Goal: Task Accomplishment & Management: Use online tool/utility

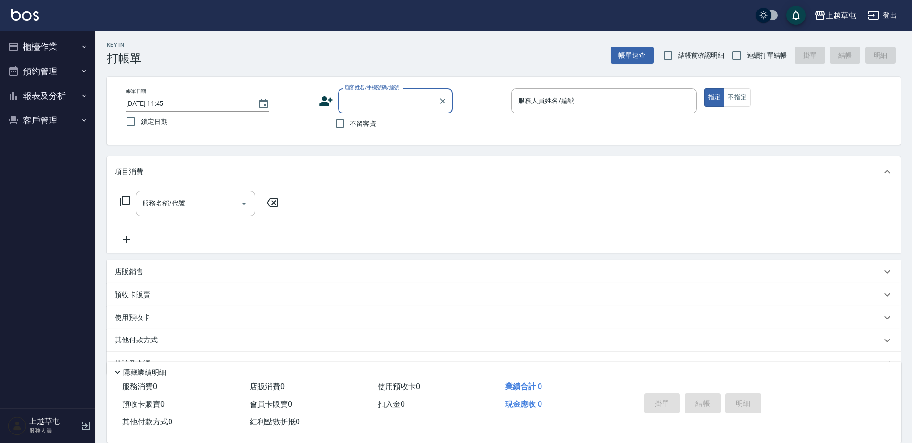
scroll to position [23, 0]
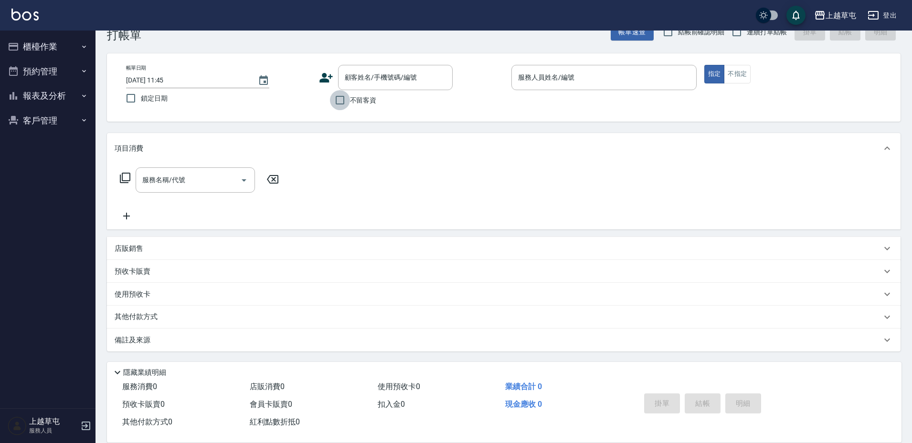
click at [342, 99] on input "不留客資" at bounding box center [340, 100] width 20 height 20
checkbox input "true"
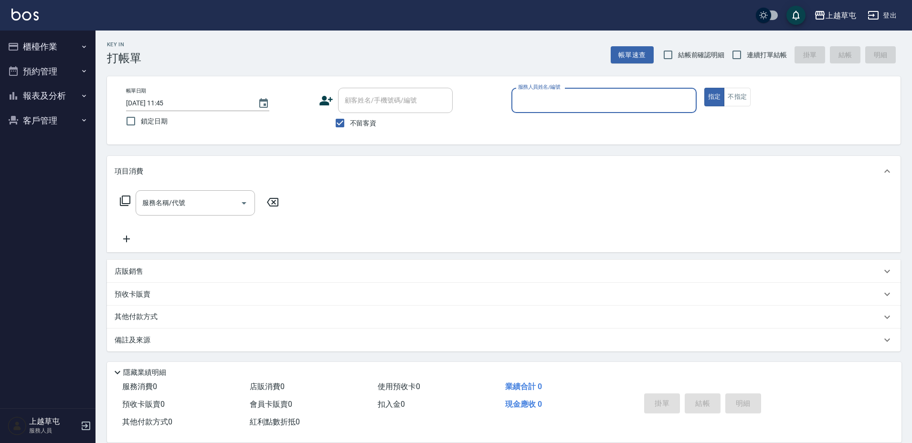
scroll to position [0, 0]
click at [735, 58] on input "連續打單結帳" at bounding box center [736, 55] width 20 height 20
checkbox input "true"
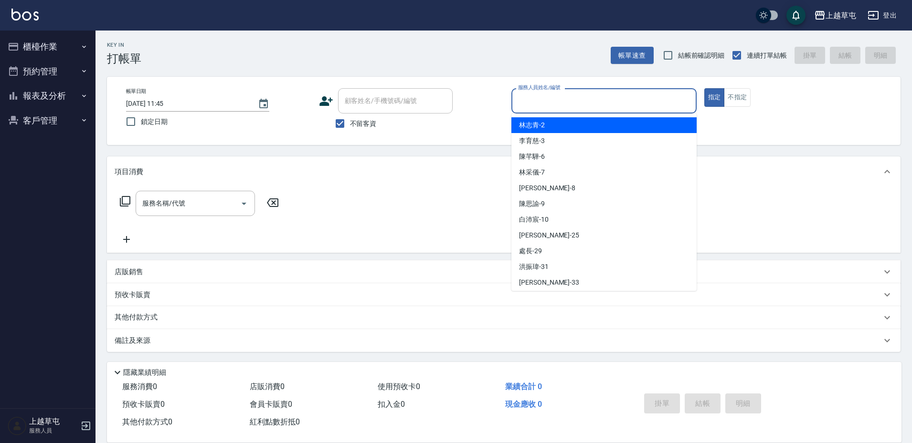
click at [572, 98] on input "服務人員姓名/編號" at bounding box center [603, 101] width 177 height 17
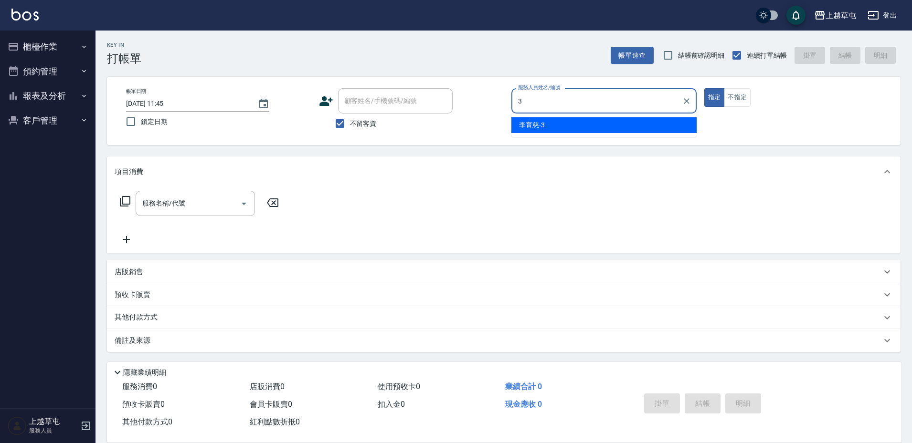
type input "[PERSON_NAME]-3"
type button "true"
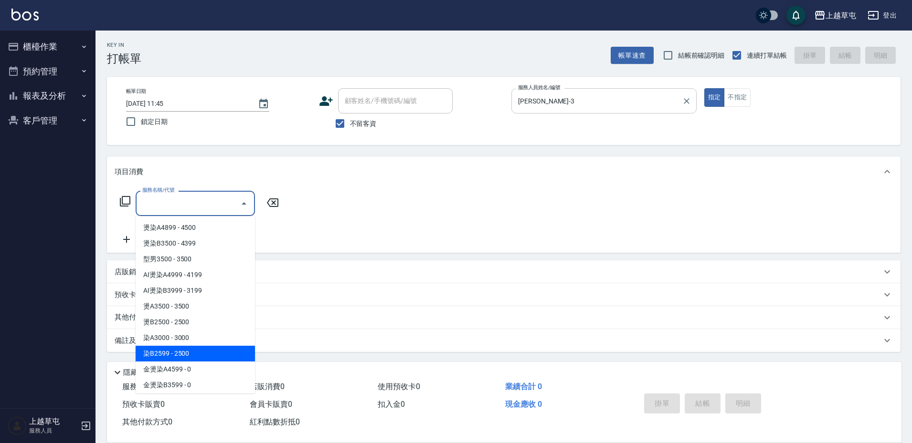
type input "染B2599(42)"
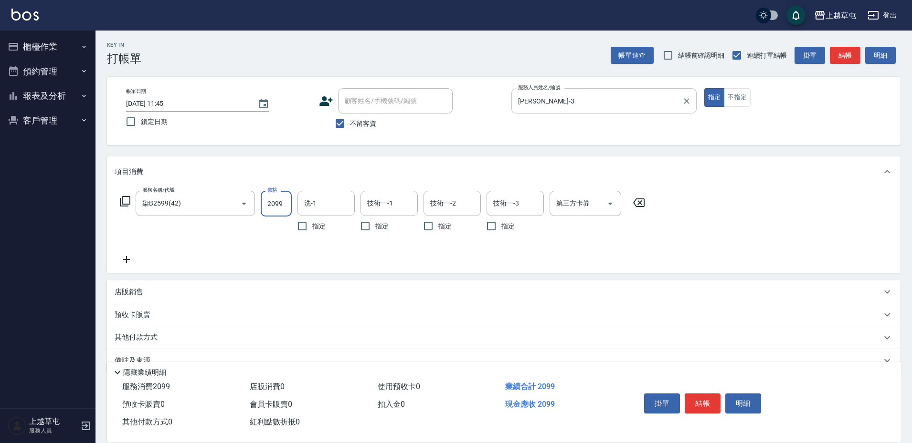
type input "2099"
type input "[PERSON_NAME]-39"
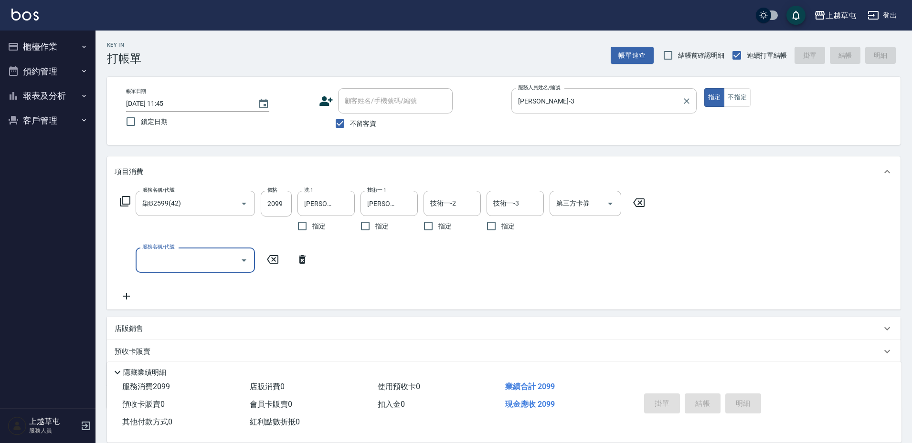
type input "[DATE] 15:21"
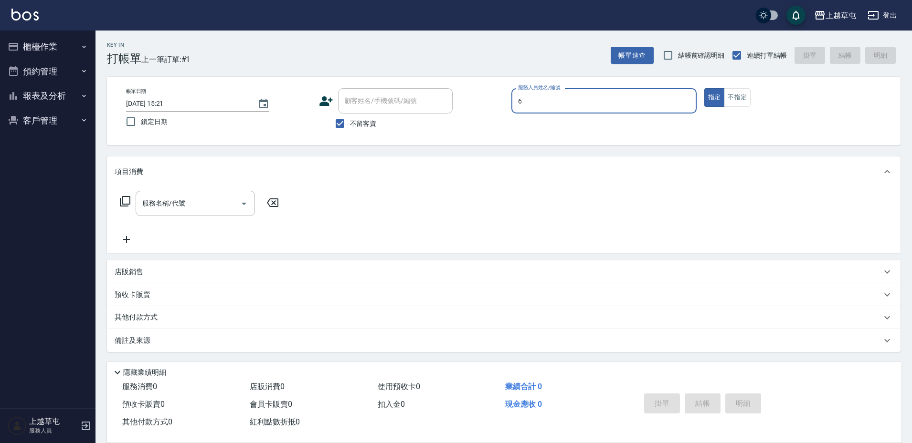
type input "[PERSON_NAME]-6"
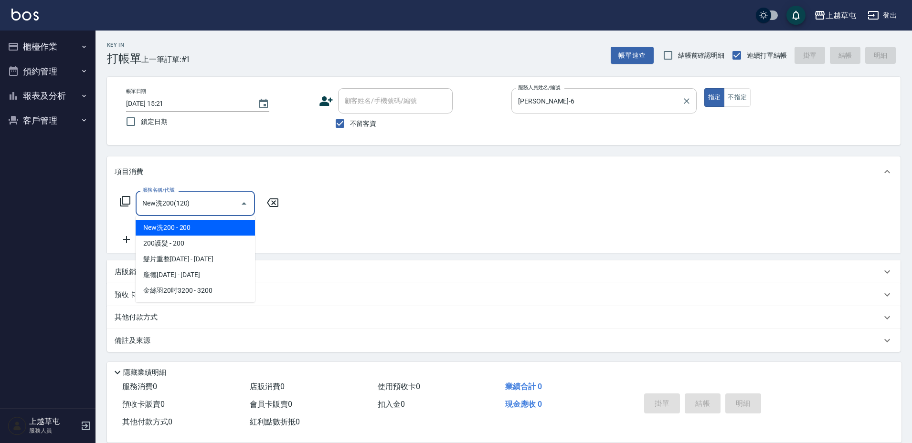
type input "New洗200(120)"
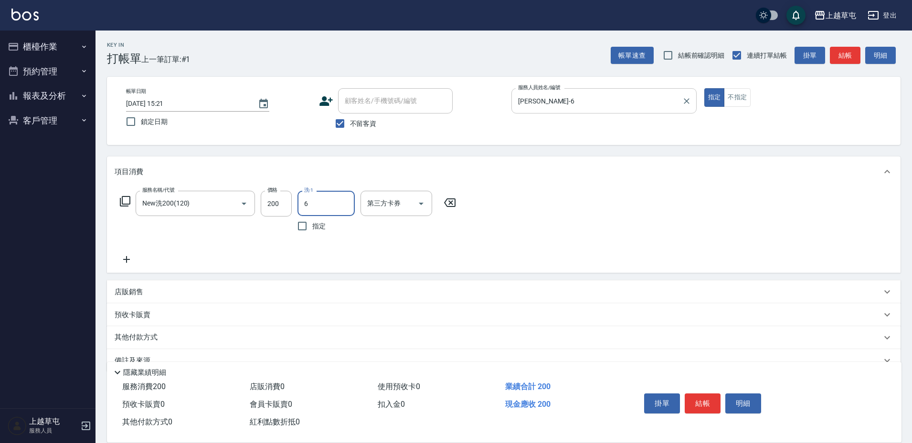
type input "[PERSON_NAME]-6"
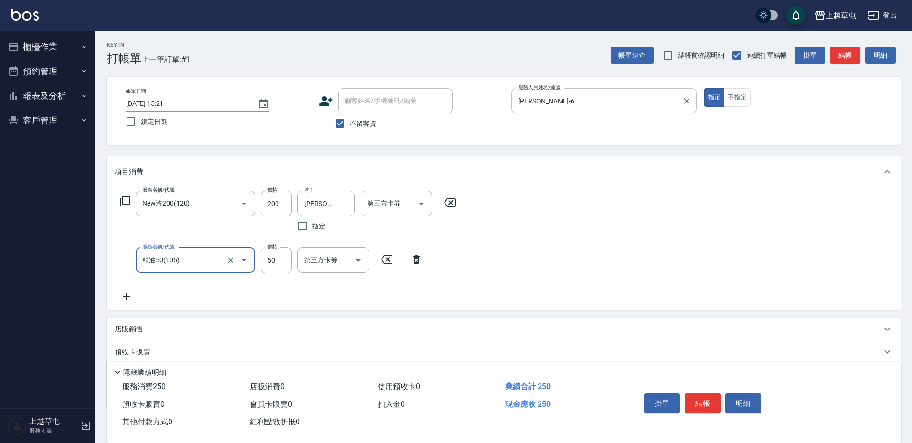
type input "精油50(105)"
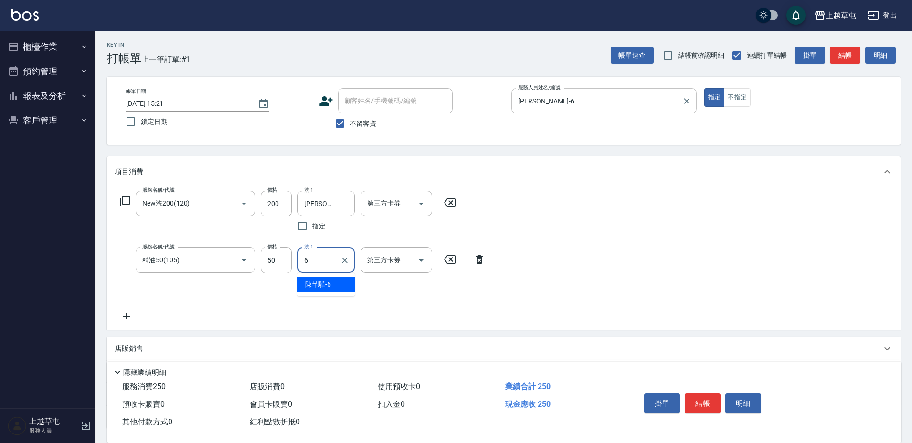
type input "[PERSON_NAME]-6"
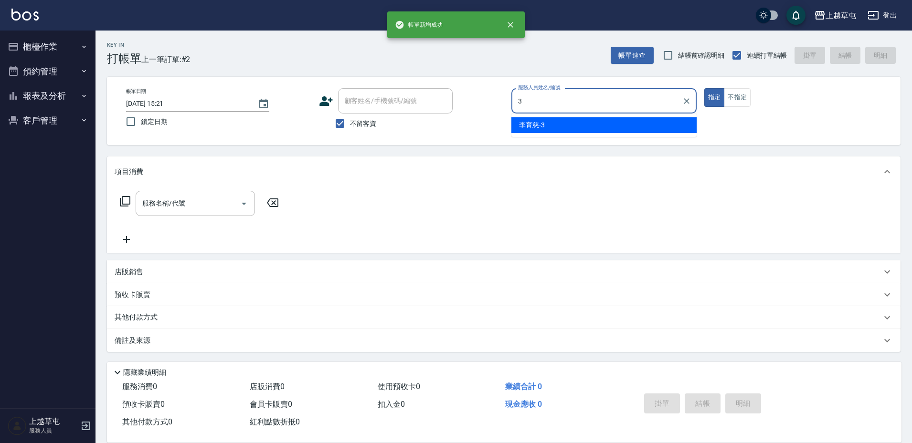
type input "[PERSON_NAME]-3"
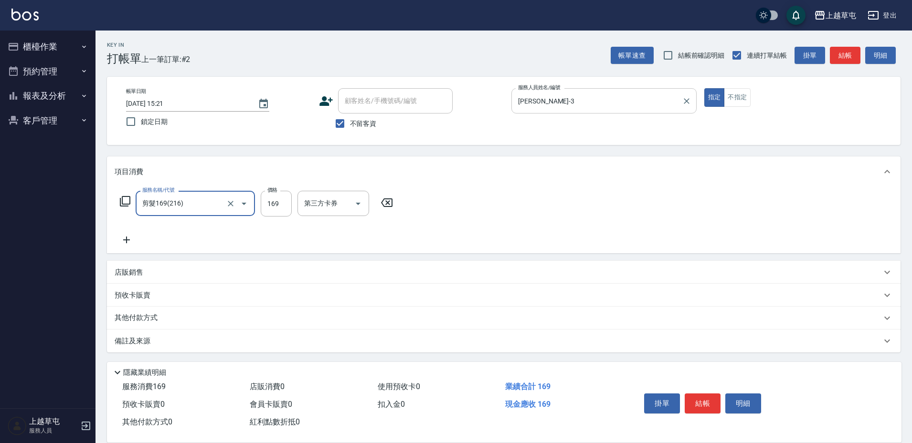
type input "剪髮169(216)"
type input "50"
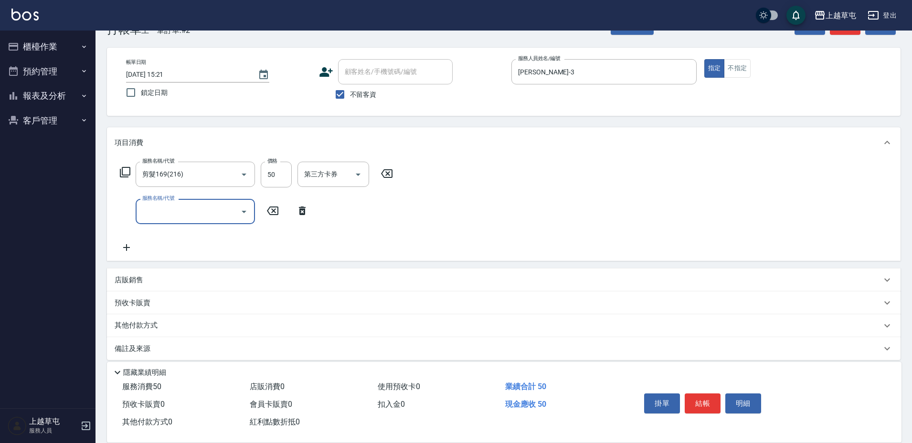
scroll to position [38, 0]
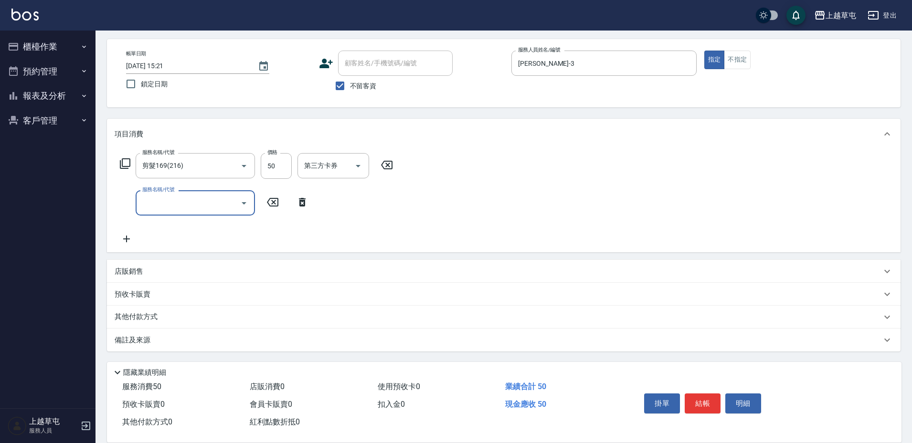
click at [125, 270] on p "店販銷售" at bounding box center [129, 272] width 29 height 10
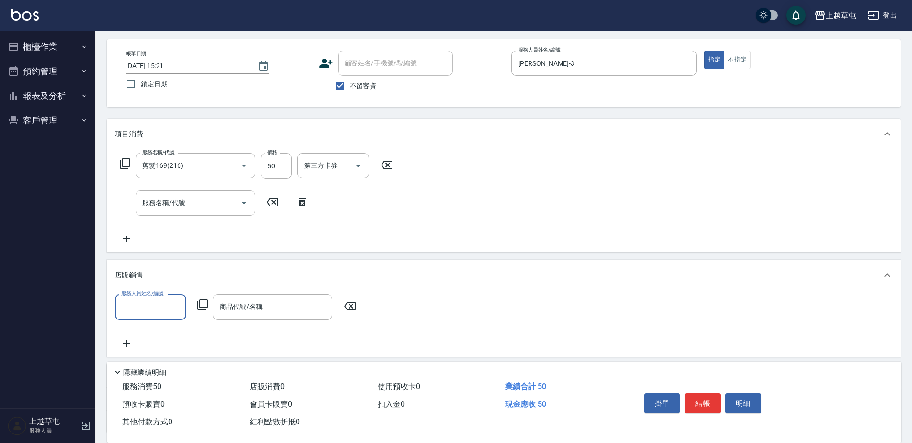
scroll to position [0, 0]
type input "[PERSON_NAME]-3"
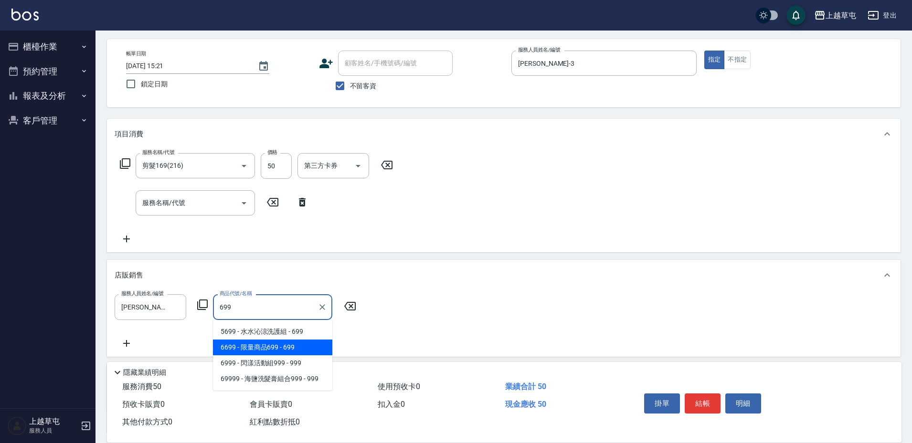
type input "限量商品699"
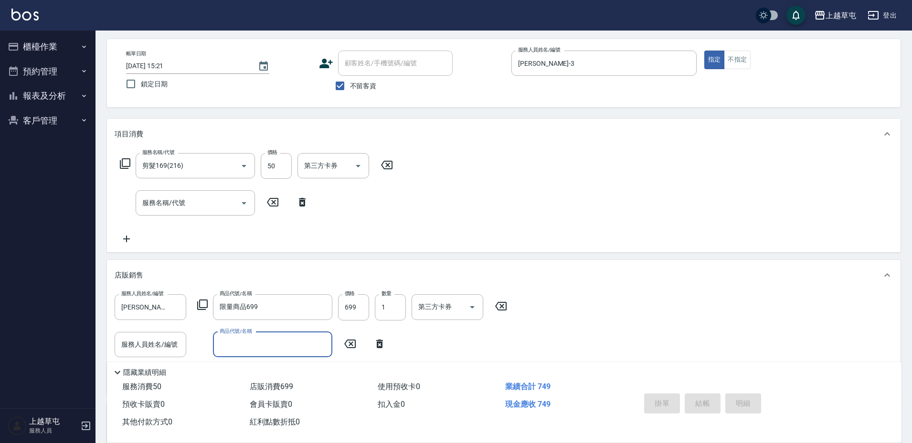
type input "[DATE] 15:22"
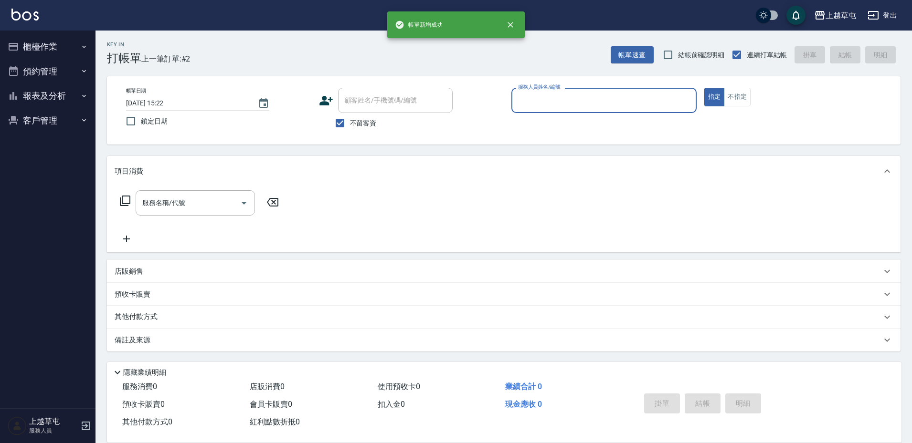
scroll to position [0, 0]
type input "[PERSON_NAME]-9"
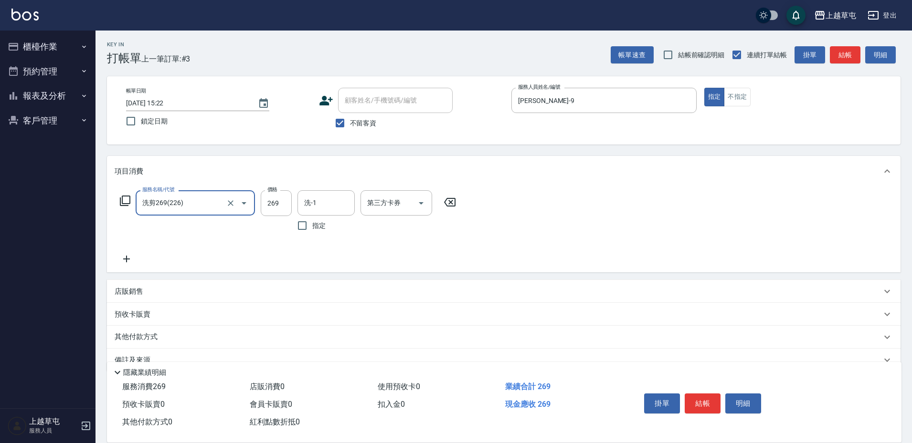
type input "洗剪269(226)"
type input "450"
type input "[PERSON_NAME]-35"
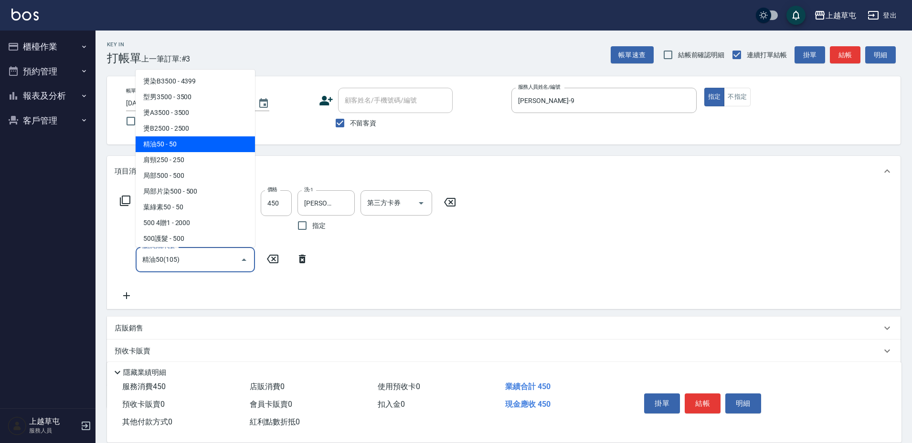
type input "精油50(105)"
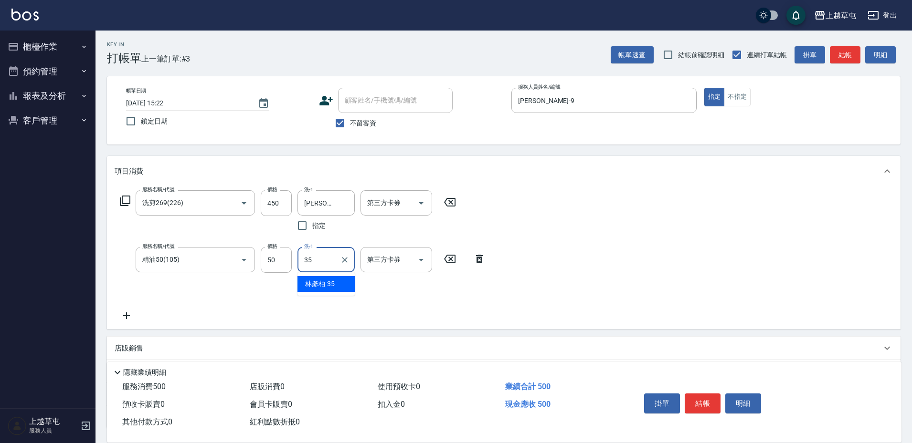
type input "[PERSON_NAME]-35"
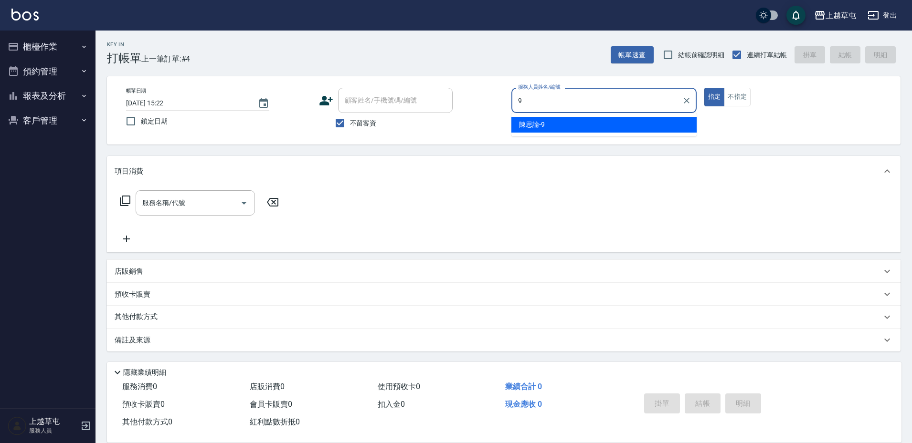
type input "[PERSON_NAME]-9"
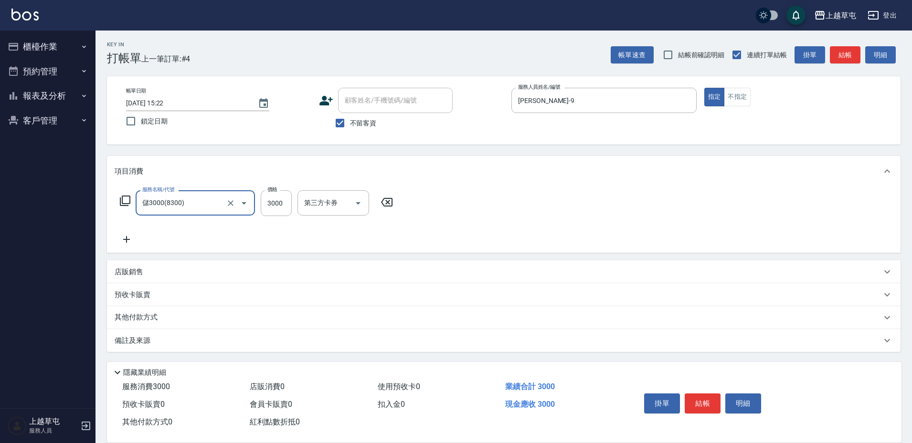
type input "儲3000(8300)"
click at [276, 200] on input "3000" at bounding box center [276, 203] width 31 height 26
type input "1000"
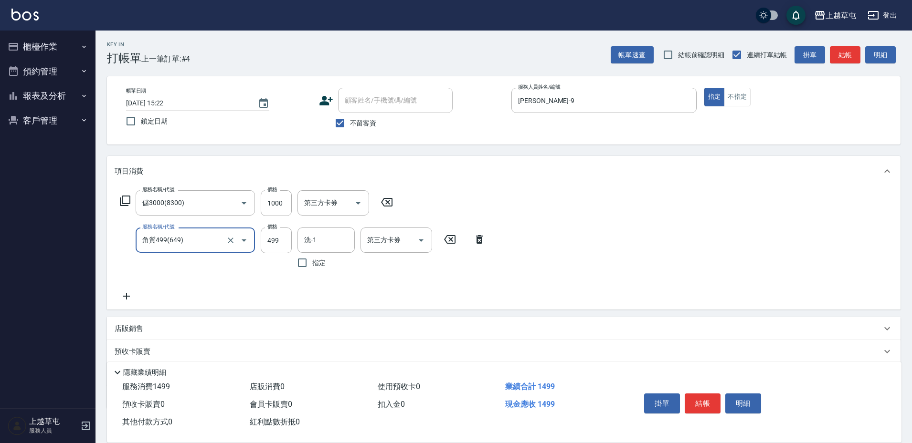
type input "角質499(649)"
type input "[PERSON_NAME]-35"
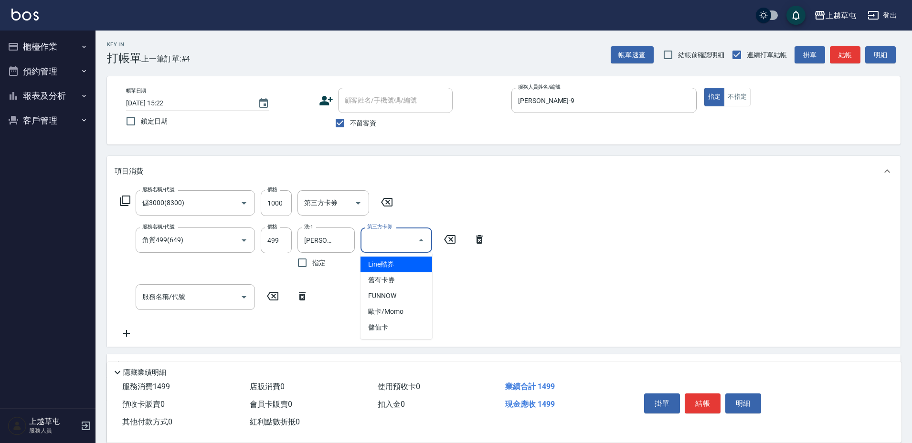
click at [395, 247] on input "第三方卡券" at bounding box center [389, 240] width 49 height 17
click at [397, 326] on span "儲值卡" at bounding box center [396, 328] width 72 height 16
type input "儲值卡"
click at [197, 292] on input "服務名稱/代號" at bounding box center [188, 297] width 96 height 17
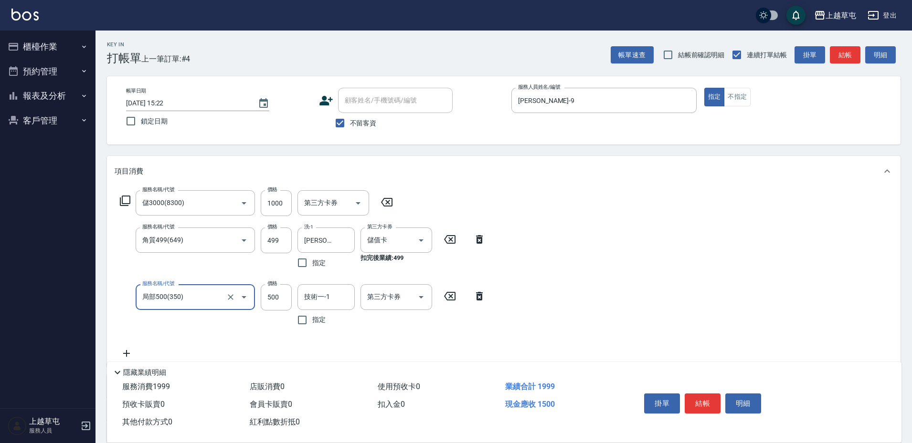
type input "局部500(350)"
type input "[PERSON_NAME]-35"
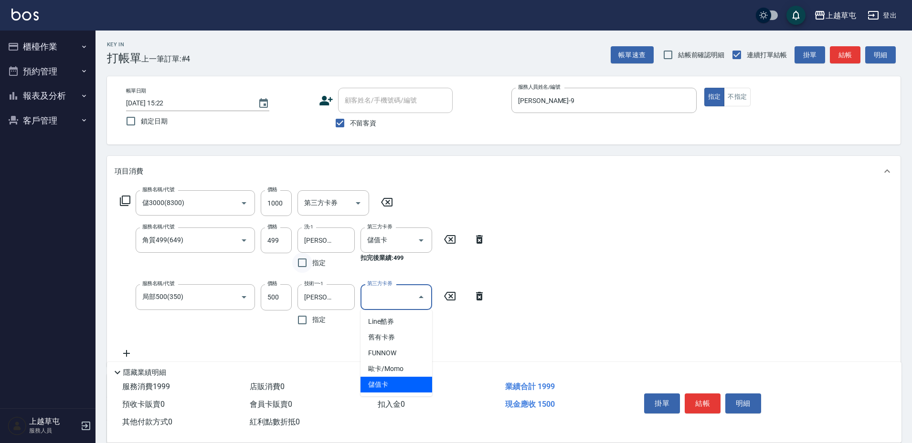
type input "儲值卡"
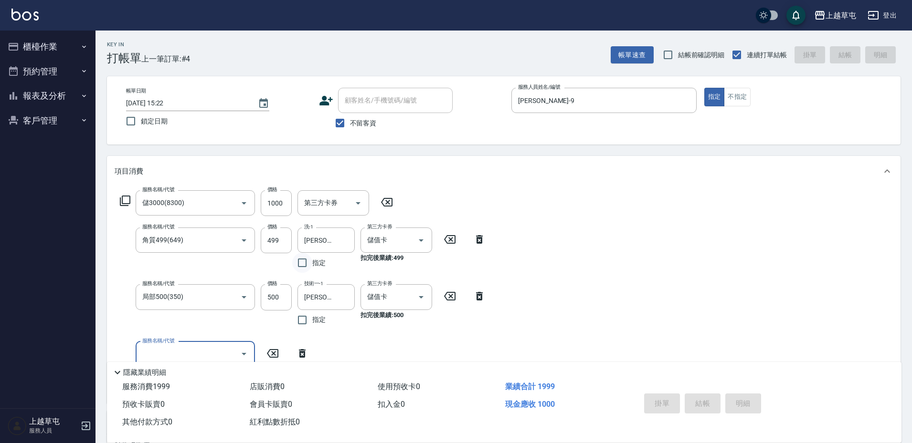
type input "[DATE] 15:23"
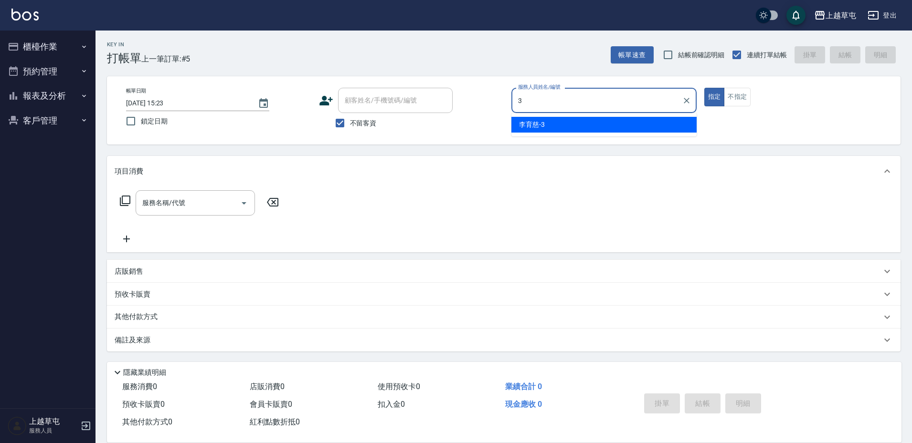
type input "[PERSON_NAME]-3"
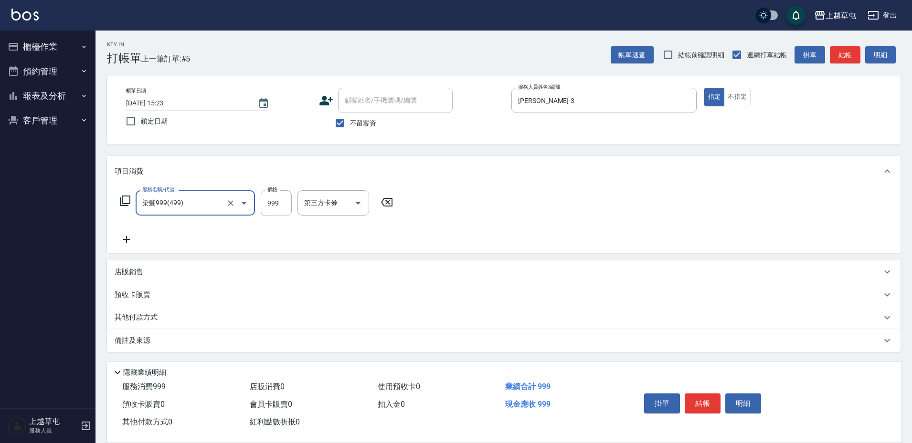
type input "染髮999(499)"
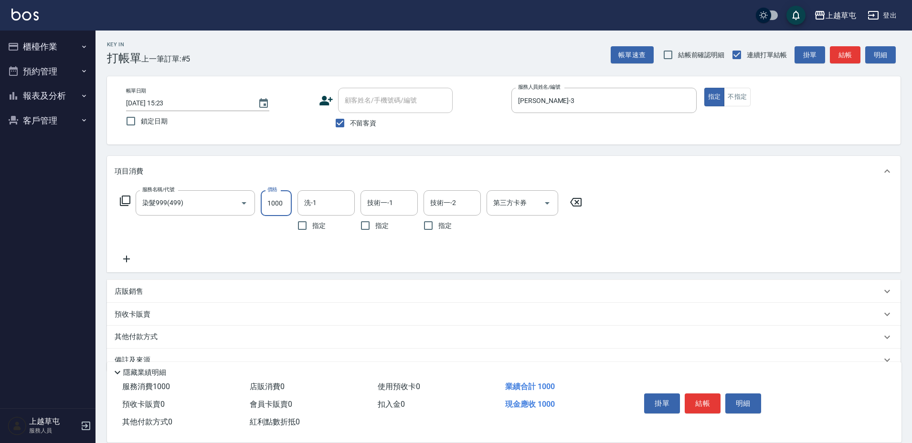
type input "1000"
type input "[PERSON_NAME]25"
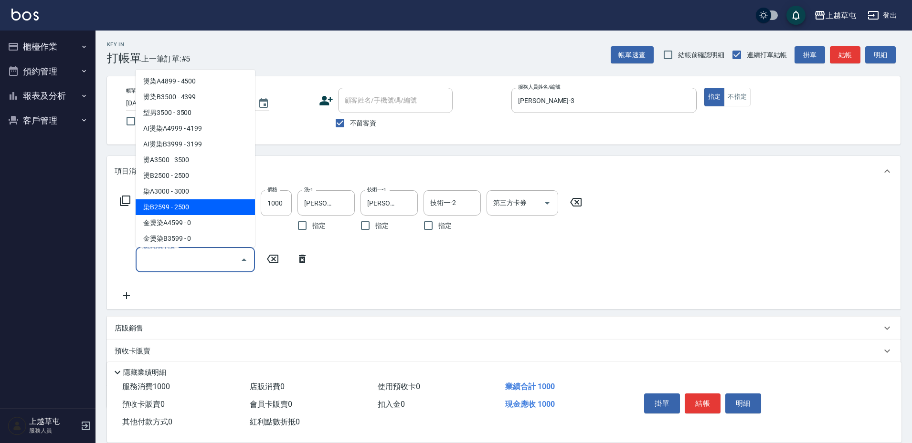
type input "染B2599(42)"
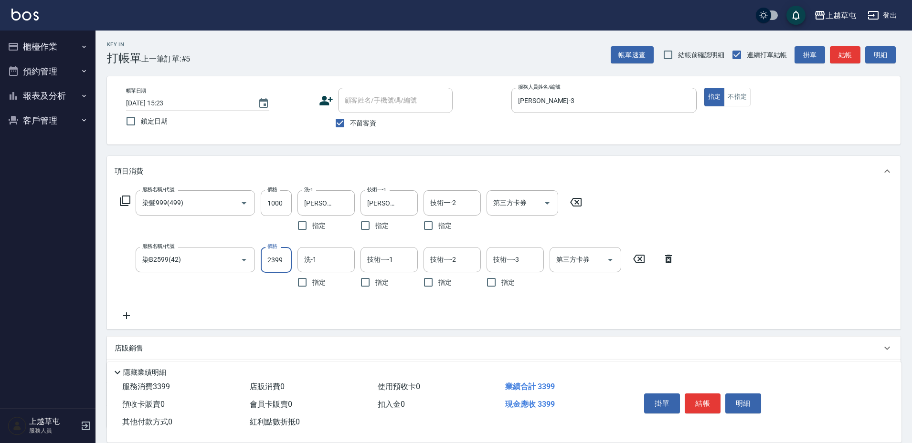
type input "2399"
type input "[PERSON_NAME]25"
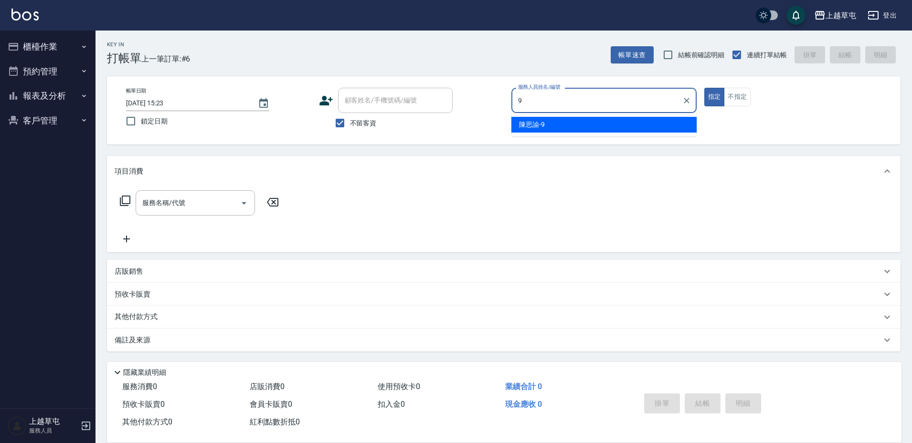
type input "[PERSON_NAME]-9"
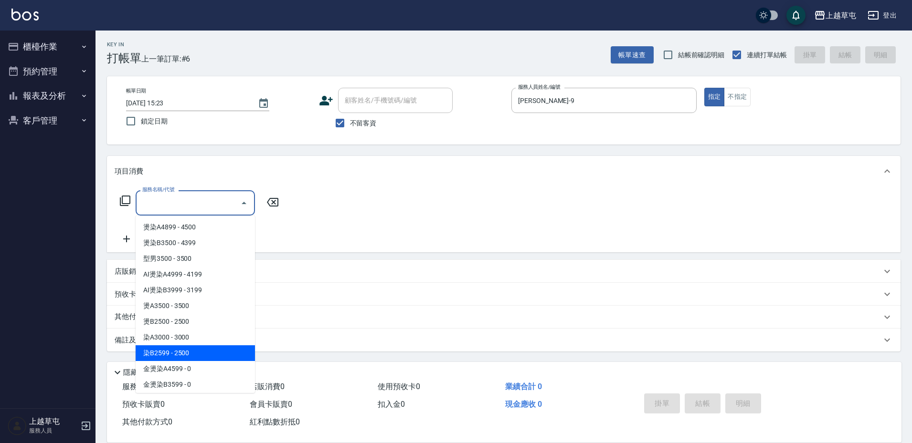
type input "染B2599(42)"
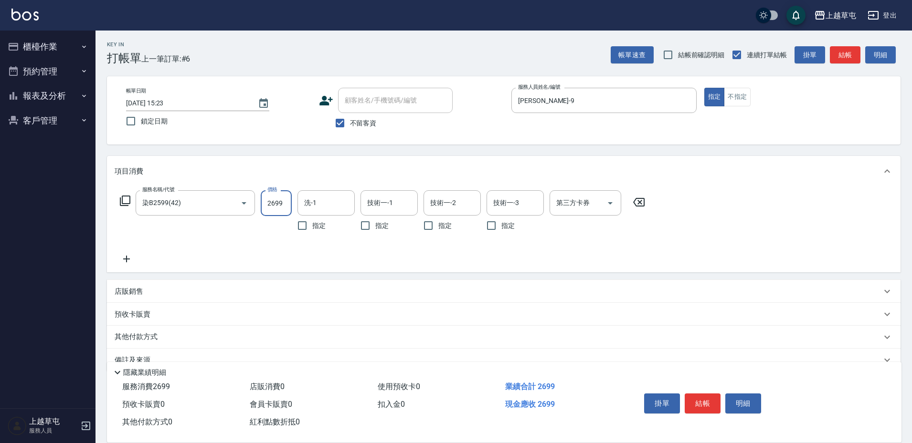
type input "2699"
type input "[PERSON_NAME]-35"
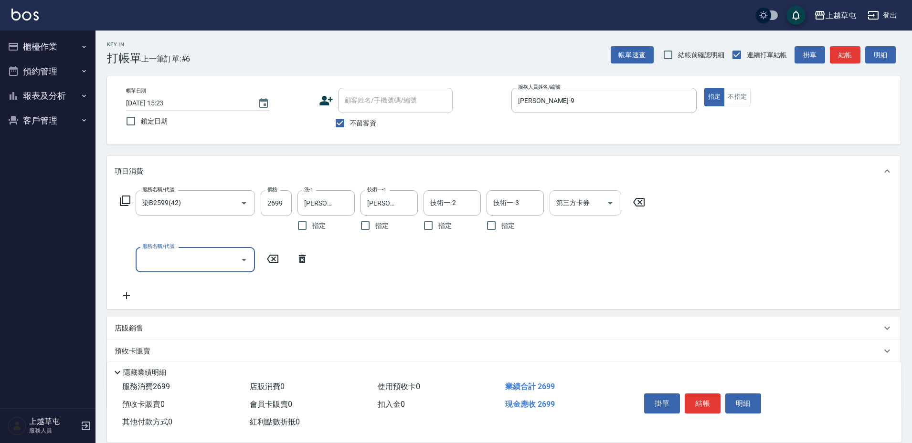
click at [574, 209] on input "第三方卡券" at bounding box center [578, 203] width 49 height 17
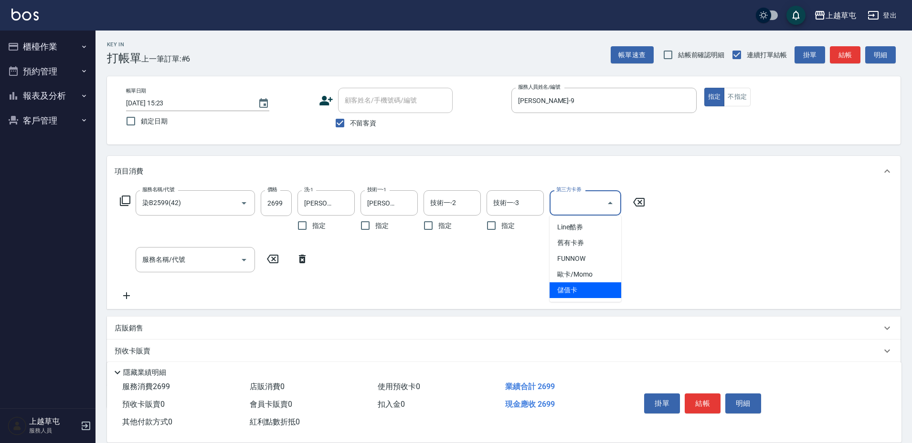
click at [567, 288] on span "儲值卡" at bounding box center [585, 291] width 72 height 16
type input "儲值卡"
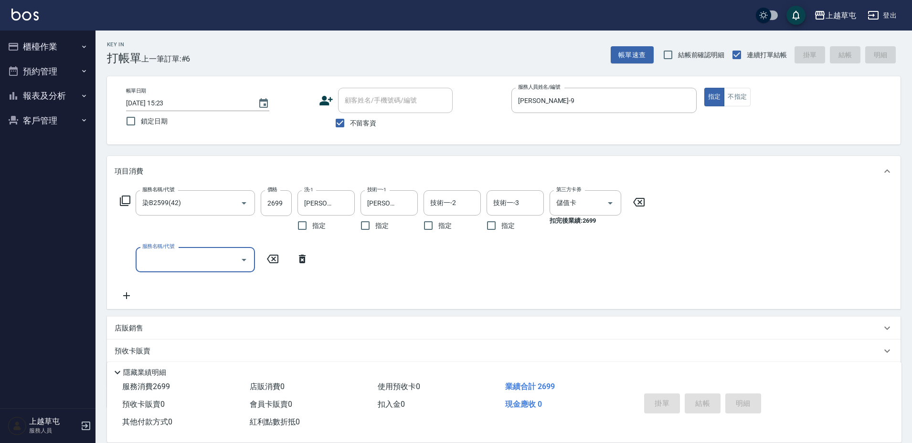
type input "[DATE] 15:24"
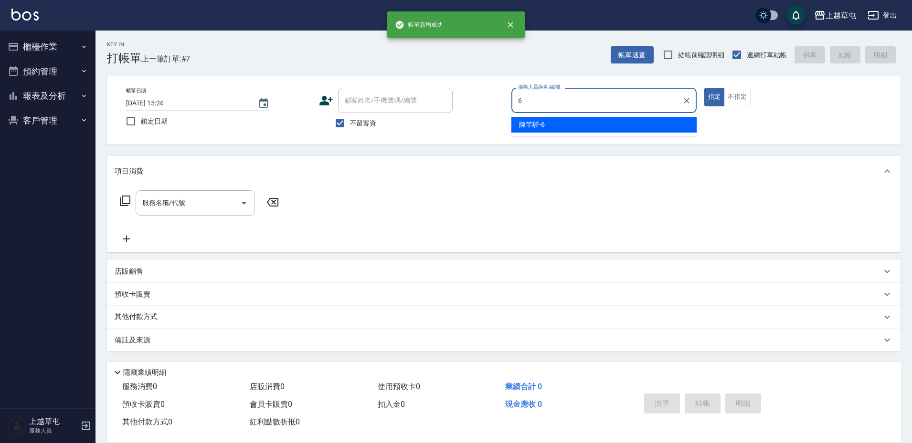
type input "[PERSON_NAME]-6"
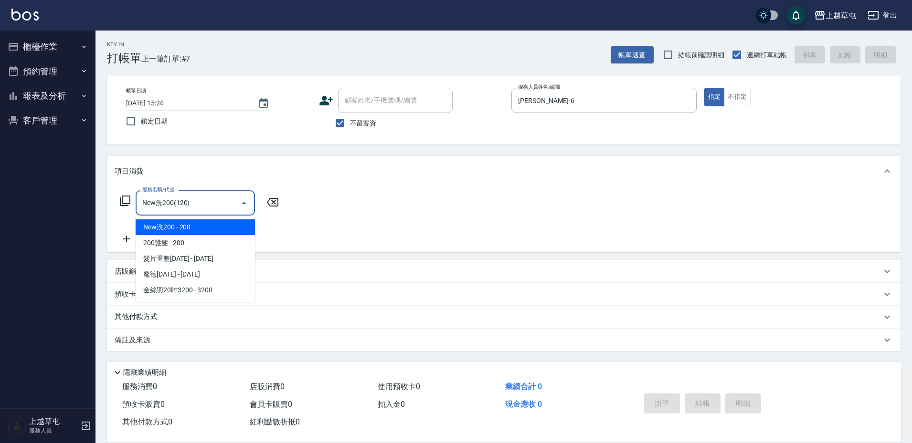
type input "New洗200(120)"
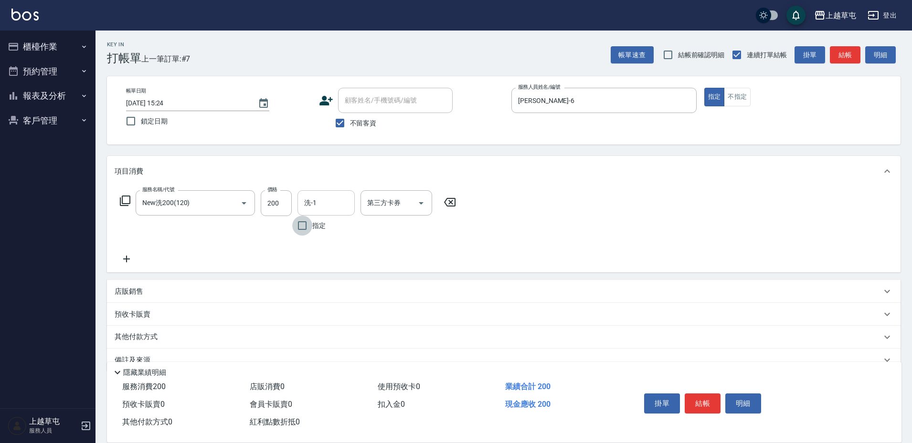
click at [343, 196] on input "洗-1" at bounding box center [326, 203] width 49 height 17
type input "[PERSON_NAME]-6"
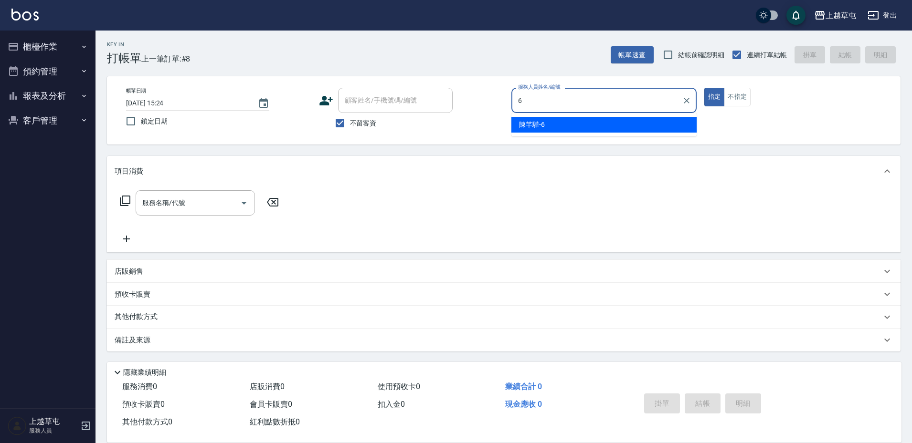
type input "[PERSON_NAME]-6"
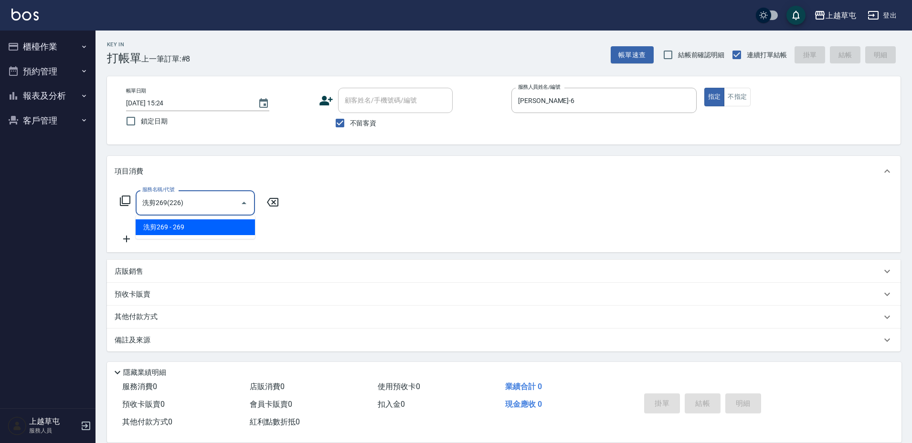
type input "洗剪269(226)"
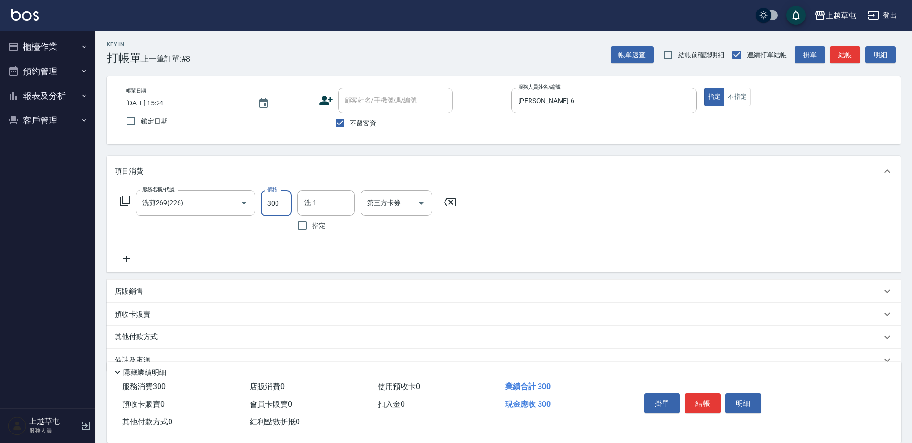
type input "300"
type input "[PERSON_NAME]-6"
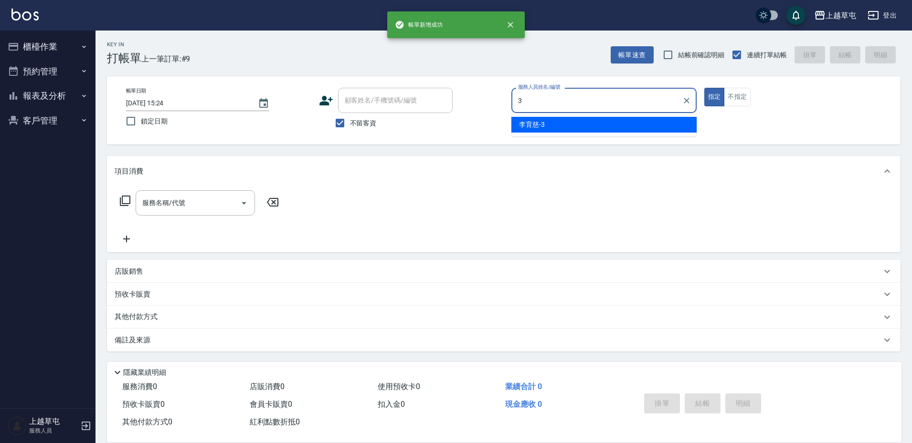
type input "[PERSON_NAME]-3"
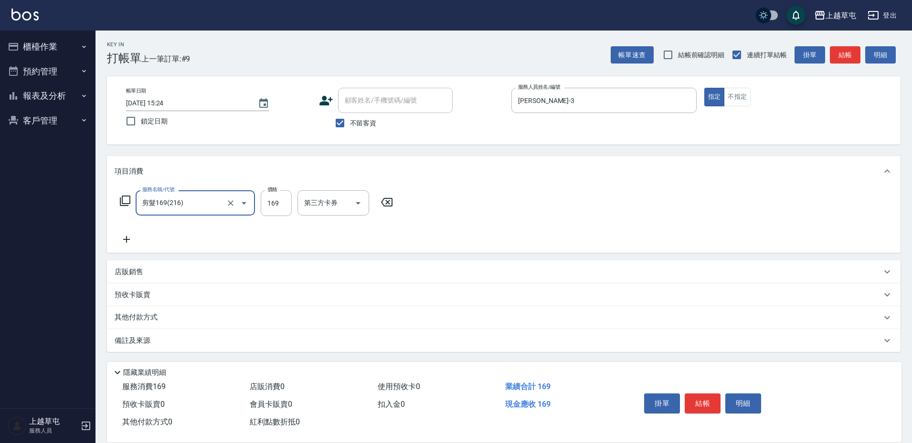
type input "剪髮169(216)"
type input "250"
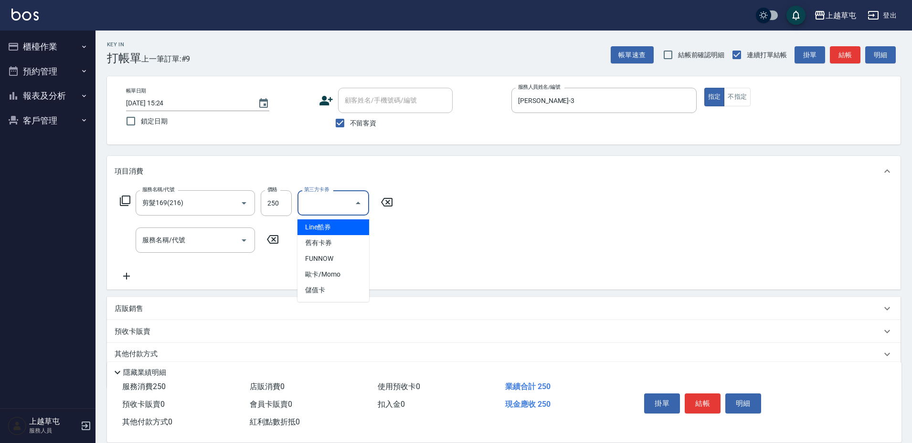
click at [343, 197] on input "第三方卡券" at bounding box center [326, 203] width 49 height 17
click at [336, 284] on span "儲值卡" at bounding box center [333, 291] width 72 height 16
type input "儲值卡"
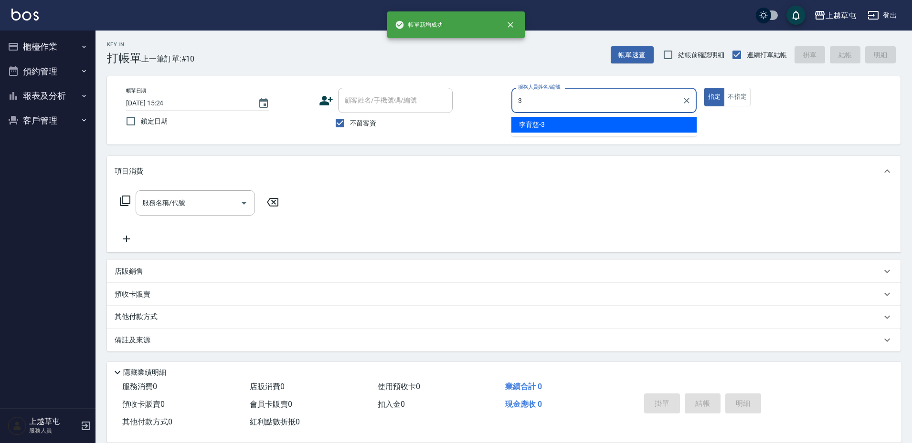
type input "[PERSON_NAME]-3"
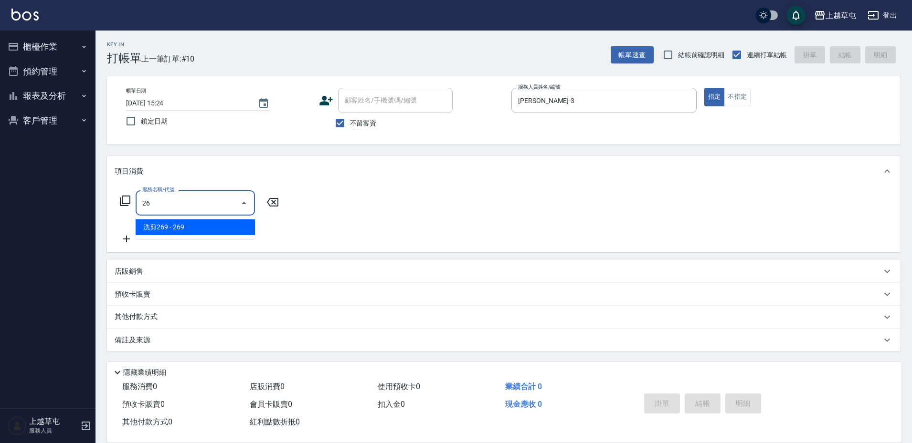
type input "2"
type input "3"
type input "洗剪269(226)"
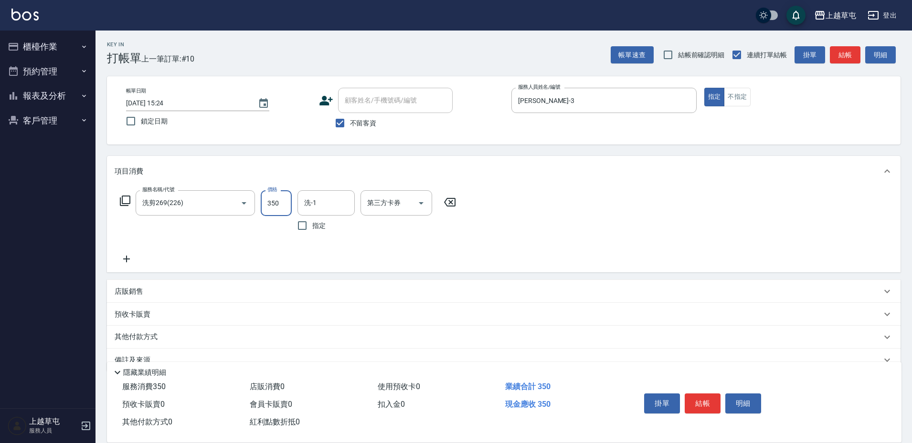
type input "350"
type input "[PERSON_NAME]25"
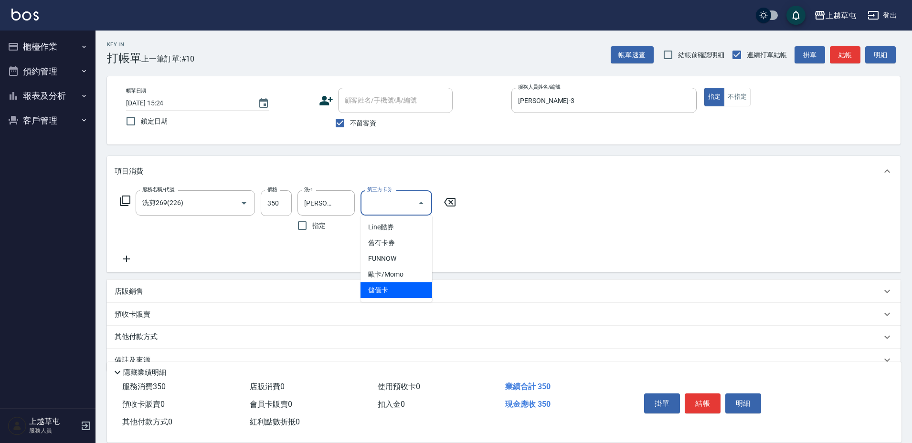
type input "儲值卡"
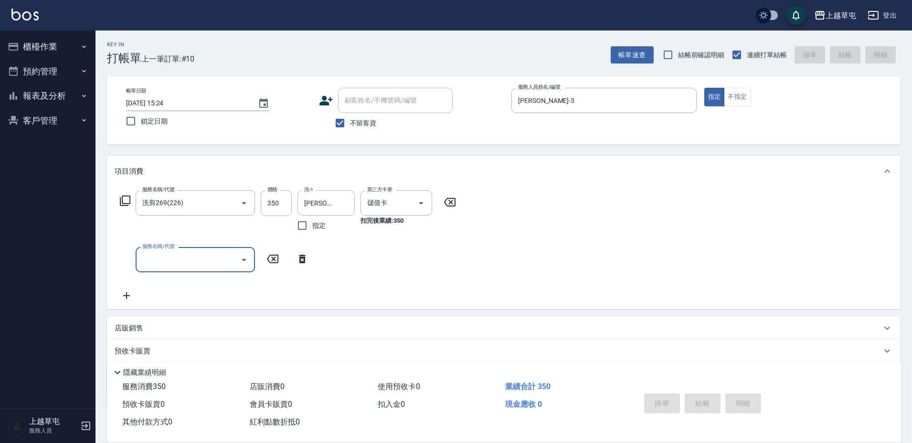
type input "[DATE] 15:26"
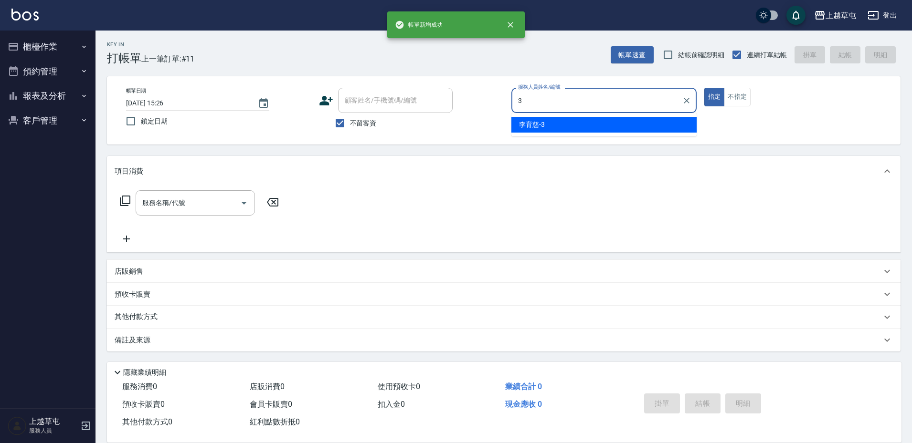
type input "[PERSON_NAME]-3"
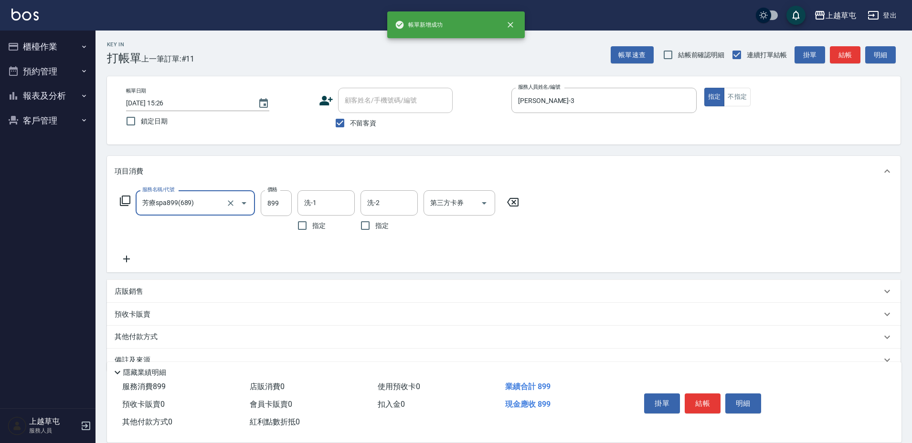
type input "芳療spa899(689)"
type input "[PERSON_NAME]-39"
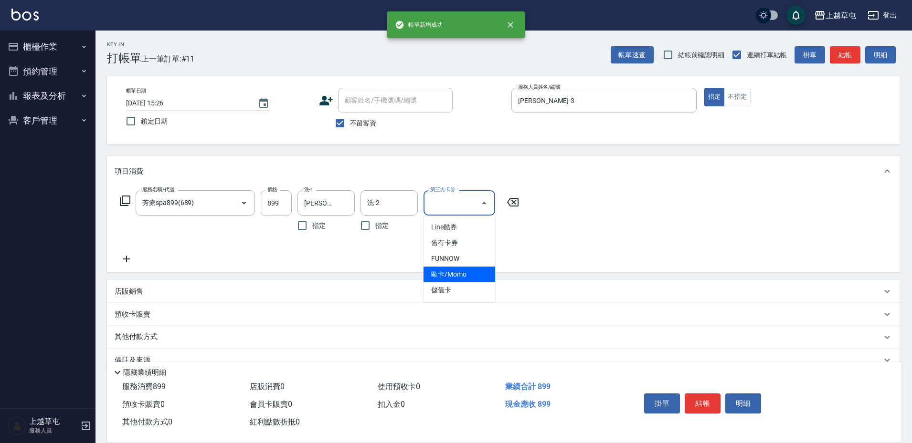
type input "儲值卡"
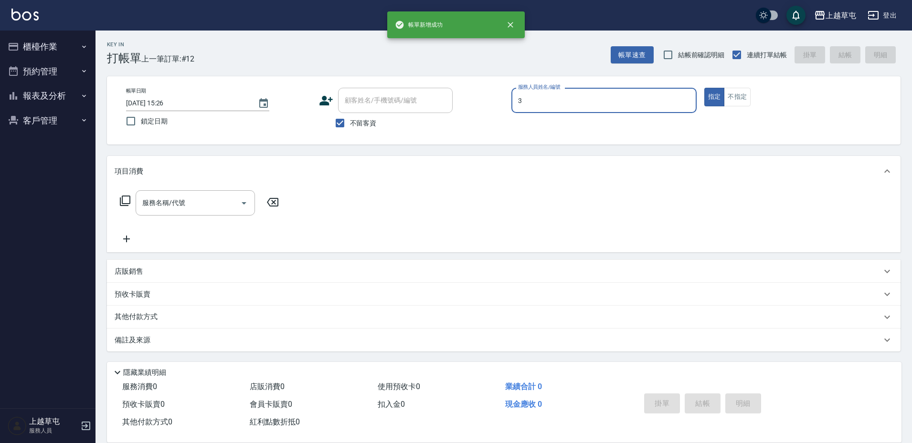
type input "[PERSON_NAME]-3"
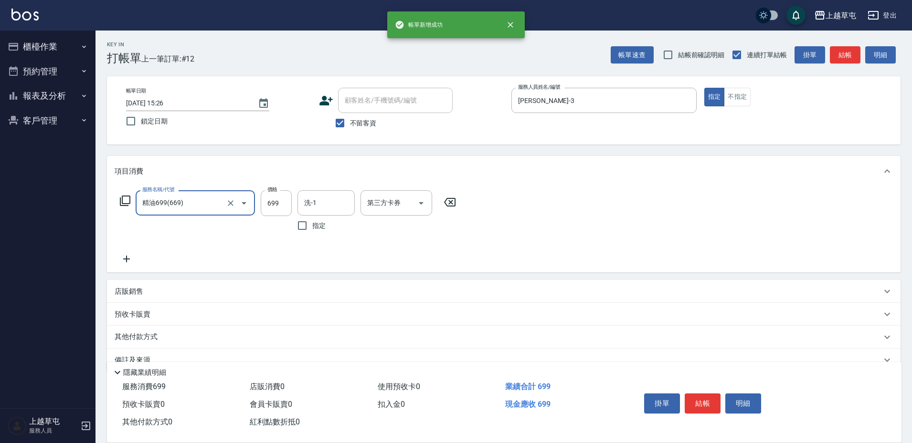
type input "精油699(669)"
type input "[PERSON_NAME]25"
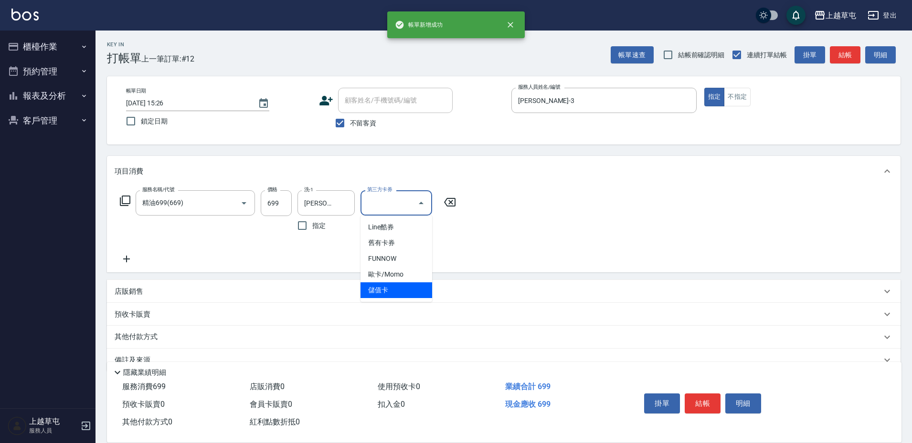
type input "儲值卡"
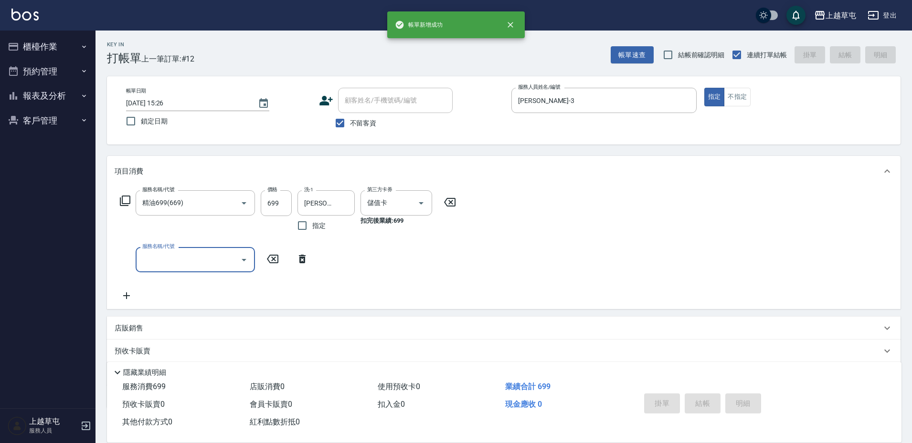
type input "[DATE] 15:27"
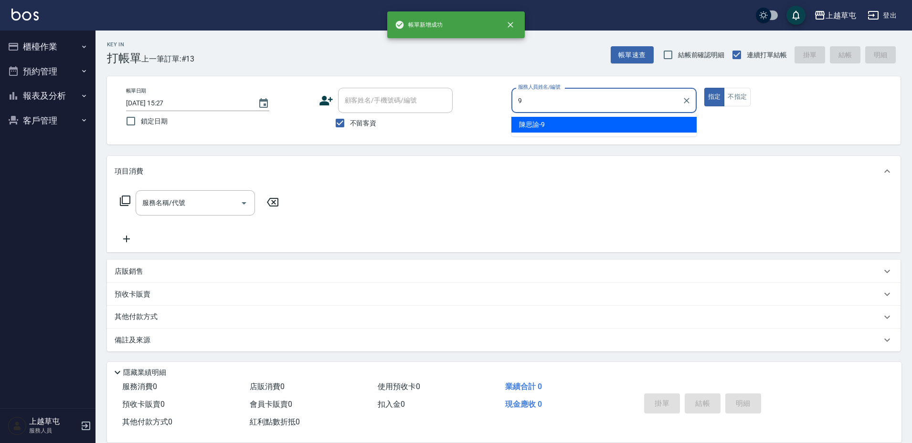
type input "[PERSON_NAME]-9"
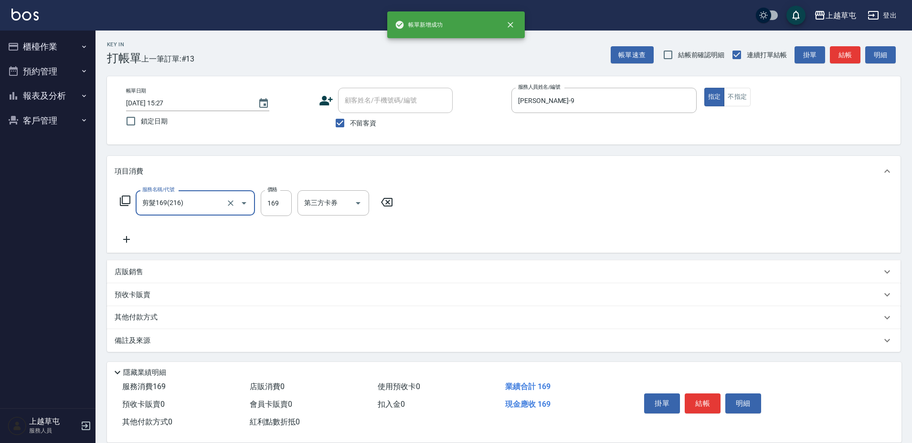
type input "剪髮169(216)"
type input "350"
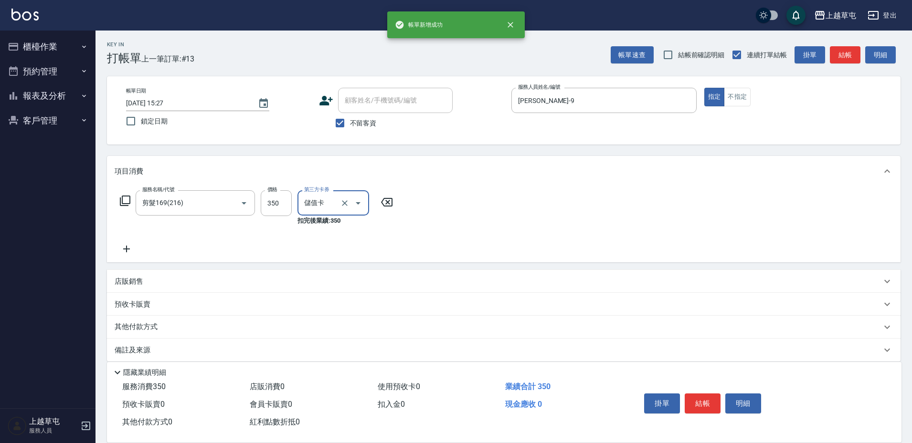
type input "儲值卡"
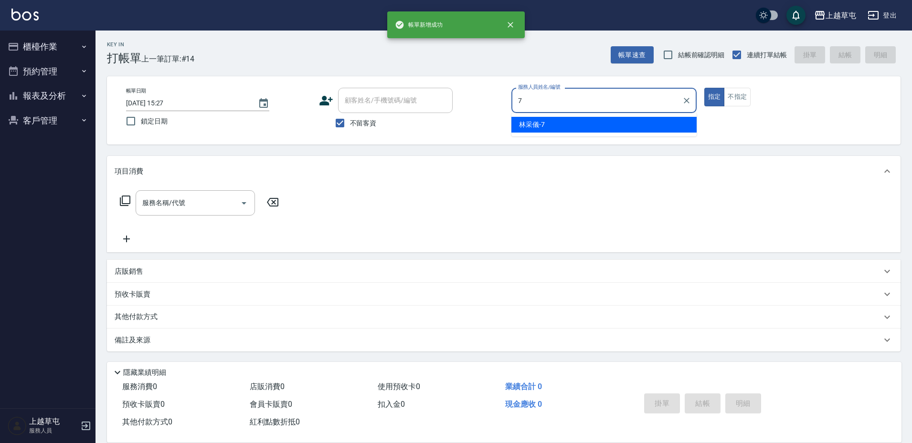
type input "[PERSON_NAME]-7"
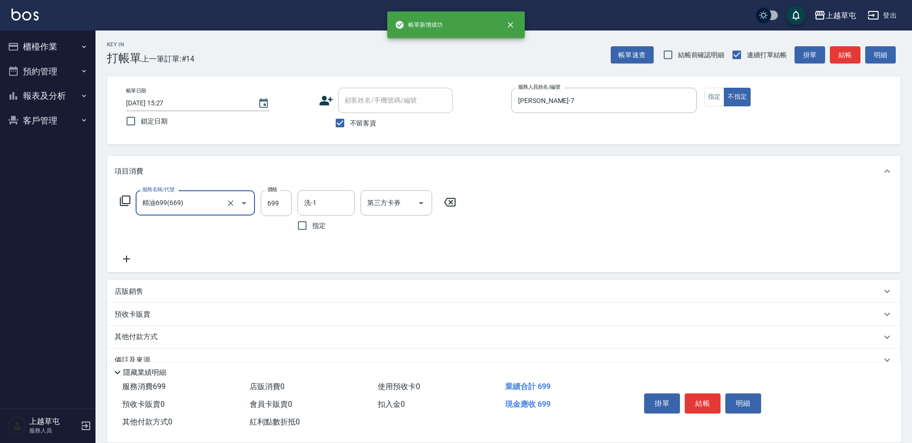
type input "精油699(669)"
type input "[PERSON_NAME]-39"
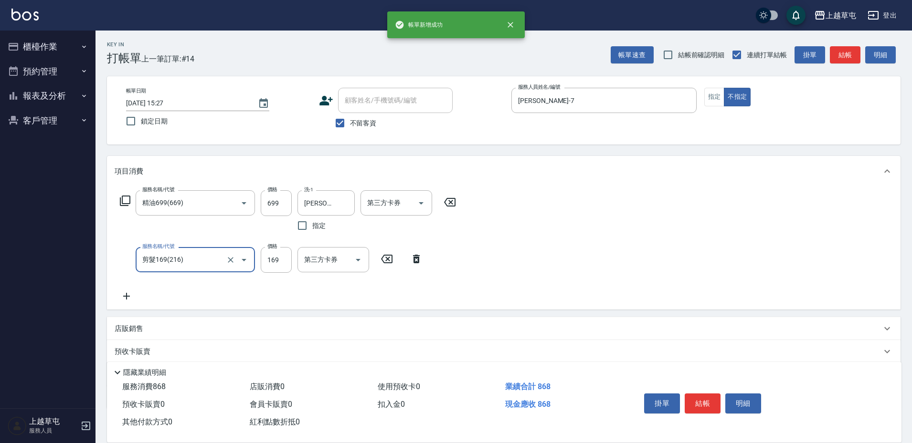
type input "剪髮169(216)"
type input "200"
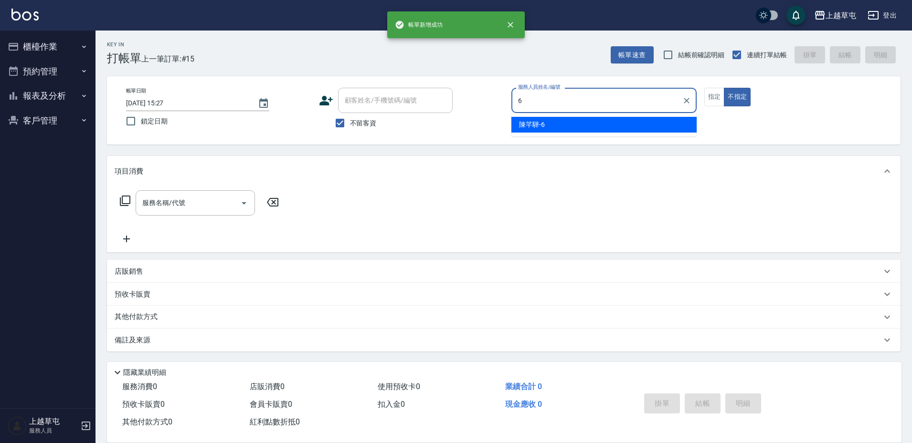
type input "[PERSON_NAME]-6"
type button "false"
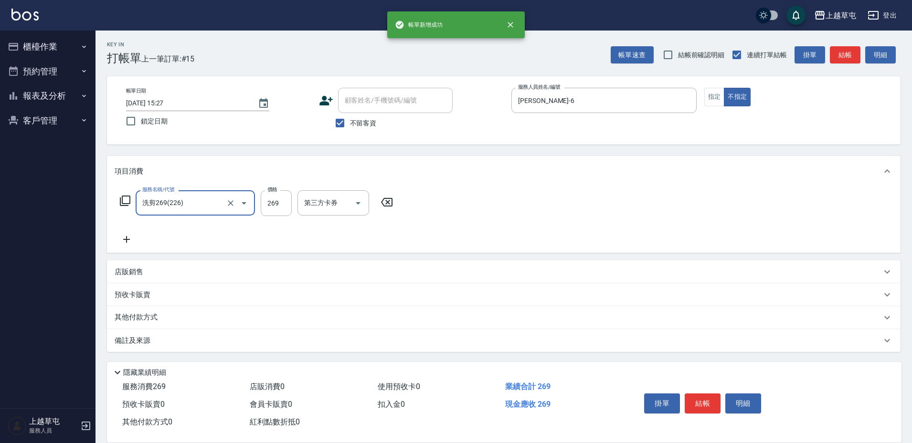
type input "洗剪269(226)"
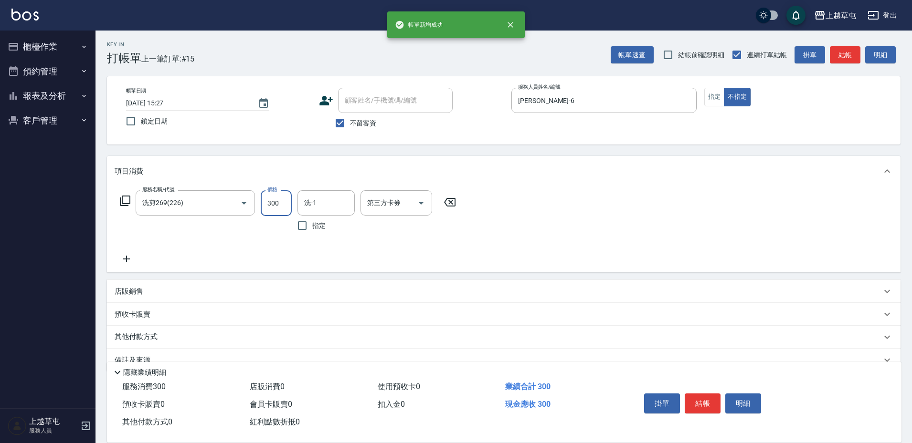
type input "300"
type input "[PERSON_NAME]-6"
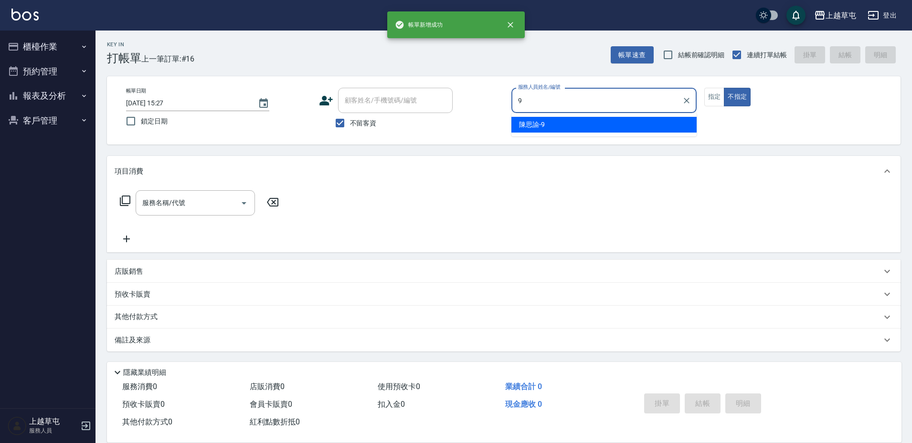
type input "[PERSON_NAME]-9"
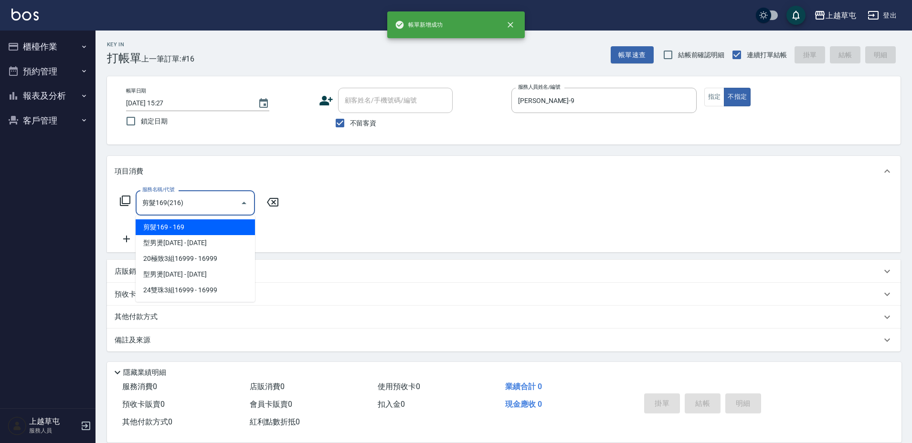
type input "剪髮169(216)"
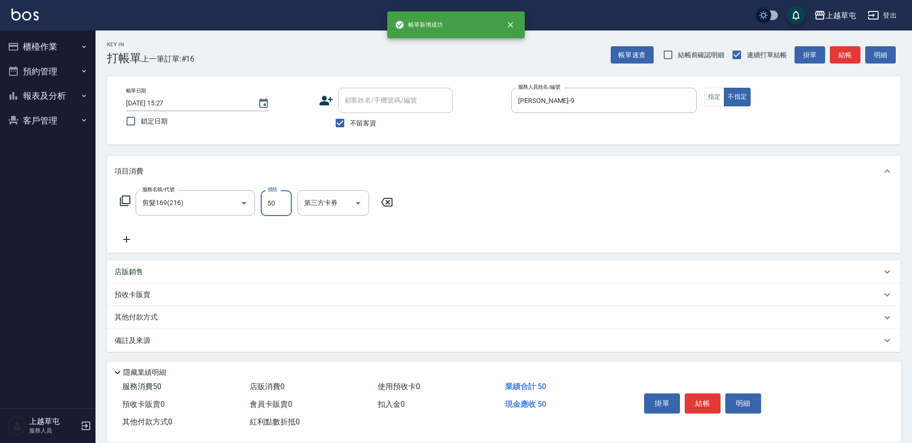
type input "50"
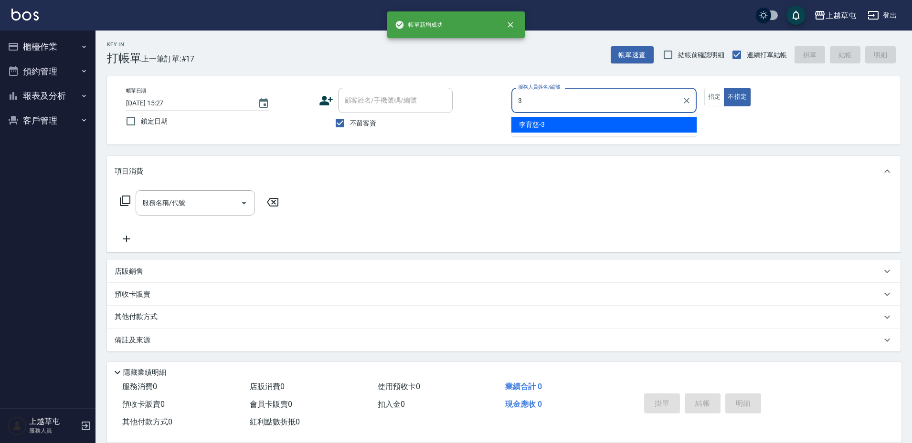
type input "[PERSON_NAME]-3"
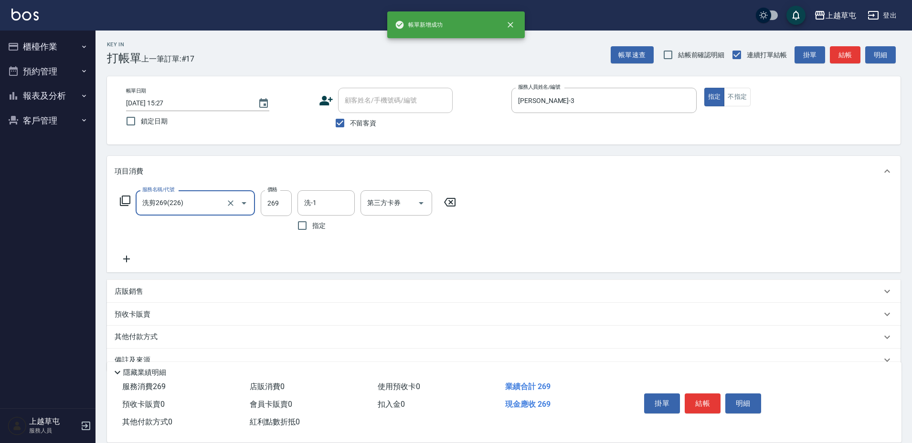
type input "洗剪269(226)"
type input "350"
type input "[PERSON_NAME]-3"
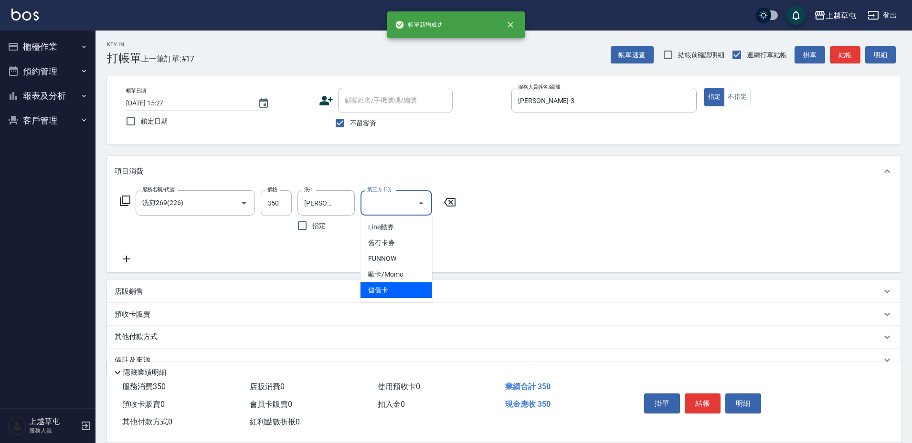
type input "儲值卡"
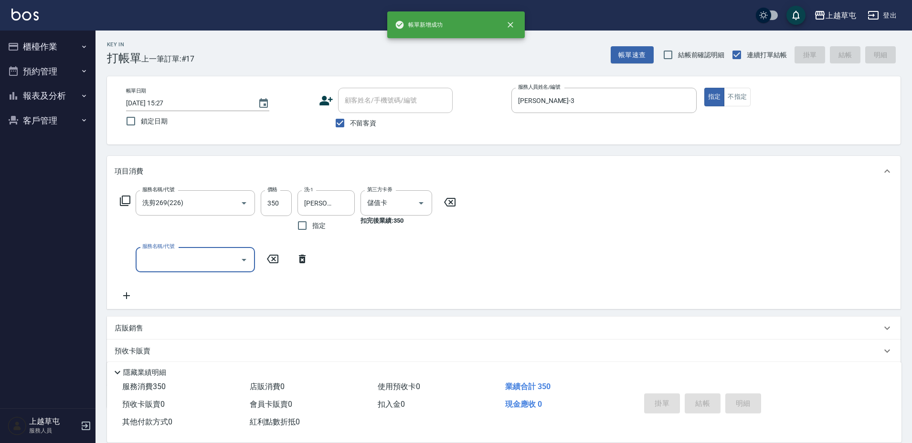
type input "[DATE] 15:28"
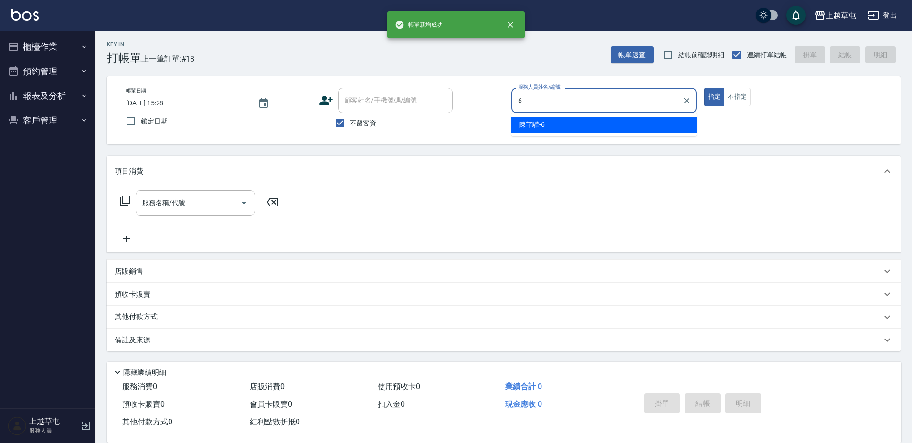
type input "[PERSON_NAME]-6"
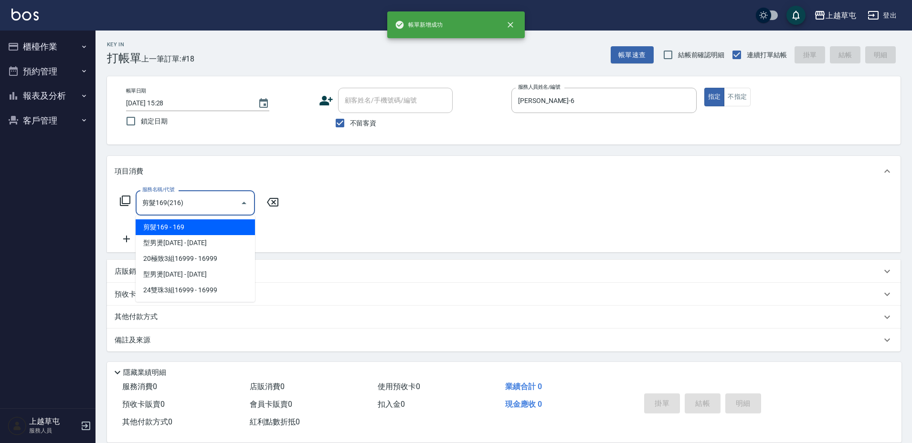
type input "剪髮169(216)"
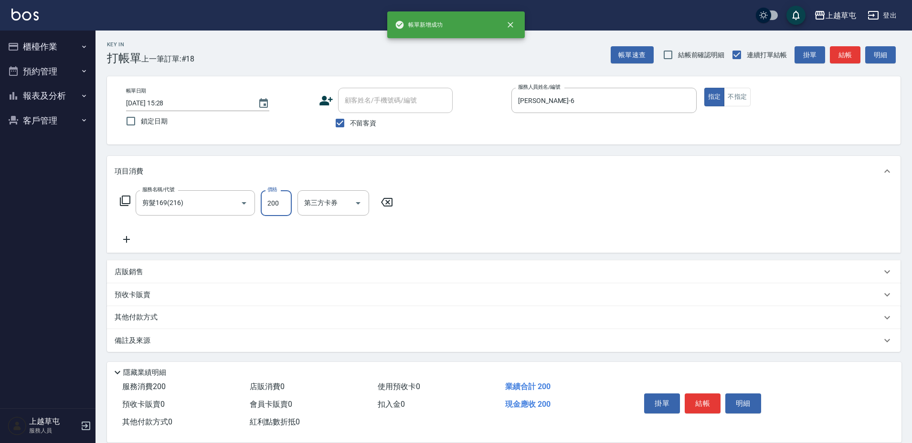
type input "200"
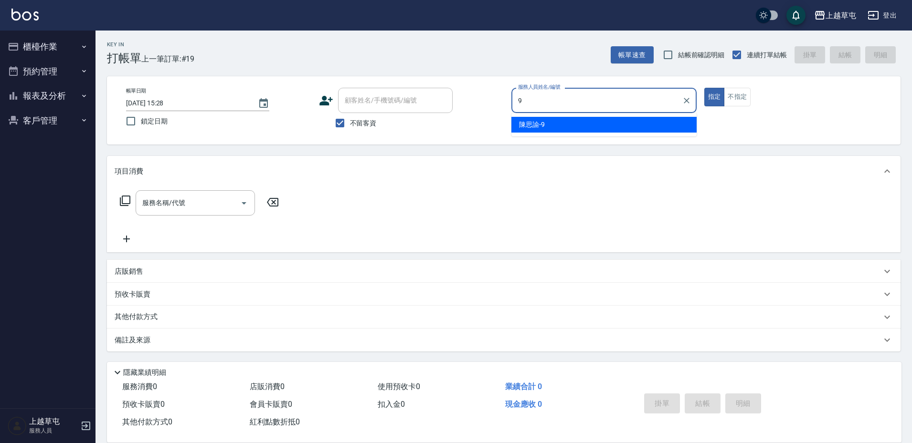
type input "[PERSON_NAME]-9"
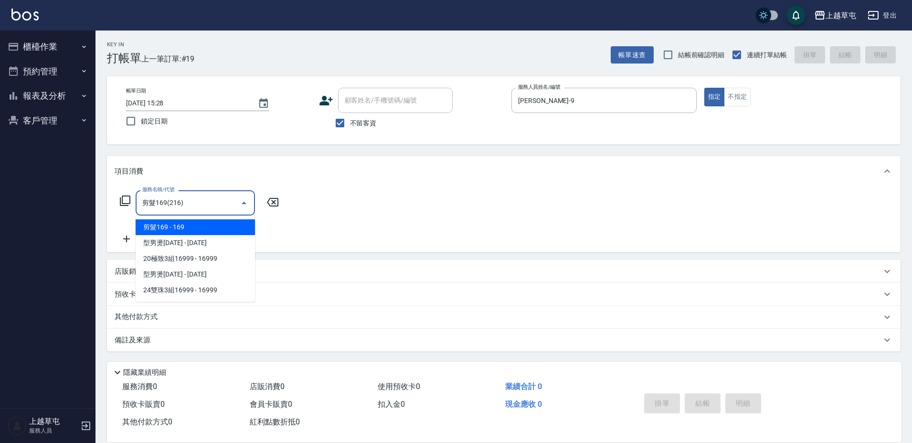
type input "剪髮169(216)"
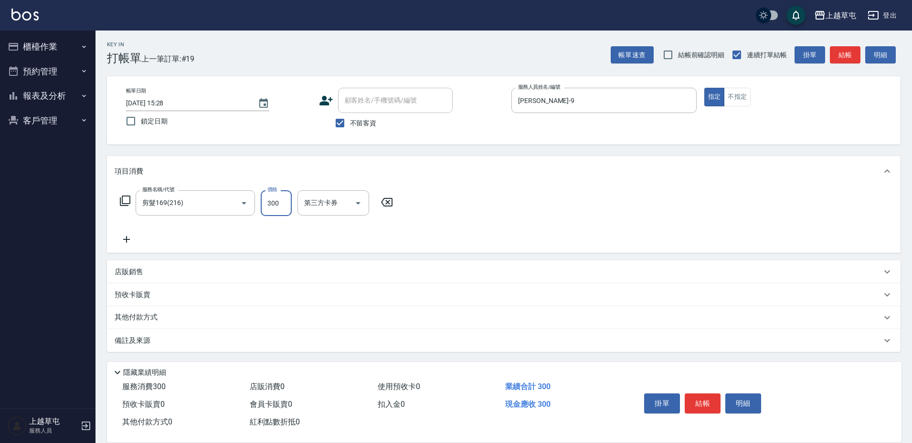
type input "300"
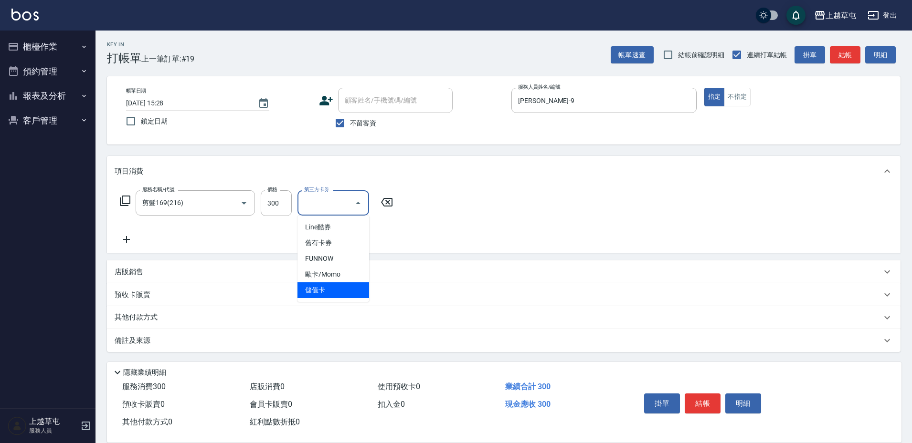
type input "儲值卡"
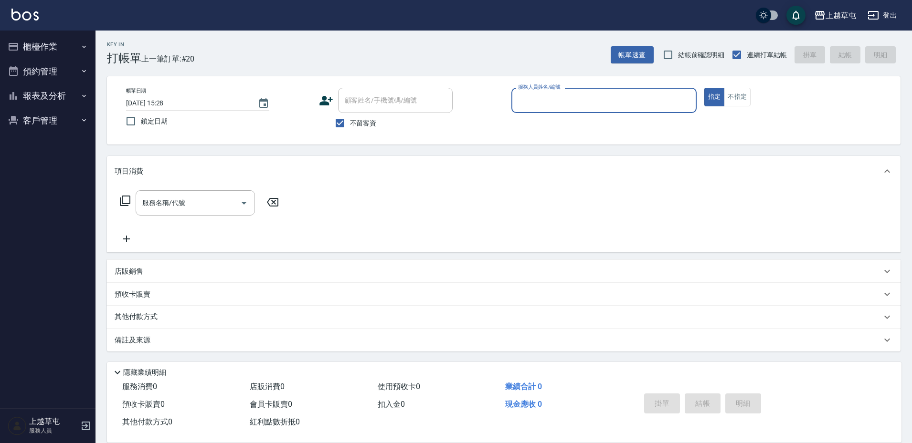
click at [45, 100] on button "報表及分析" at bounding box center [48, 96] width 88 height 25
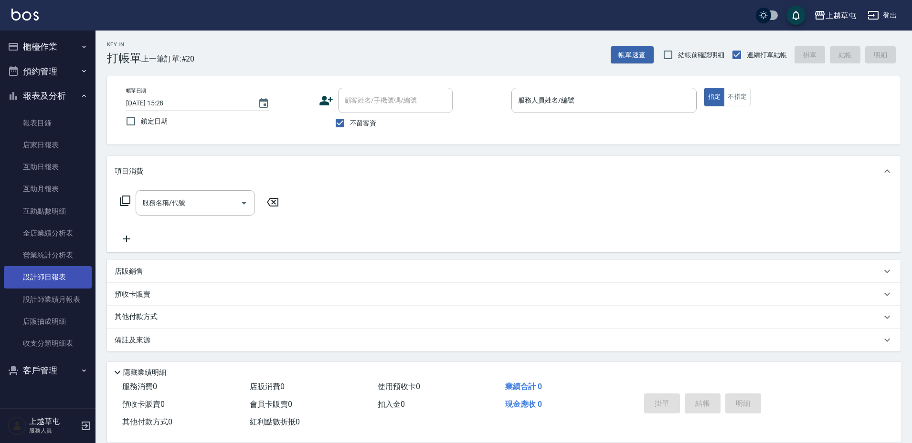
click at [44, 281] on link "設計師日報表" at bounding box center [48, 277] width 88 height 22
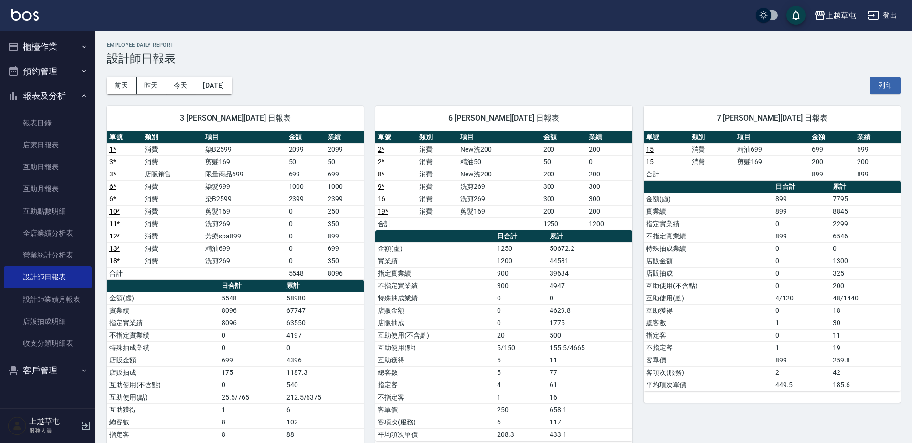
click at [43, 52] on button "櫃檯作業" at bounding box center [48, 46] width 88 height 25
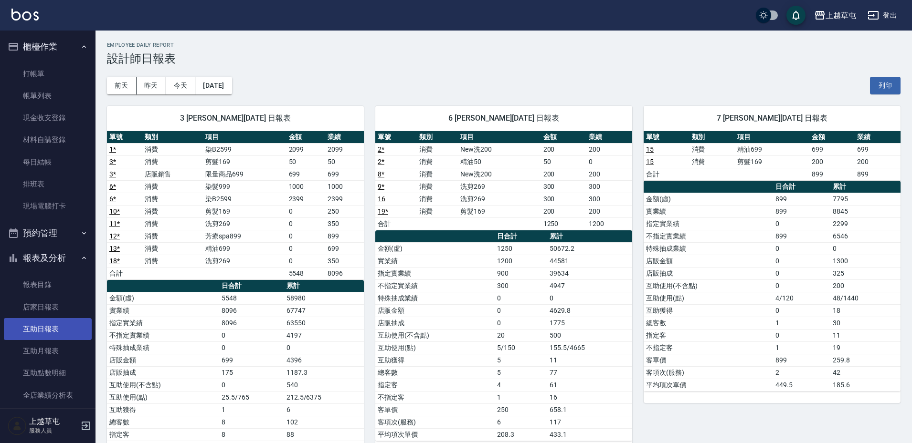
click at [49, 337] on link "互助日報表" at bounding box center [48, 329] width 88 height 22
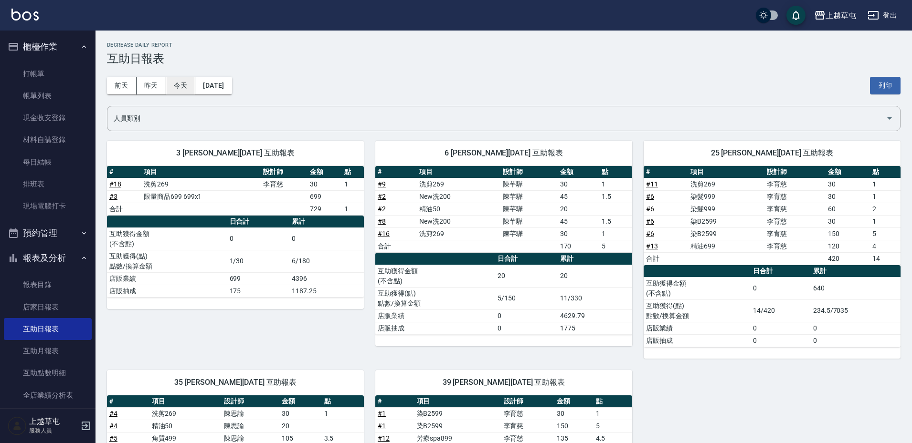
click at [179, 92] on button "今天" at bounding box center [181, 86] width 30 height 18
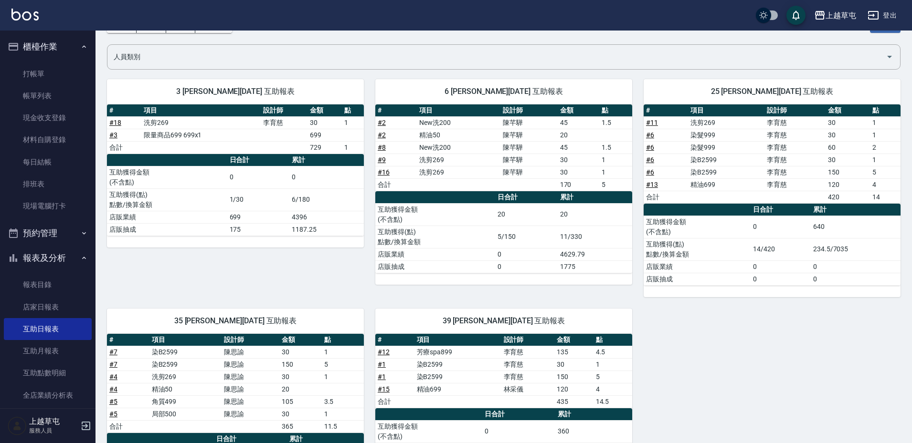
scroll to position [61, 0]
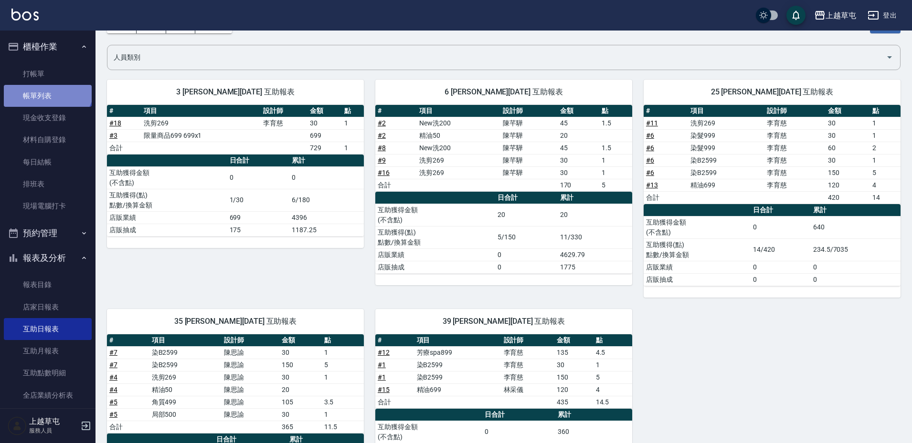
click at [46, 85] on link "帳單列表" at bounding box center [48, 96] width 88 height 22
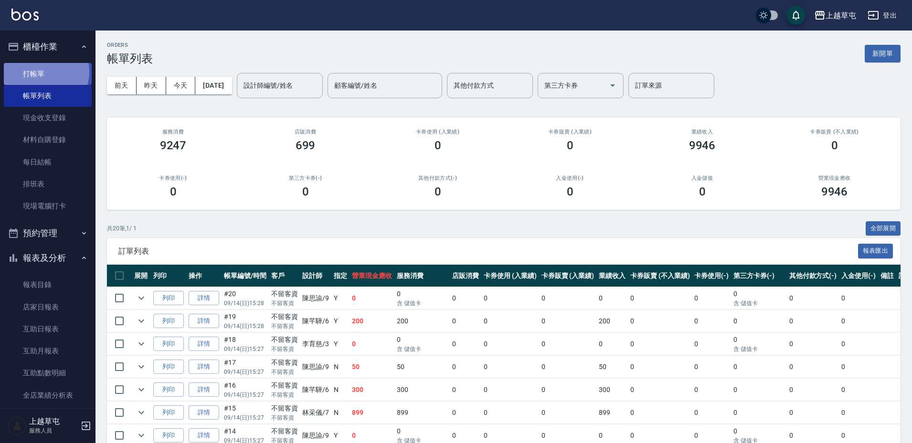
click at [39, 72] on link "打帳單" at bounding box center [48, 74] width 88 height 22
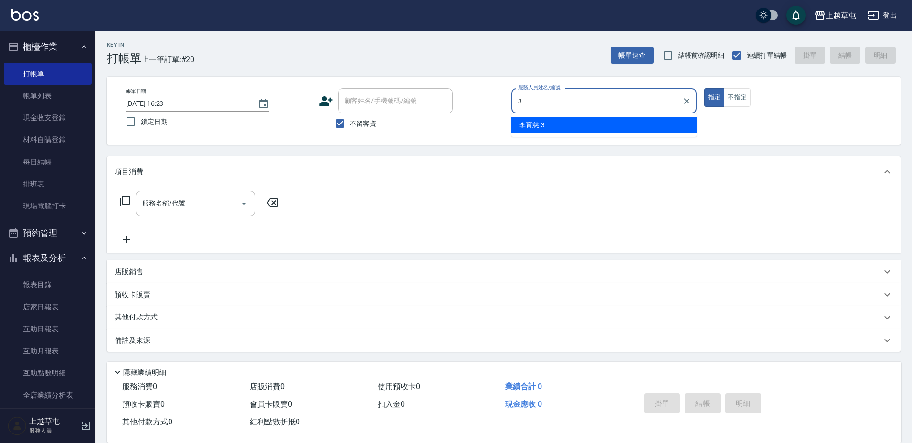
type input "[PERSON_NAME]-3"
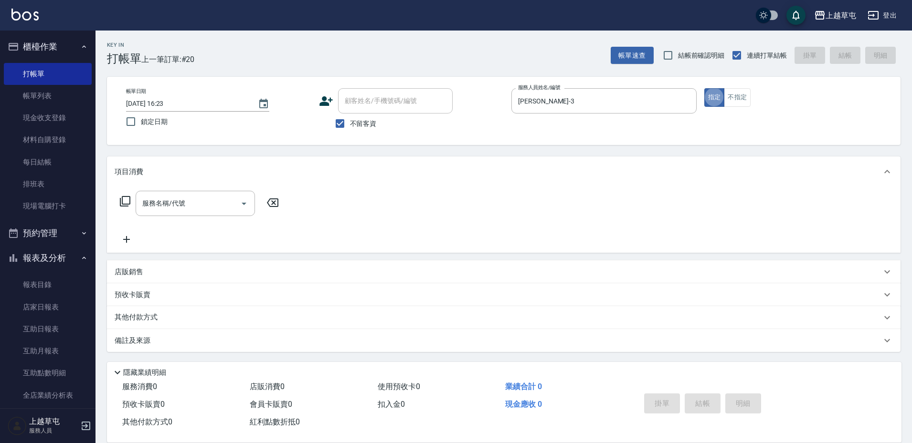
type button "true"
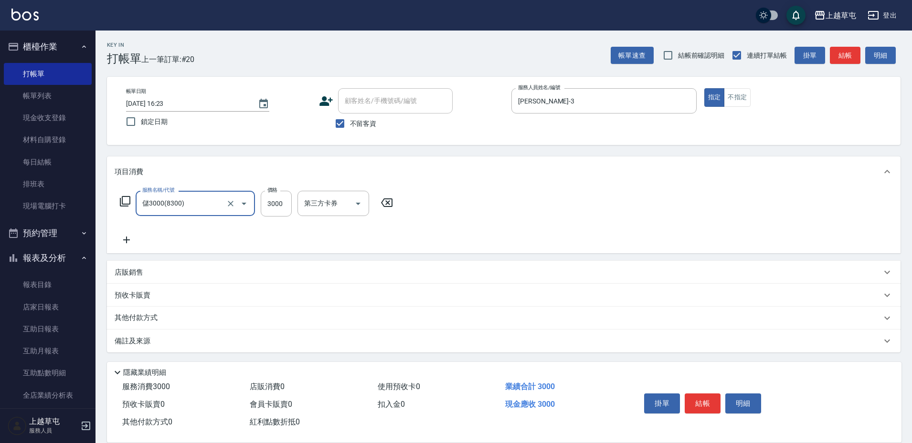
type input "儲3000(8300)"
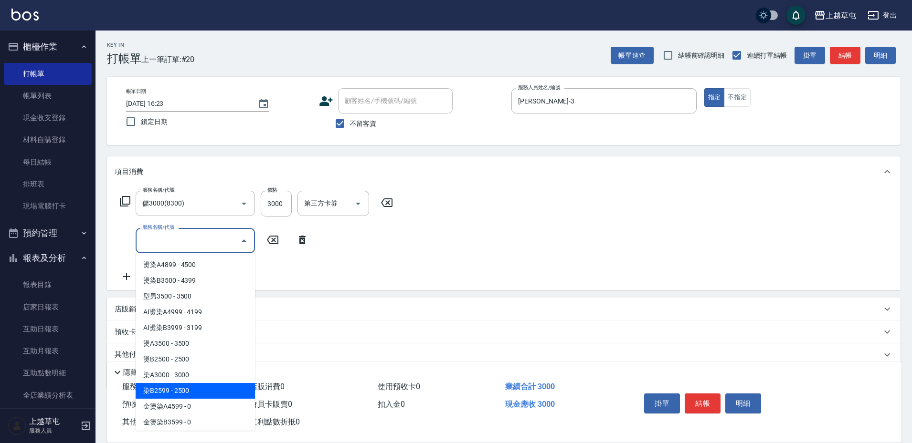
type input "染B2599(42)"
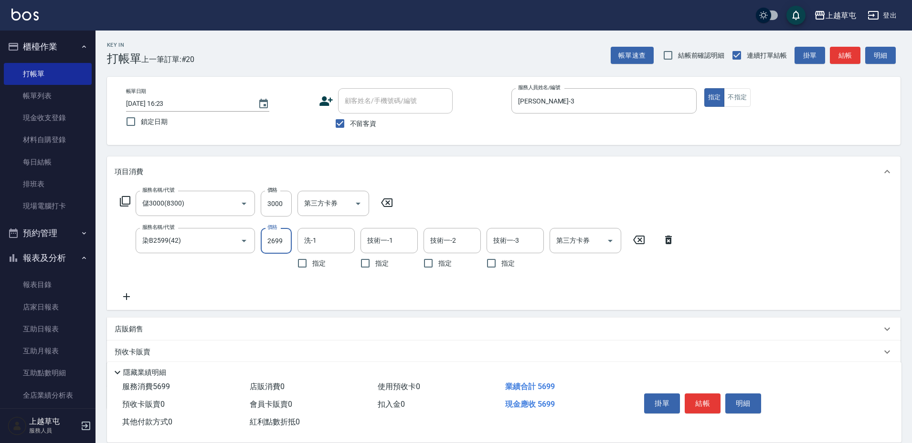
type input "2699"
type input "[PERSON_NAME]-39"
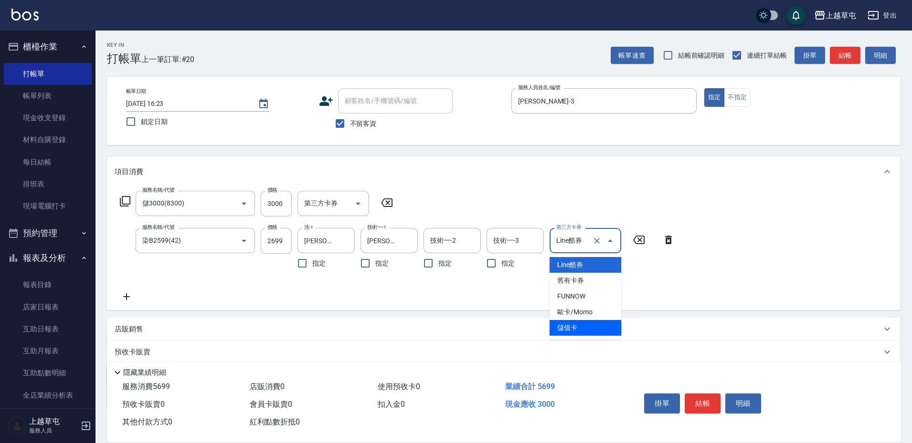
type input "儲值卡"
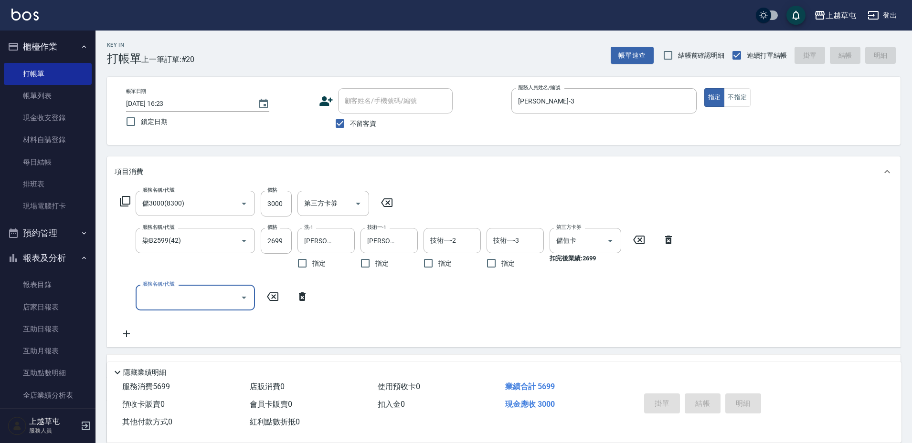
type input "[DATE] 16:24"
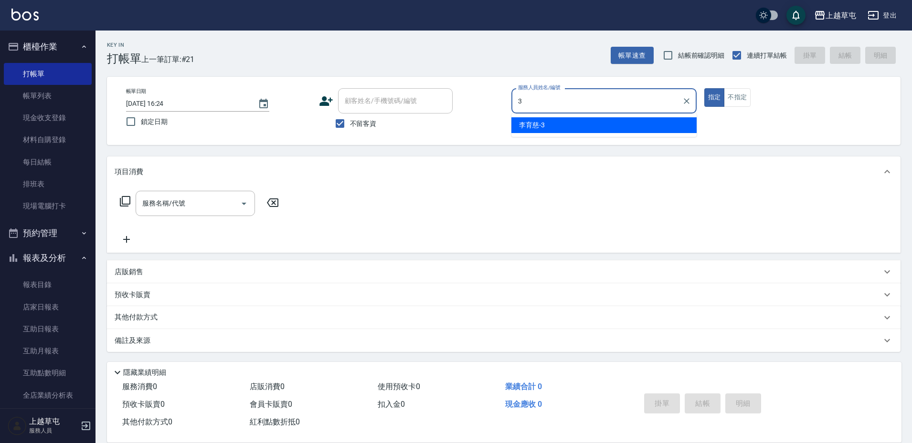
type input "[PERSON_NAME]-3"
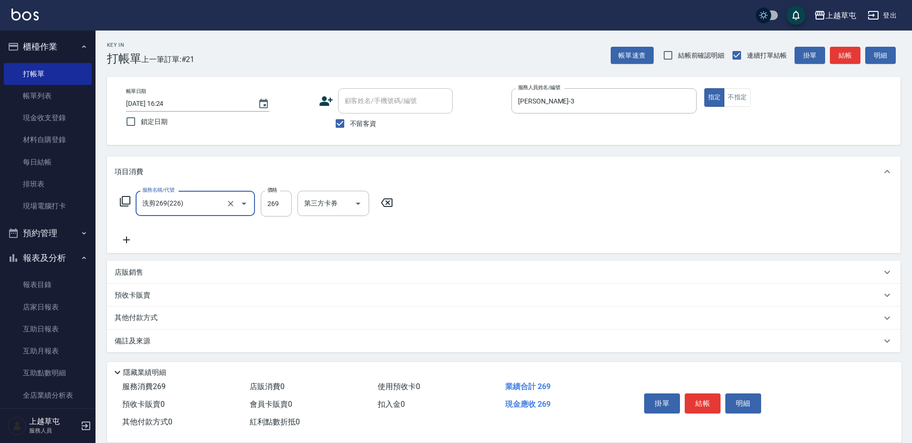
type input "洗剪269(226)"
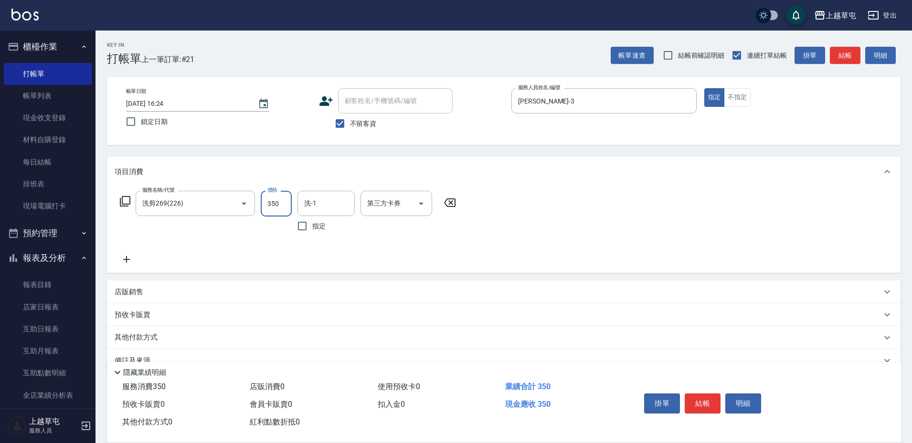
type input "350"
type input "[PERSON_NAME]25"
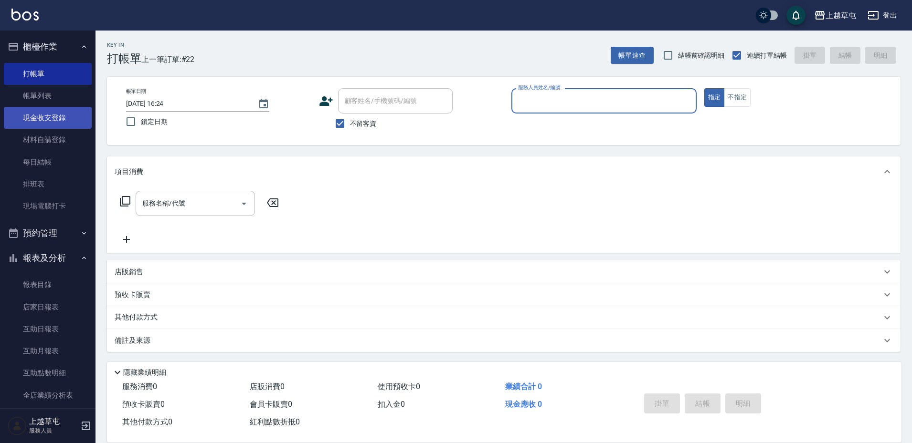
click at [59, 121] on link "現金收支登錄" at bounding box center [48, 118] width 88 height 22
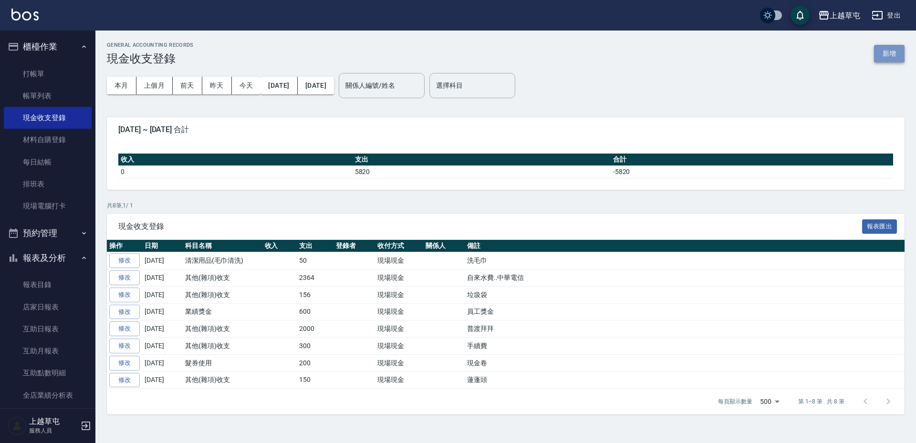
click at [894, 58] on button "新增" at bounding box center [889, 54] width 31 height 18
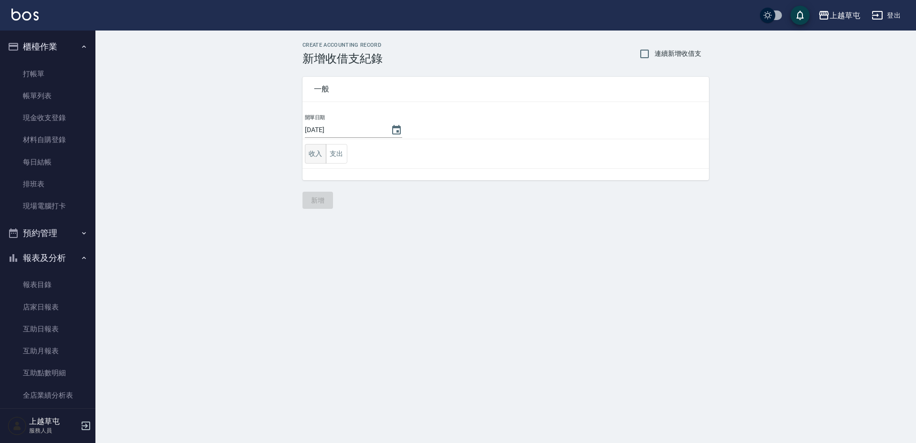
click at [319, 153] on button "收入" at bounding box center [315, 154] width 21 height 20
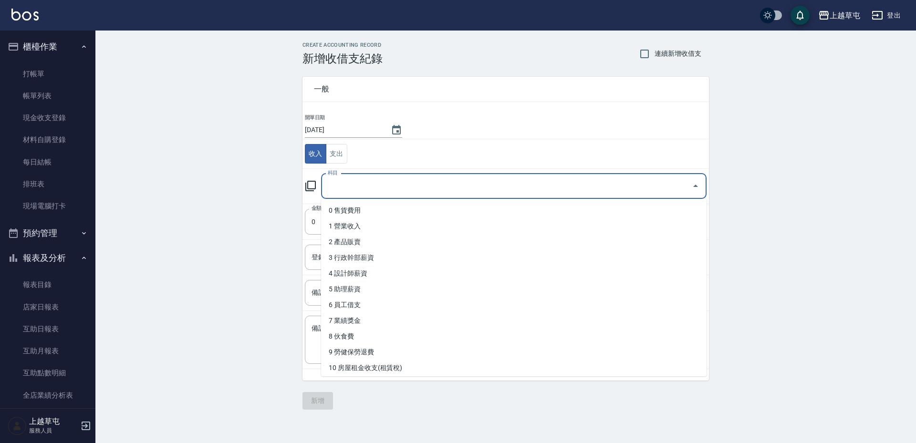
click at [352, 185] on input "科目" at bounding box center [506, 186] width 363 height 17
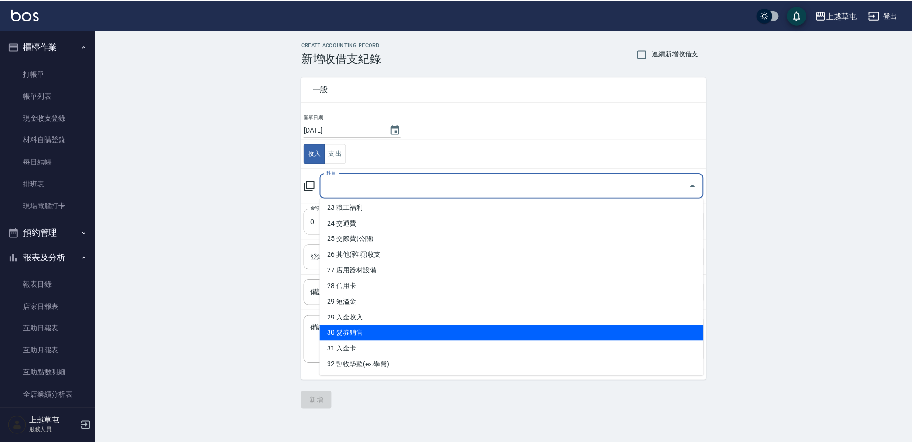
scroll to position [382, 0]
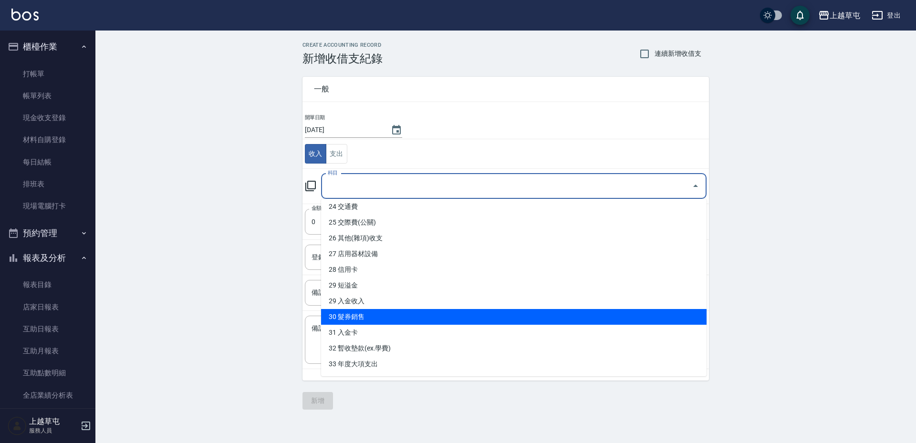
click at [393, 321] on li "30 髮券銷售" at bounding box center [514, 317] width 386 height 16
type input "30 髮券銷售"
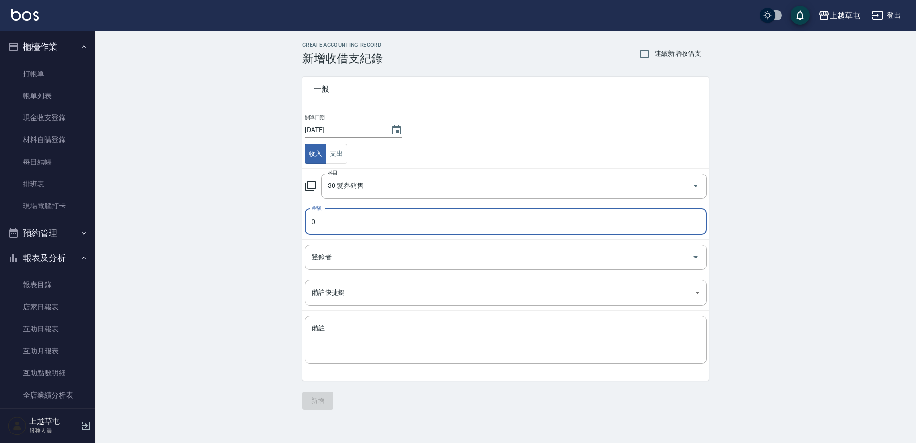
click at [344, 220] on input "0" at bounding box center [506, 222] width 402 height 26
type input "2000"
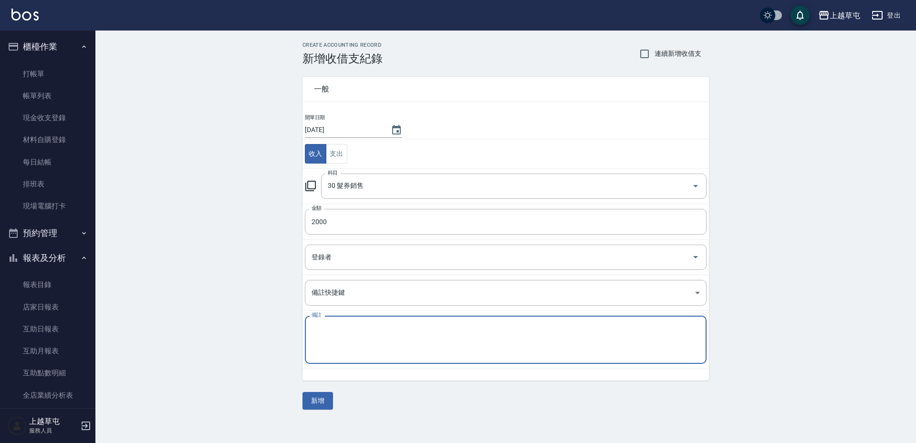
click at [396, 356] on textarea "備註" at bounding box center [506, 340] width 388 height 32
type textarea "v"
type textarea "錫"
type textarea "希"
type textarea "洗髮卡"
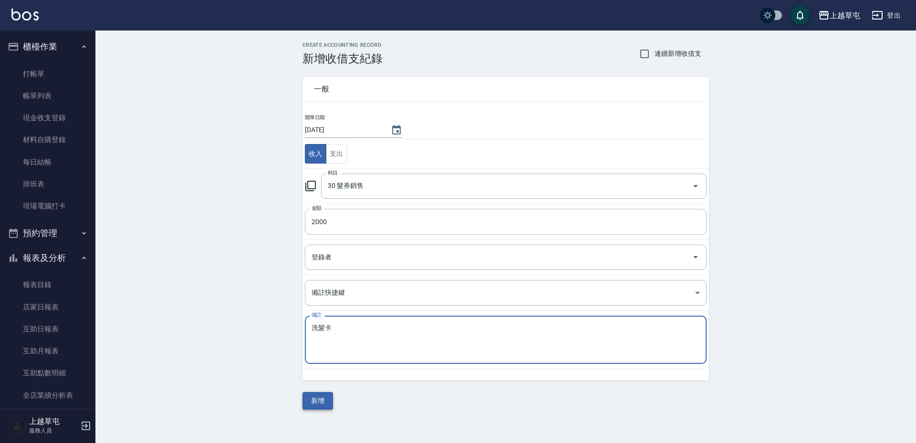
click at [321, 399] on button "新增" at bounding box center [318, 401] width 31 height 18
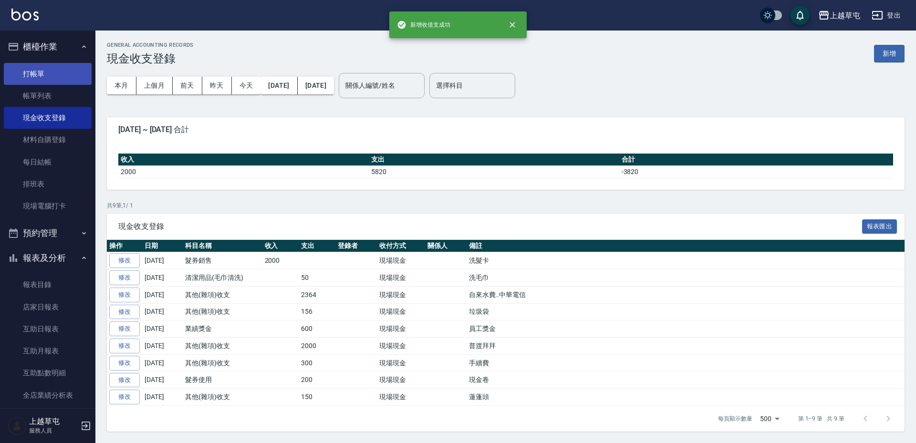
click at [38, 72] on link "打帳單" at bounding box center [48, 74] width 88 height 22
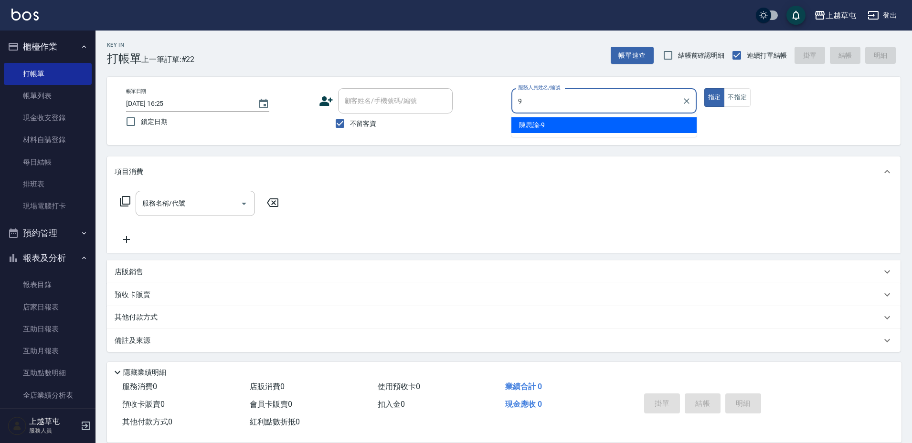
type input "[PERSON_NAME]-9"
type button "true"
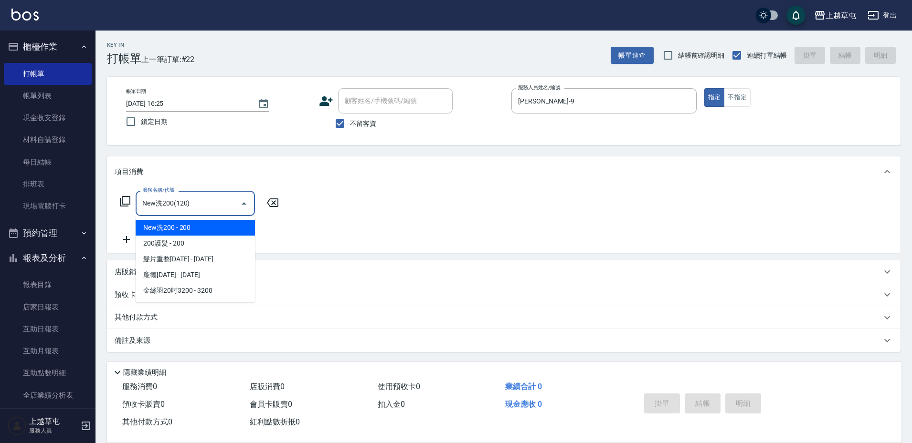
type input "New洗200(120)"
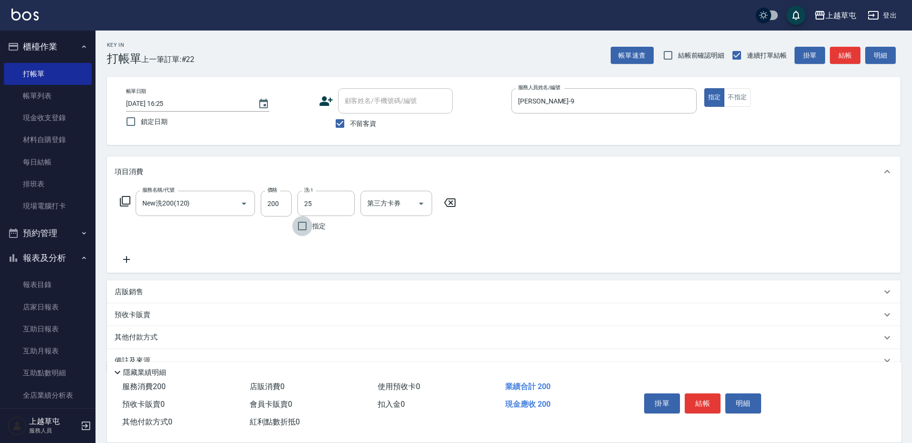
type input "[PERSON_NAME]25"
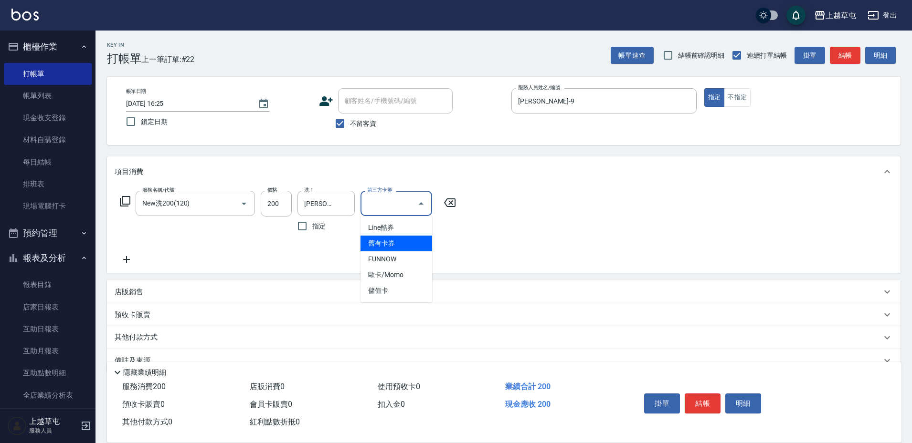
type input "舊有卡券"
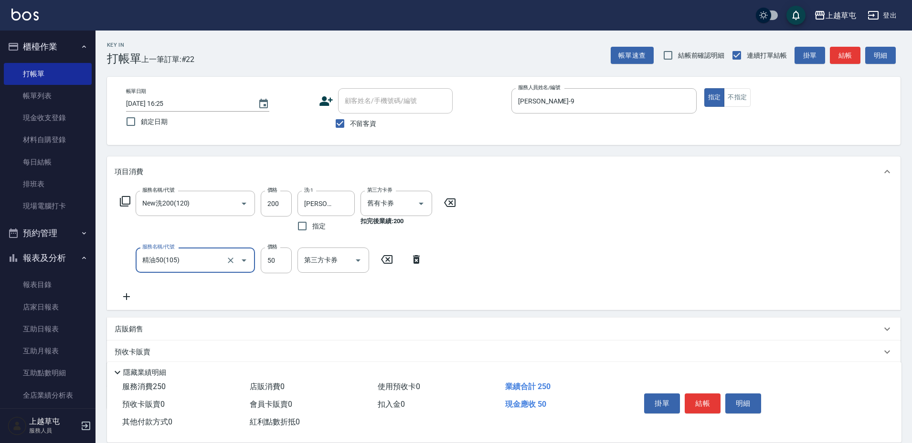
type input "精油50(105)"
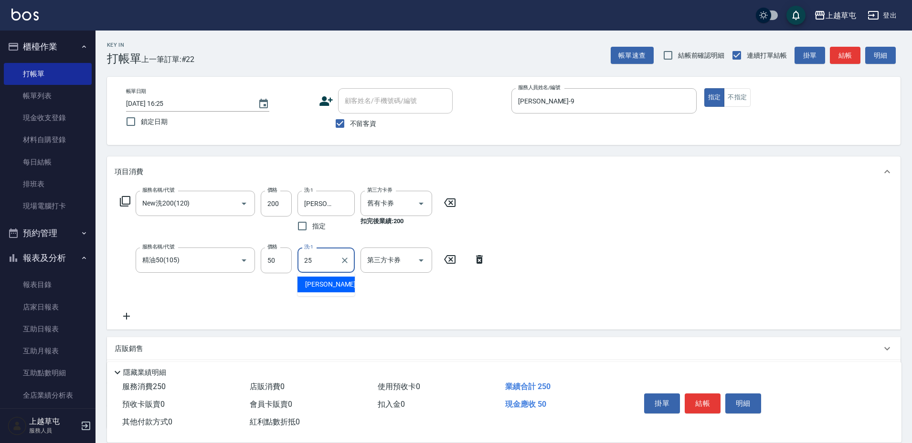
type input "[PERSON_NAME]25"
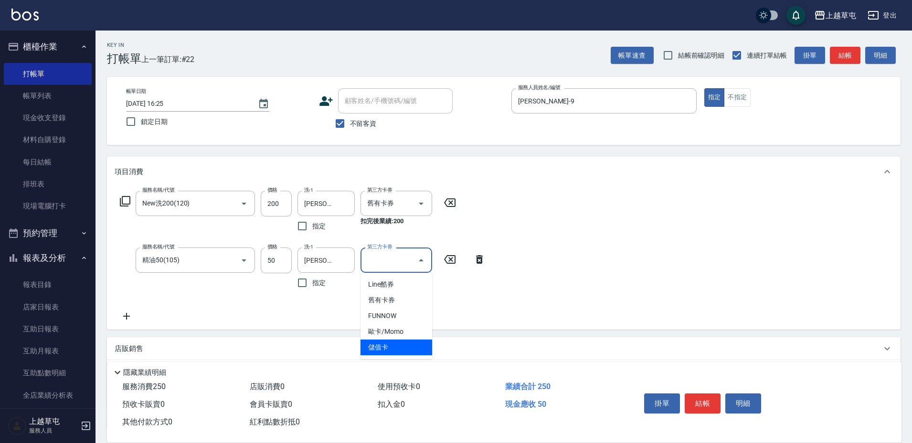
type input "儲值卡"
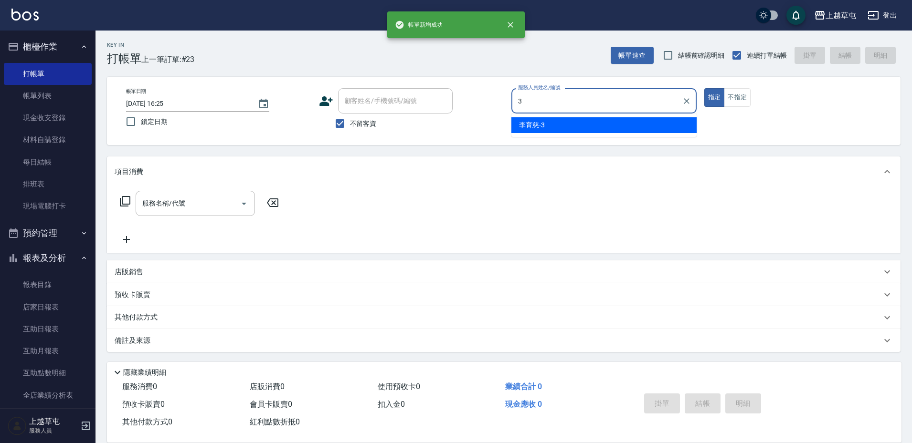
type input "[PERSON_NAME]-3"
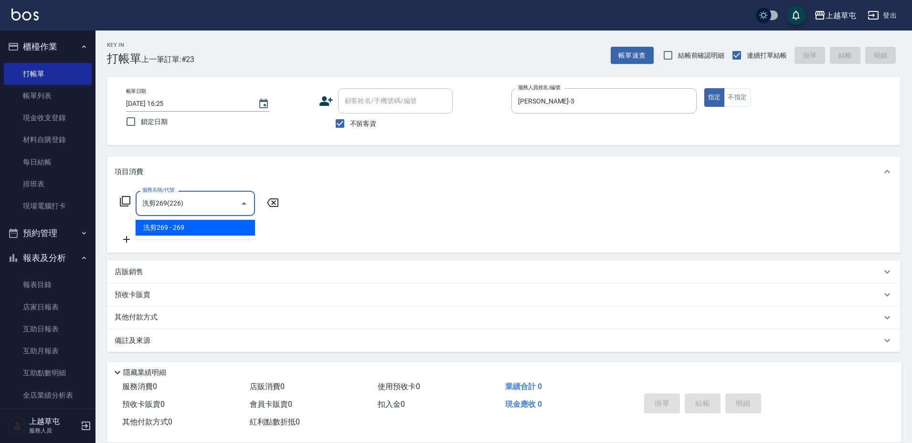
type input "洗剪269(226)"
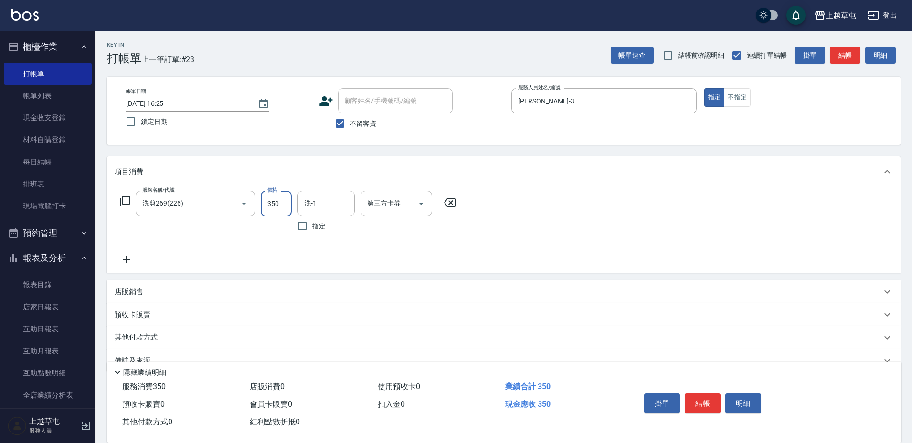
type input "350"
type input "[PERSON_NAME]-33"
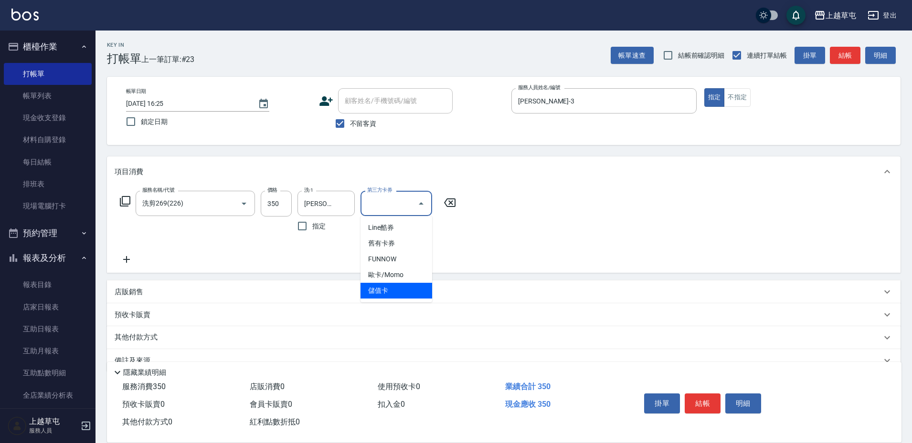
type input "儲值卡"
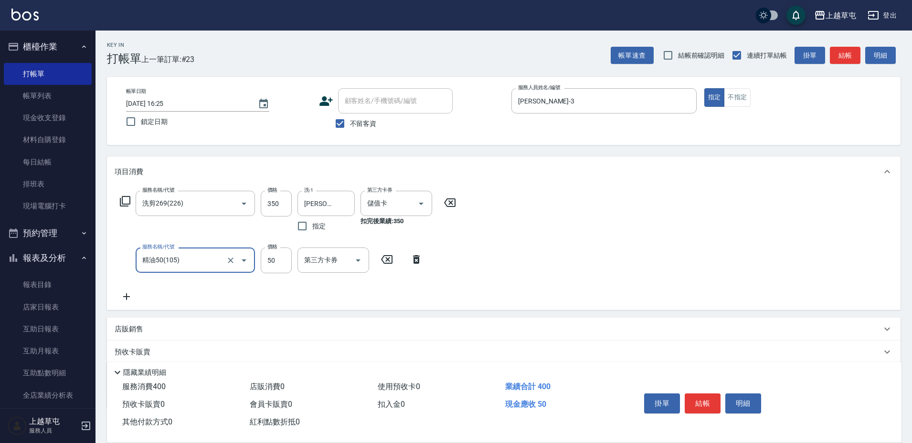
type input "精油50(105)"
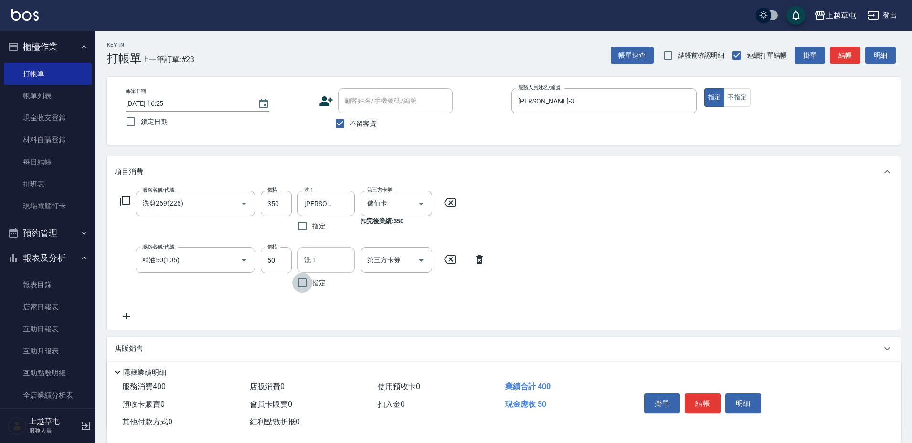
click at [329, 264] on input "洗-1" at bounding box center [326, 260] width 49 height 17
type input "[PERSON_NAME]-33"
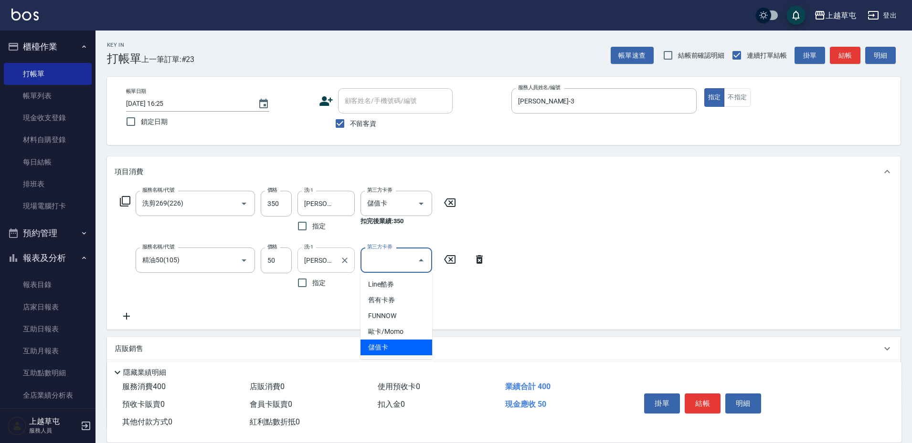
type input "儲值卡"
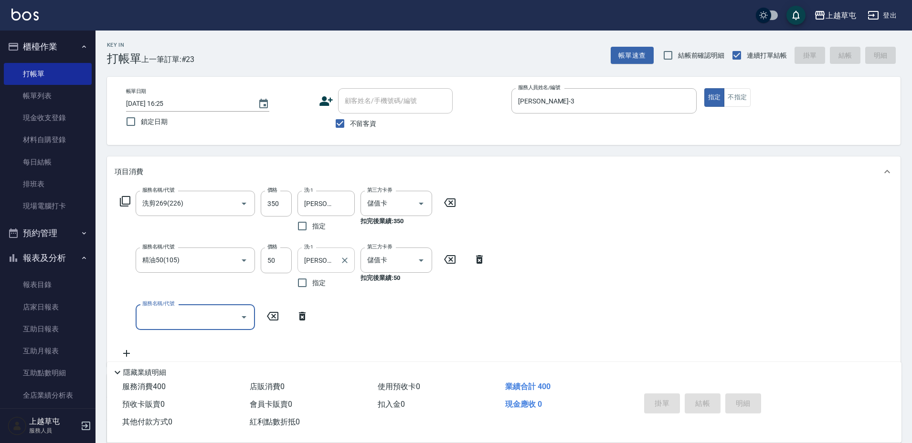
type input "[DATE] 16:26"
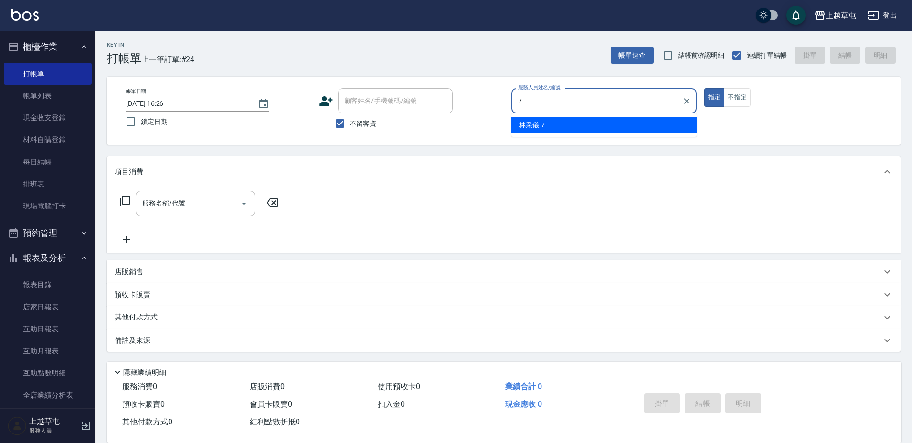
type input "[PERSON_NAME]-7"
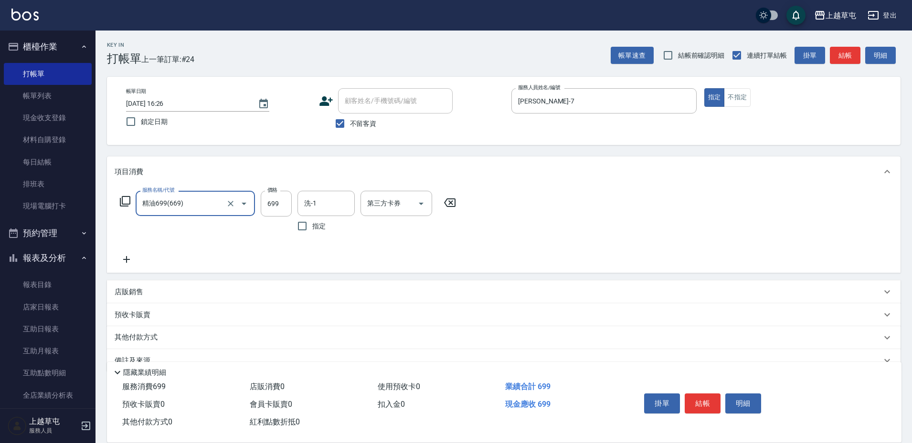
type input "精油699(669)"
type input "[PERSON_NAME]-7"
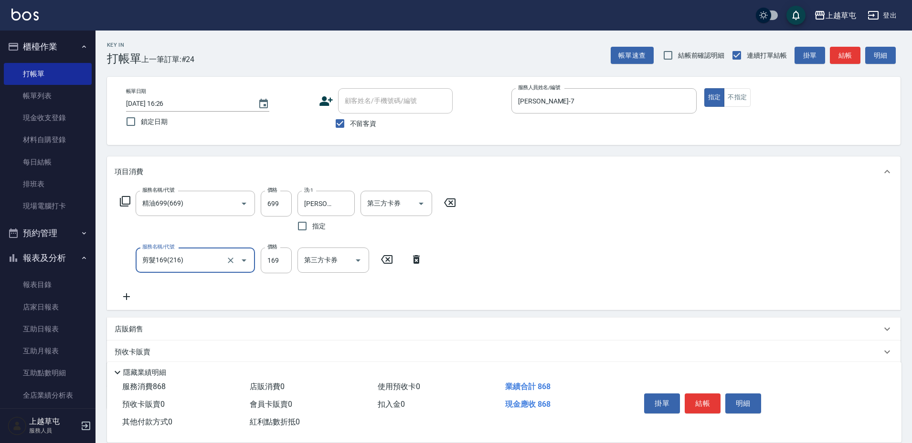
type input "剪髮169(216)"
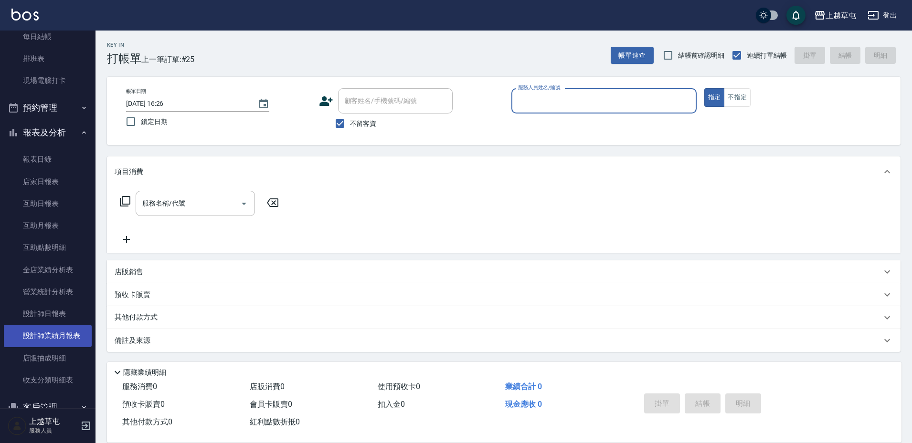
scroll to position [148, 0]
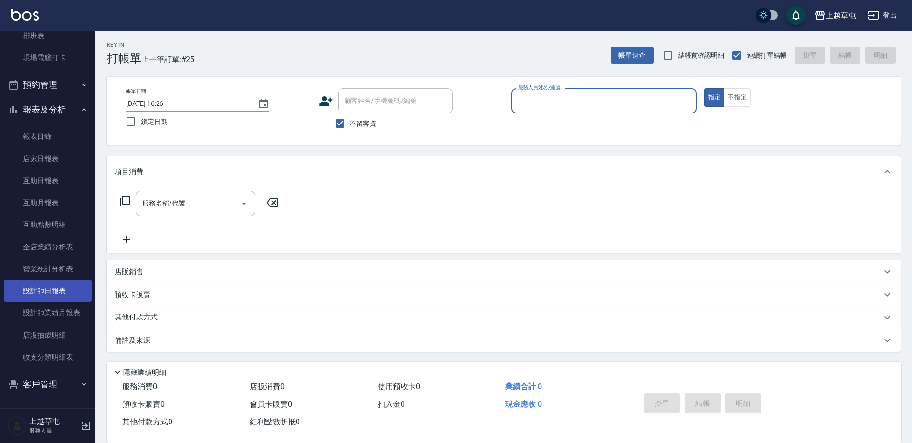
click at [62, 292] on link "設計師日報表" at bounding box center [48, 291] width 88 height 22
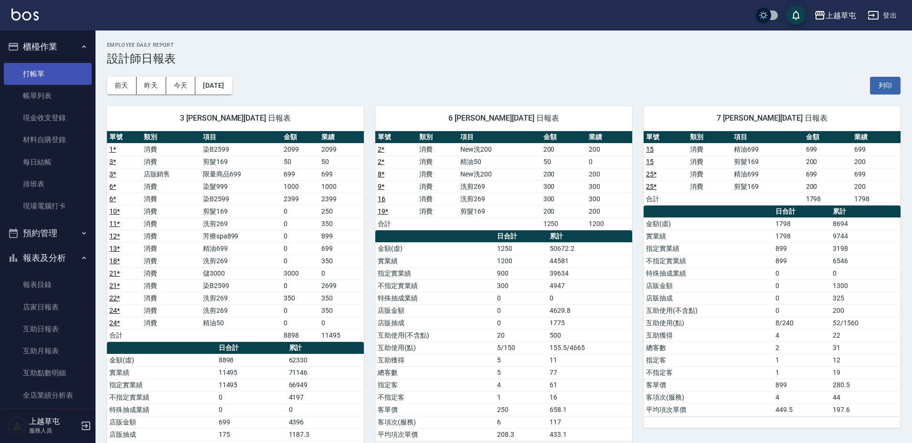
click at [39, 69] on link "打帳單" at bounding box center [48, 74] width 88 height 22
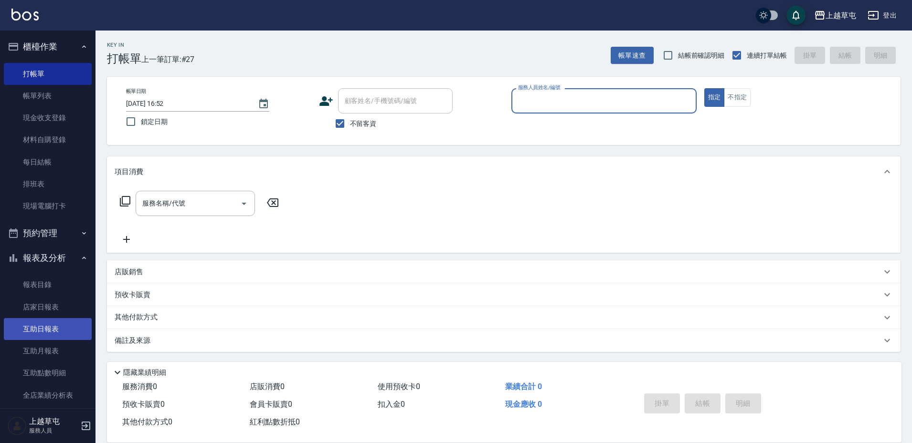
click at [57, 340] on link "互助日報表" at bounding box center [48, 329] width 88 height 22
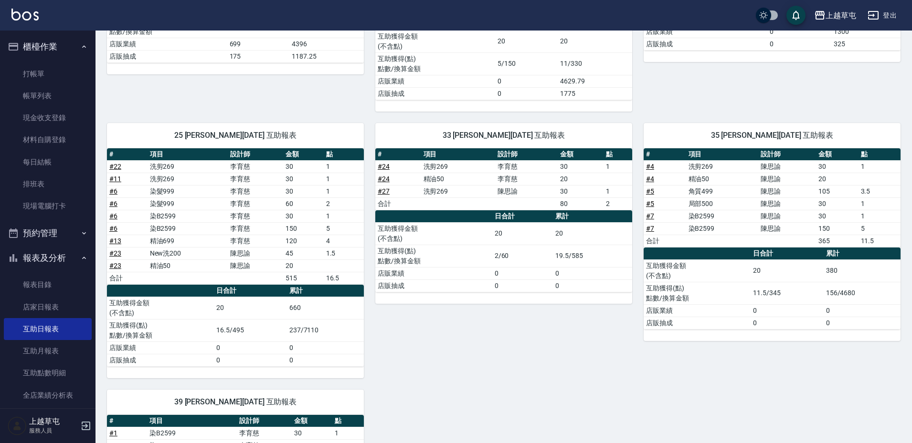
scroll to position [232, 0]
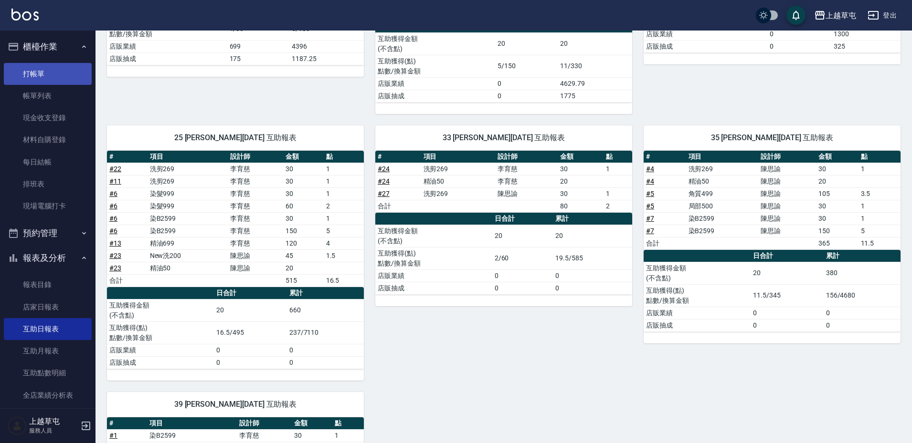
click at [71, 74] on link "打帳單" at bounding box center [48, 74] width 88 height 22
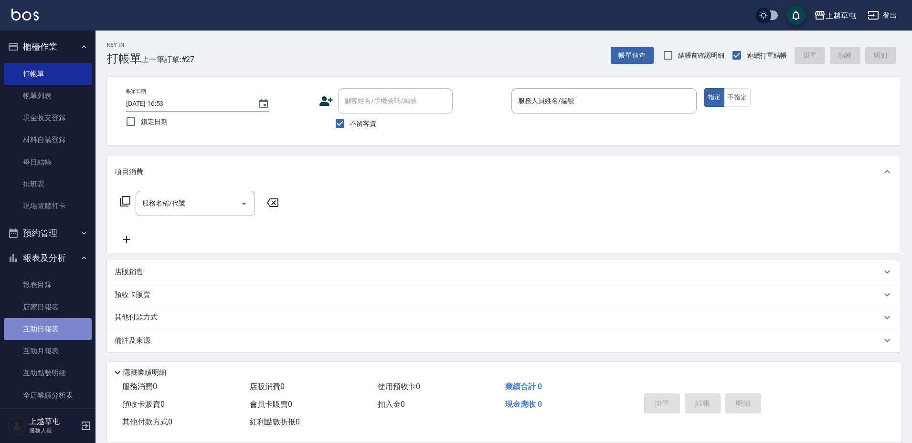
click at [71, 334] on link "互助日報表" at bounding box center [48, 329] width 88 height 22
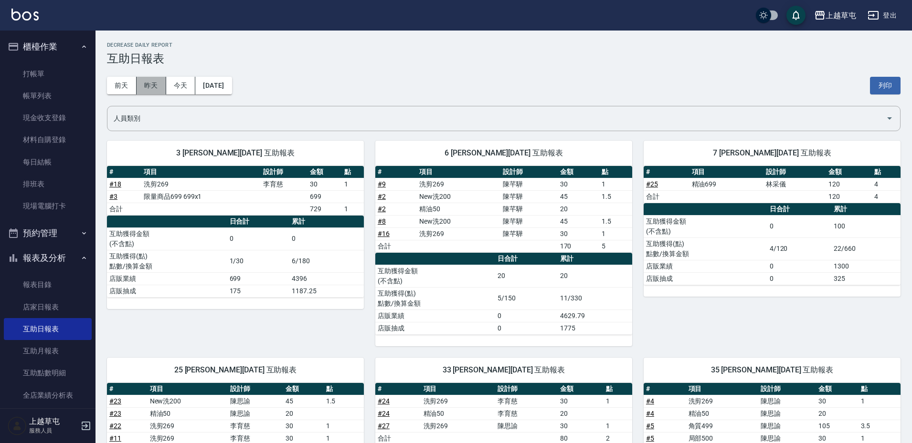
click at [154, 81] on button "昨天" at bounding box center [151, 86] width 30 height 18
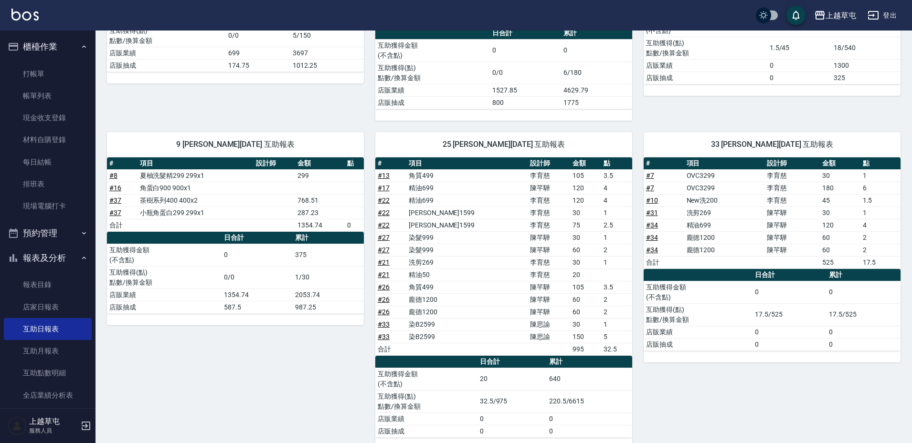
scroll to position [143, 0]
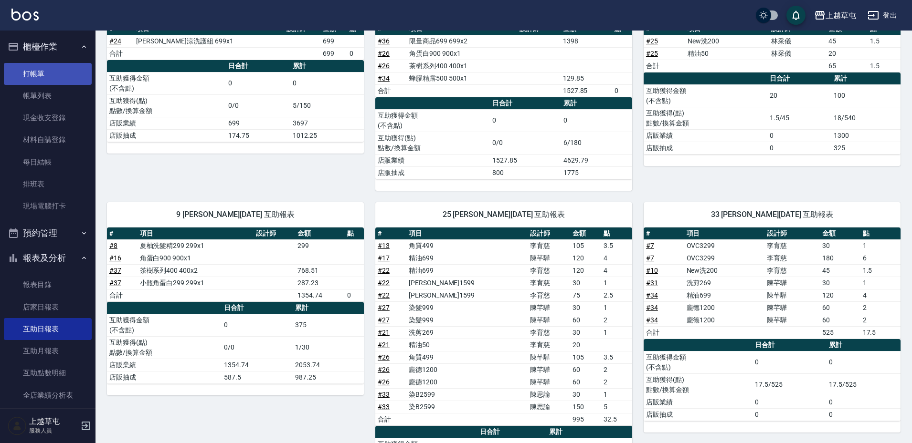
click at [58, 76] on link "打帳單" at bounding box center [48, 74] width 88 height 22
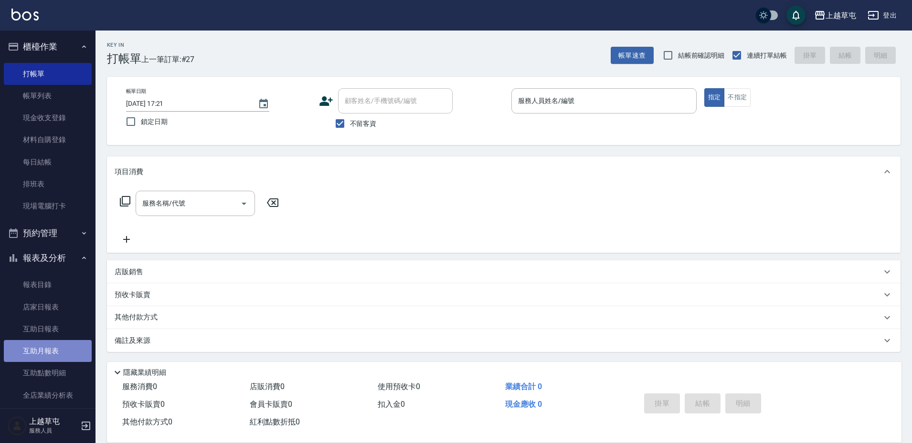
click at [50, 354] on link "互助月報表" at bounding box center [48, 351] width 88 height 22
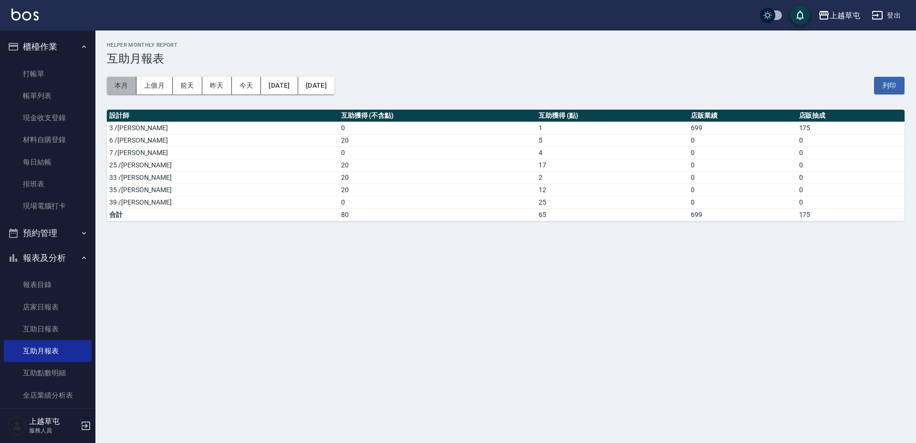
click at [121, 87] on button "本月" at bounding box center [122, 86] width 30 height 18
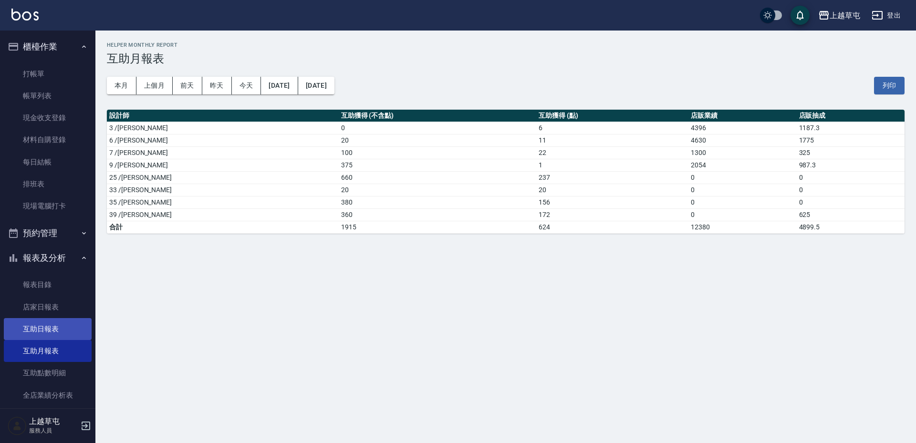
click at [58, 324] on link "互助日報表" at bounding box center [48, 329] width 88 height 22
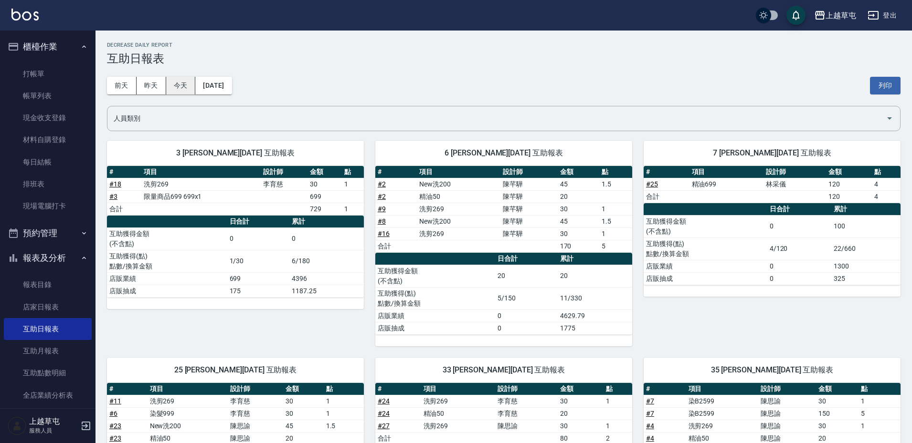
click at [171, 84] on button "今天" at bounding box center [181, 86] width 30 height 18
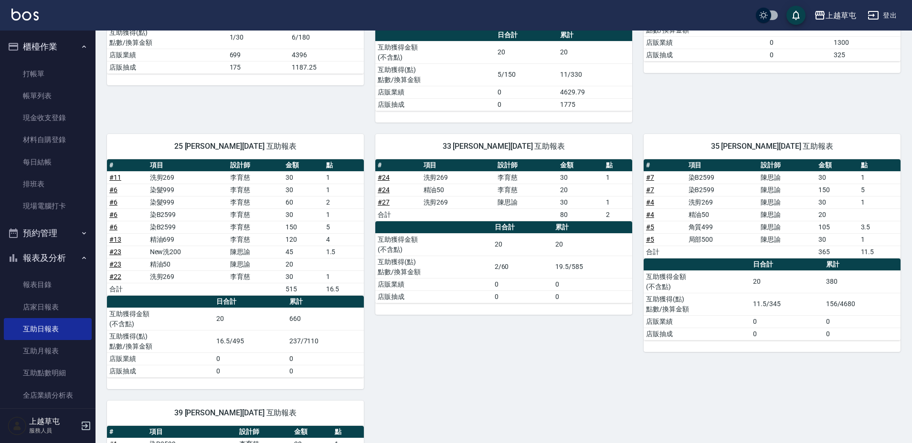
scroll to position [239, 0]
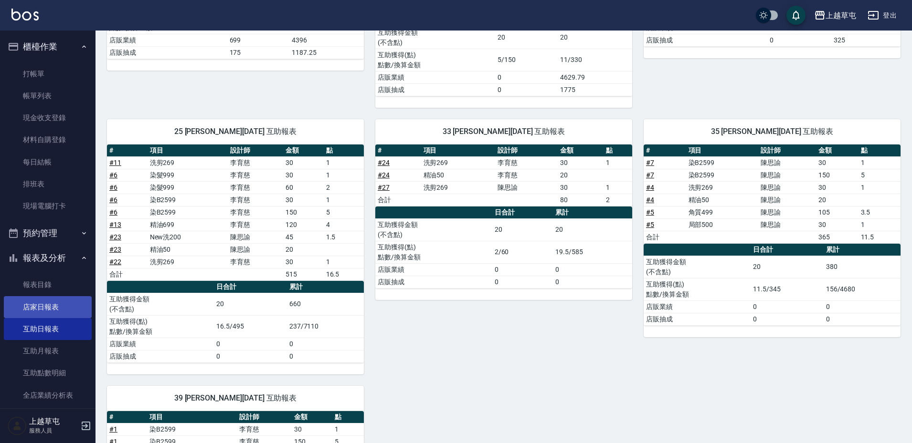
click at [57, 311] on link "店家日報表" at bounding box center [48, 307] width 88 height 22
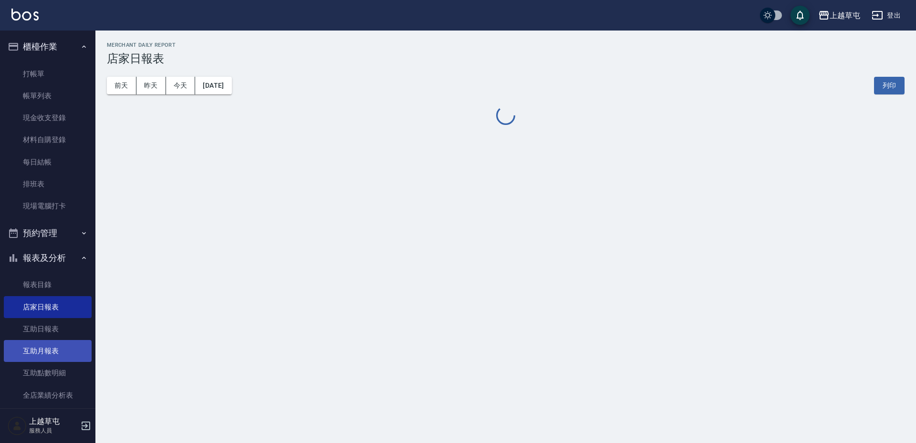
click at [48, 327] on link "互助日報表" at bounding box center [48, 329] width 88 height 22
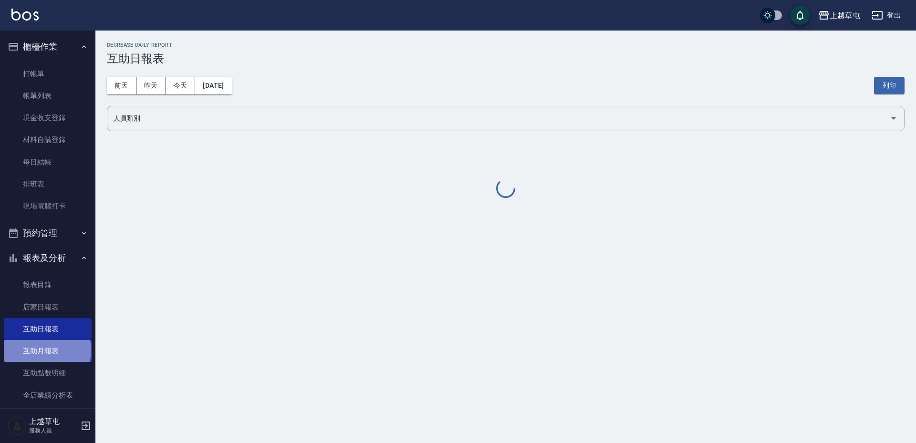
click at [46, 350] on link "互助月報表" at bounding box center [48, 351] width 88 height 22
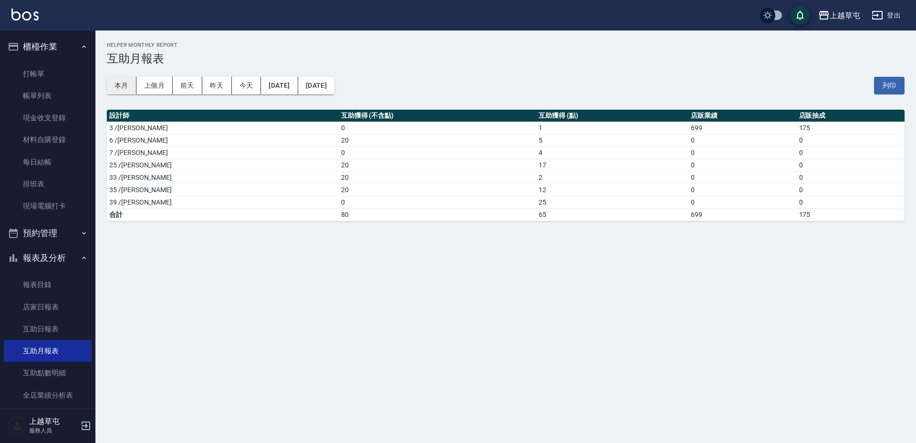
click at [130, 79] on button "本月" at bounding box center [122, 86] width 30 height 18
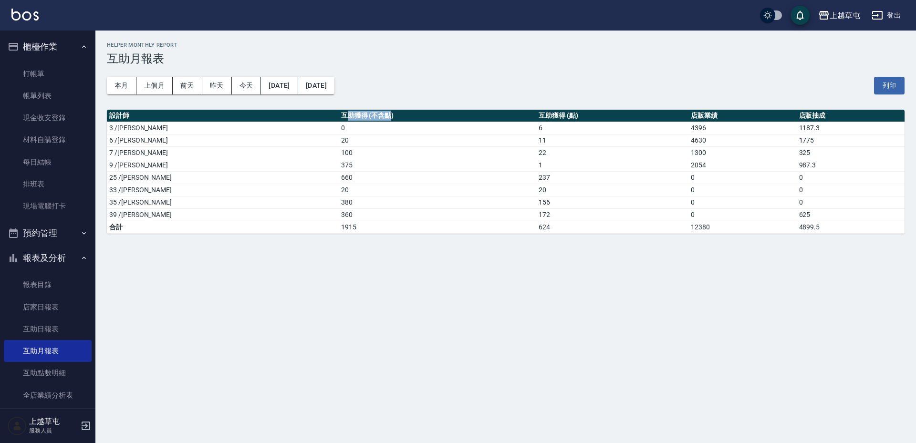
drag, startPoint x: 263, startPoint y: 117, endPoint x: 306, endPoint y: 117, distance: 43.4
click at [339, 117] on th "互助獲得 (不含點)" at bounding box center [438, 116] width 198 height 12
click at [339, 119] on th "互助獲得 (不含點)" at bounding box center [438, 116] width 198 height 12
click at [55, 335] on link "互助日報表" at bounding box center [48, 329] width 88 height 22
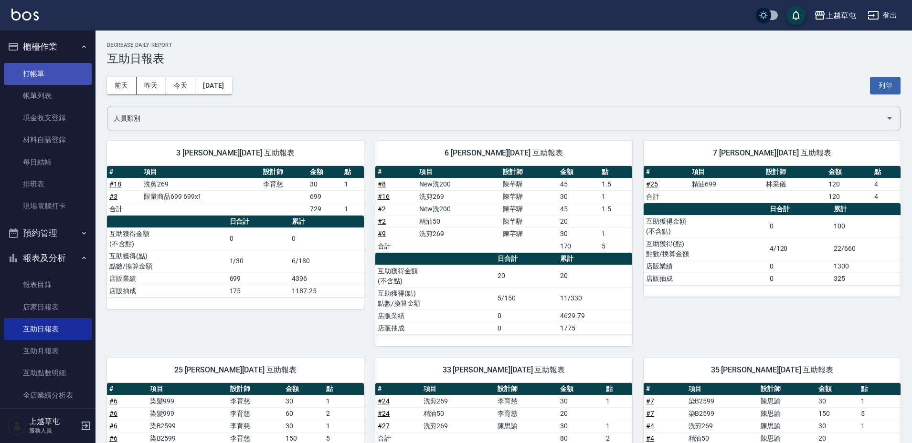
click at [40, 82] on link "打帳單" at bounding box center [48, 74] width 88 height 22
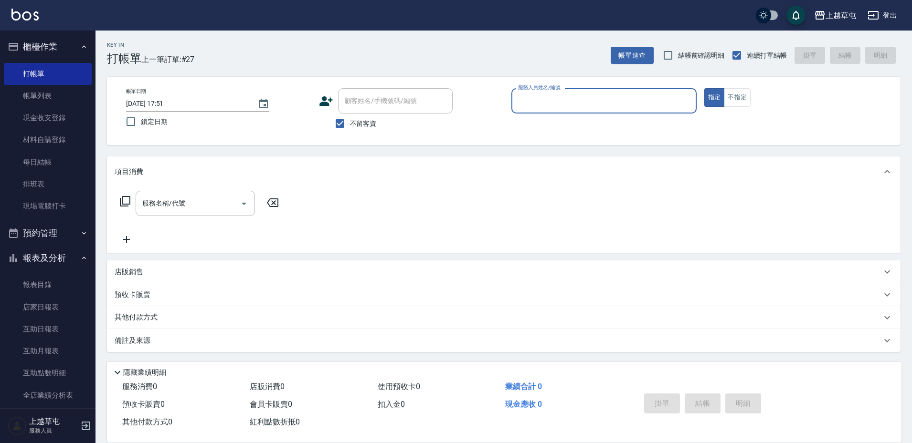
scroll to position [0, 0]
click at [56, 304] on link "店家日報表" at bounding box center [48, 307] width 88 height 22
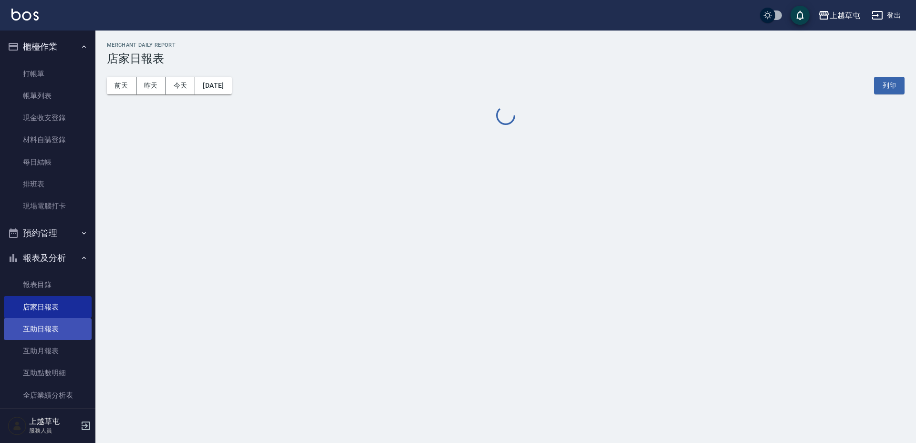
click at [51, 324] on link "互助日報表" at bounding box center [48, 329] width 88 height 22
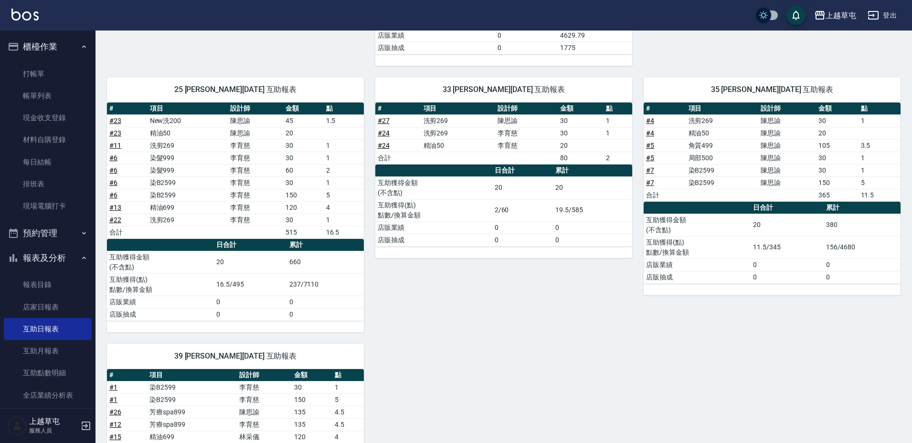
scroll to position [280, 0]
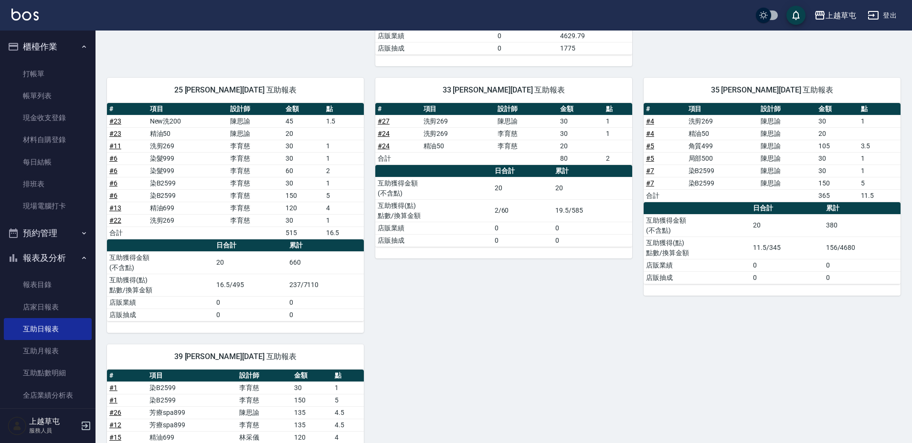
click at [761, 249] on td "11.5/345" at bounding box center [786, 248] width 73 height 22
drag, startPoint x: 753, startPoint y: 249, endPoint x: 771, endPoint y: 247, distance: 18.3
click at [771, 247] on td "11.5/345" at bounding box center [786, 248] width 73 height 22
click at [537, 275] on div "33 [PERSON_NAME][DATE] 互助報表 # 項目 設計師 金額 點 # 27 洗剪269 [PERSON_NAME]30 1 # 24 洗剪2…" at bounding box center [498, 199] width 268 height 267
drag, startPoint x: 222, startPoint y: 286, endPoint x: 233, endPoint y: 286, distance: 11.5
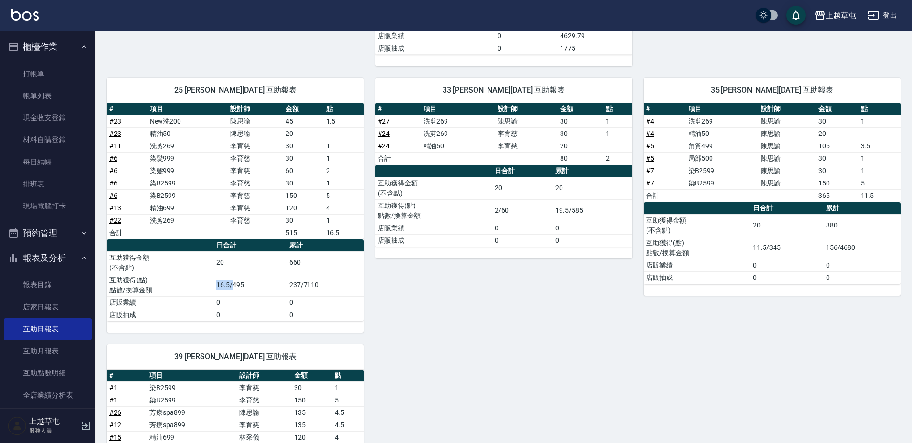
click at [233, 286] on tr "互助獲得(點) 點數/換算金額 16.5/495 237/7110" at bounding box center [235, 285] width 257 height 22
drag, startPoint x: 342, startPoint y: 300, endPoint x: 391, endPoint y: 310, distance: 50.3
click at [344, 299] on td "0" at bounding box center [325, 302] width 77 height 12
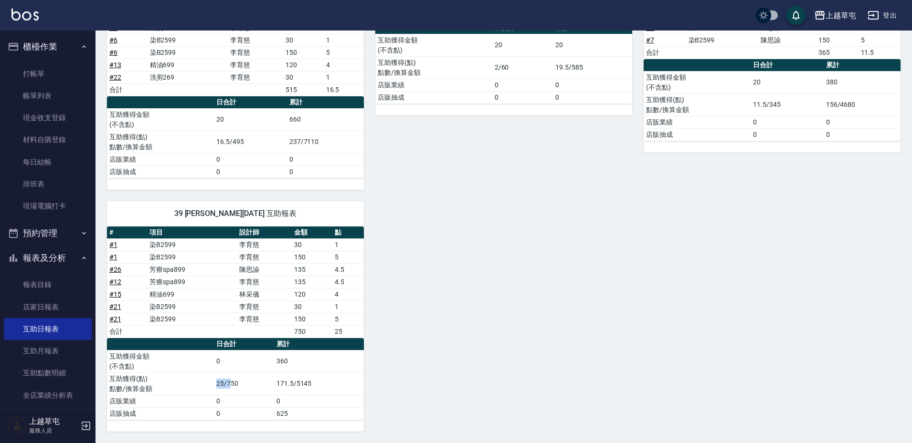
drag, startPoint x: 218, startPoint y: 387, endPoint x: 232, endPoint y: 384, distance: 14.2
click at [232, 384] on td "25/750" at bounding box center [244, 384] width 60 height 22
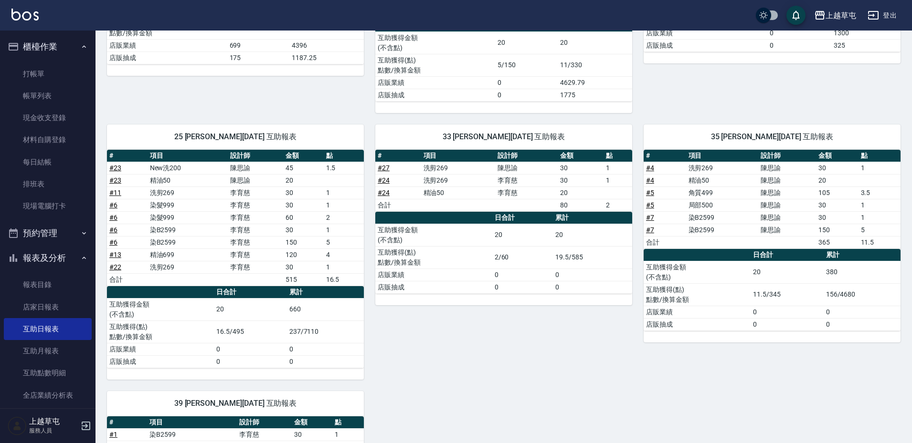
scroll to position [232, 0]
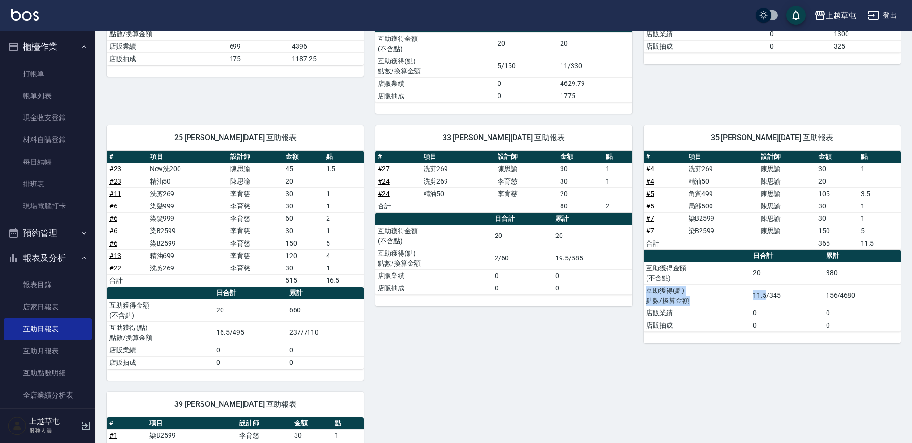
drag, startPoint x: 751, startPoint y: 293, endPoint x: 694, endPoint y: 344, distance: 75.7
click at [767, 293] on tr "互助獲得(點) 點數/換算金額 11.5/345 156/4680" at bounding box center [771, 295] width 257 height 22
click at [477, 396] on div "3 [PERSON_NAME][DATE] 互助報表 # 項目 設計師 金額 點 # 18 洗剪269 [PERSON_NAME]30 1 # 3 限量商品6…" at bounding box center [497, 260] width 805 height 726
click at [43, 93] on link "帳單列表" at bounding box center [48, 96] width 88 height 22
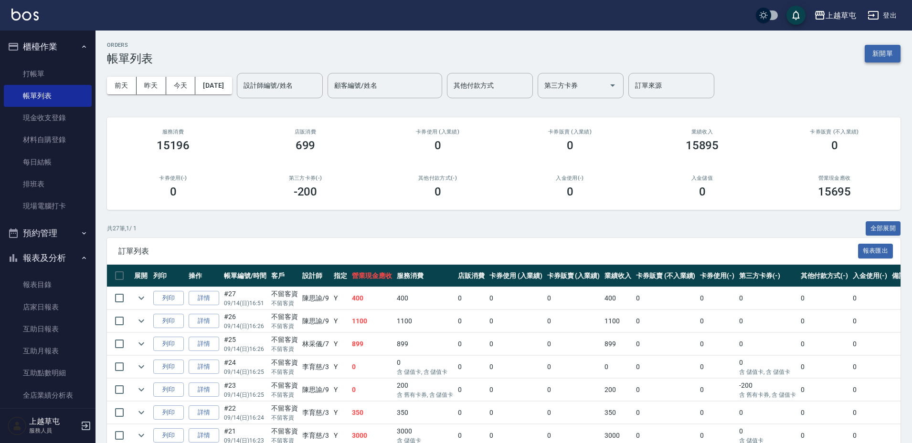
click at [876, 48] on button "新開單" at bounding box center [882, 54] width 36 height 18
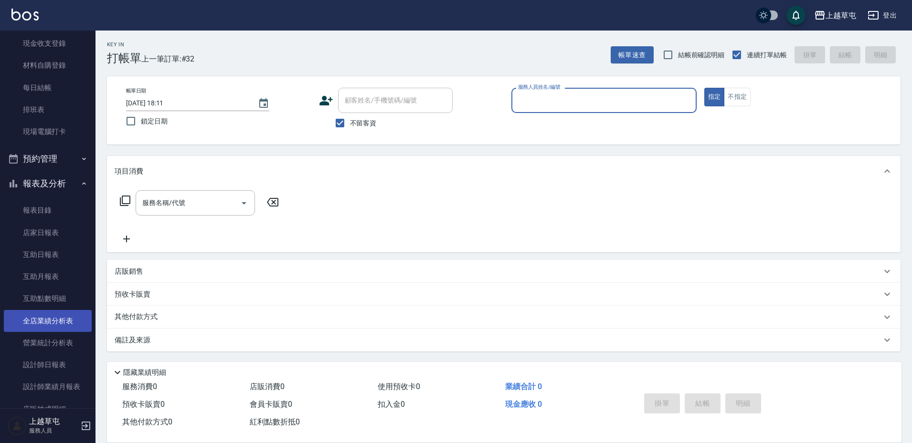
scroll to position [95, 0]
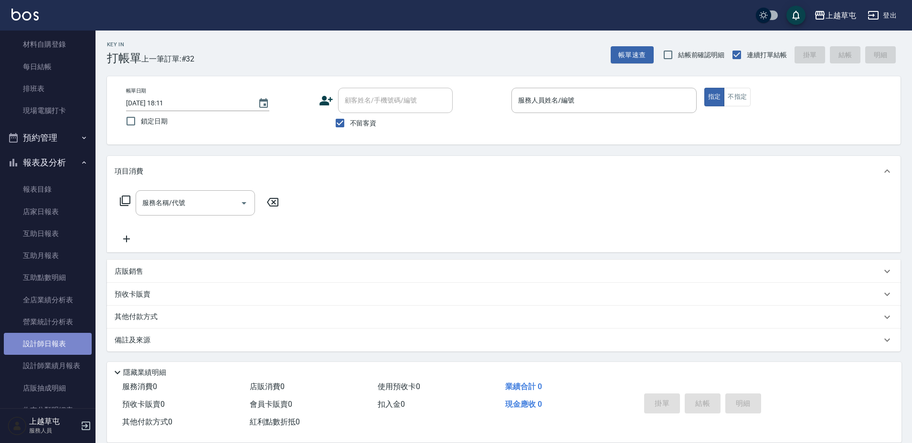
click at [50, 340] on link "設計師日報表" at bounding box center [48, 344] width 88 height 22
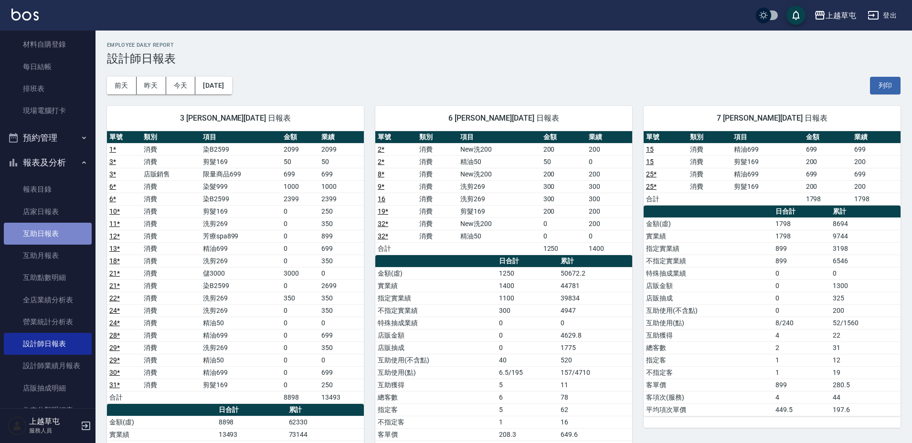
click at [57, 242] on link "互助日報表" at bounding box center [48, 234] width 88 height 22
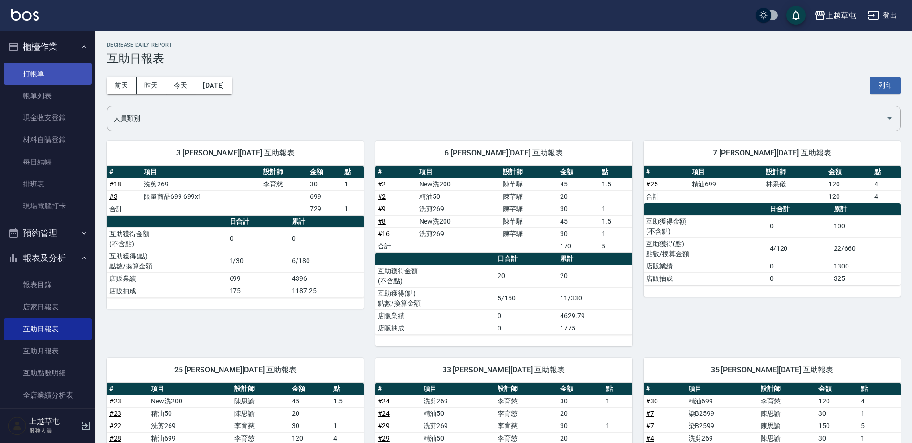
click at [42, 80] on link "打帳單" at bounding box center [48, 74] width 88 height 22
